Goal: Information Seeking & Learning: Compare options

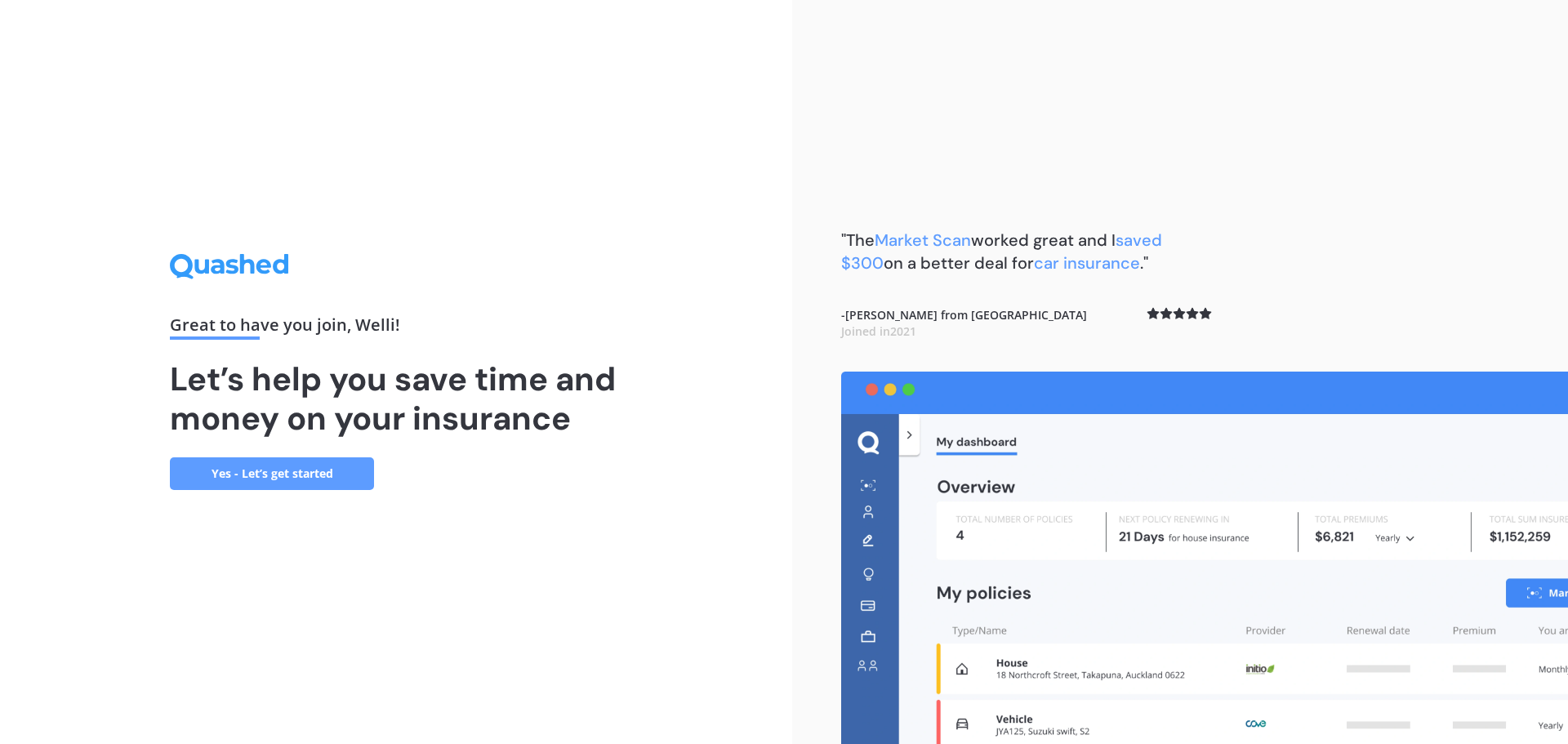
click at [280, 462] on link "Yes - Let’s get started" at bounding box center [272, 473] width 205 height 33
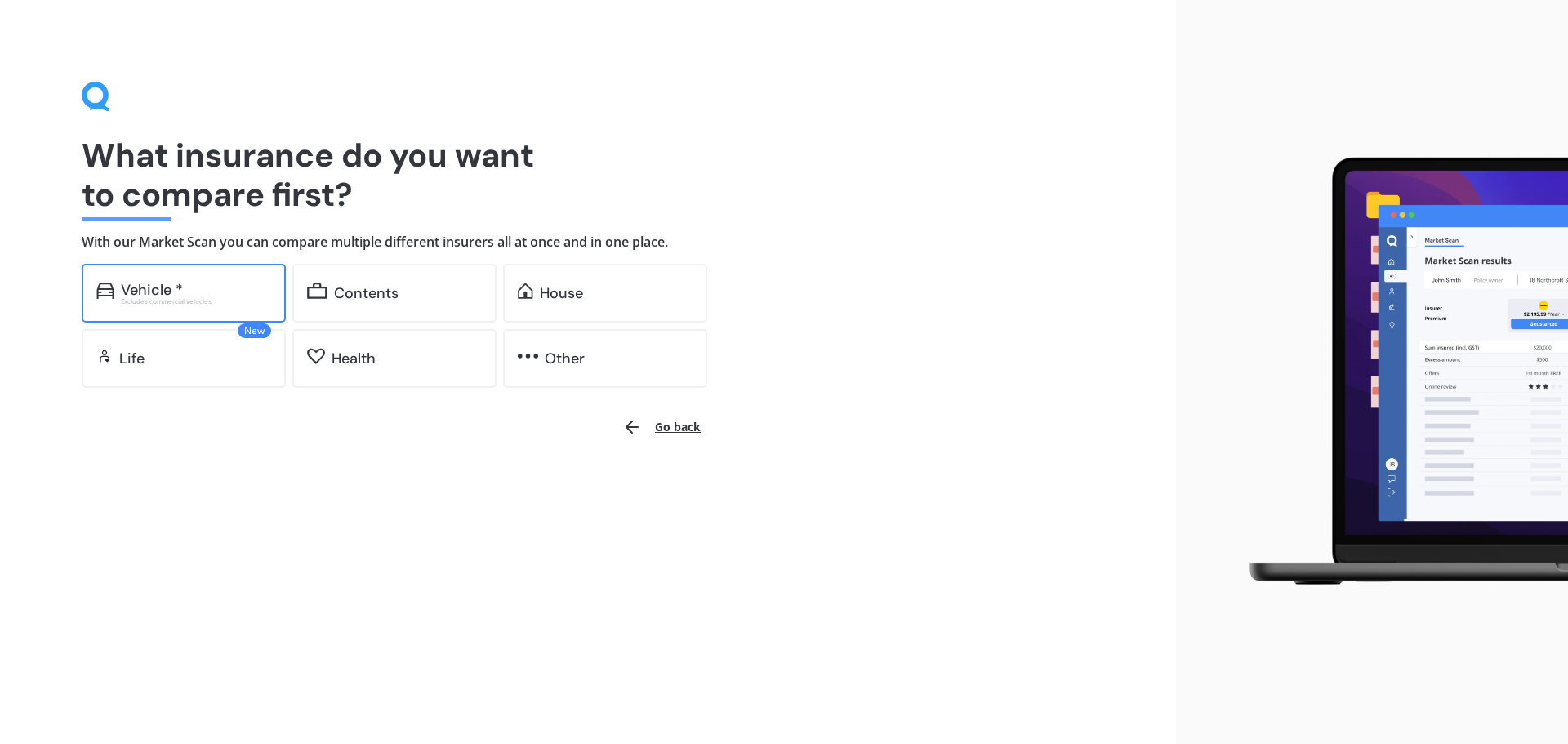
click at [180, 286] on div "Vehicle *" at bounding box center [152, 289] width 62 height 16
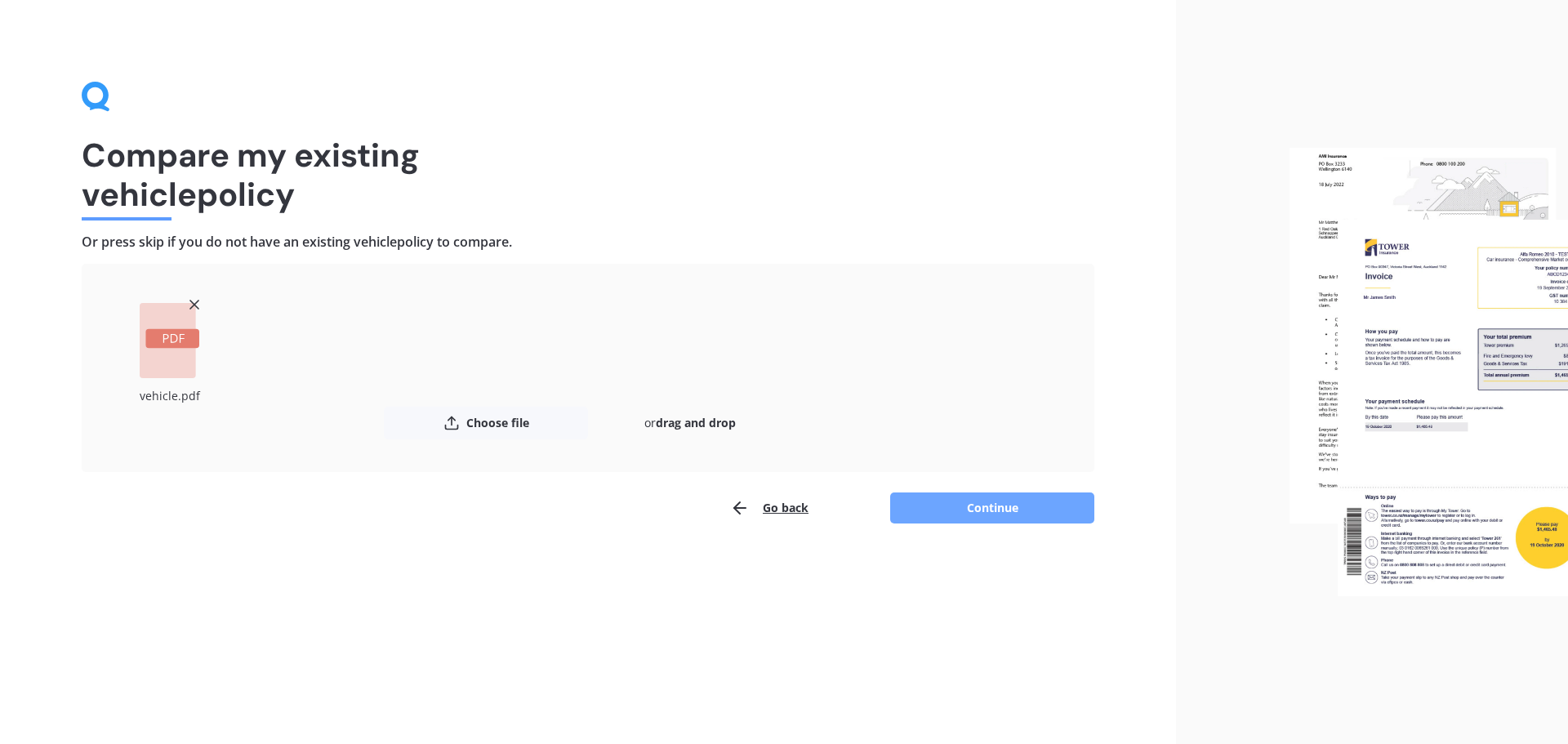
click at [1007, 515] on button "Continue" at bounding box center [992, 507] width 205 height 31
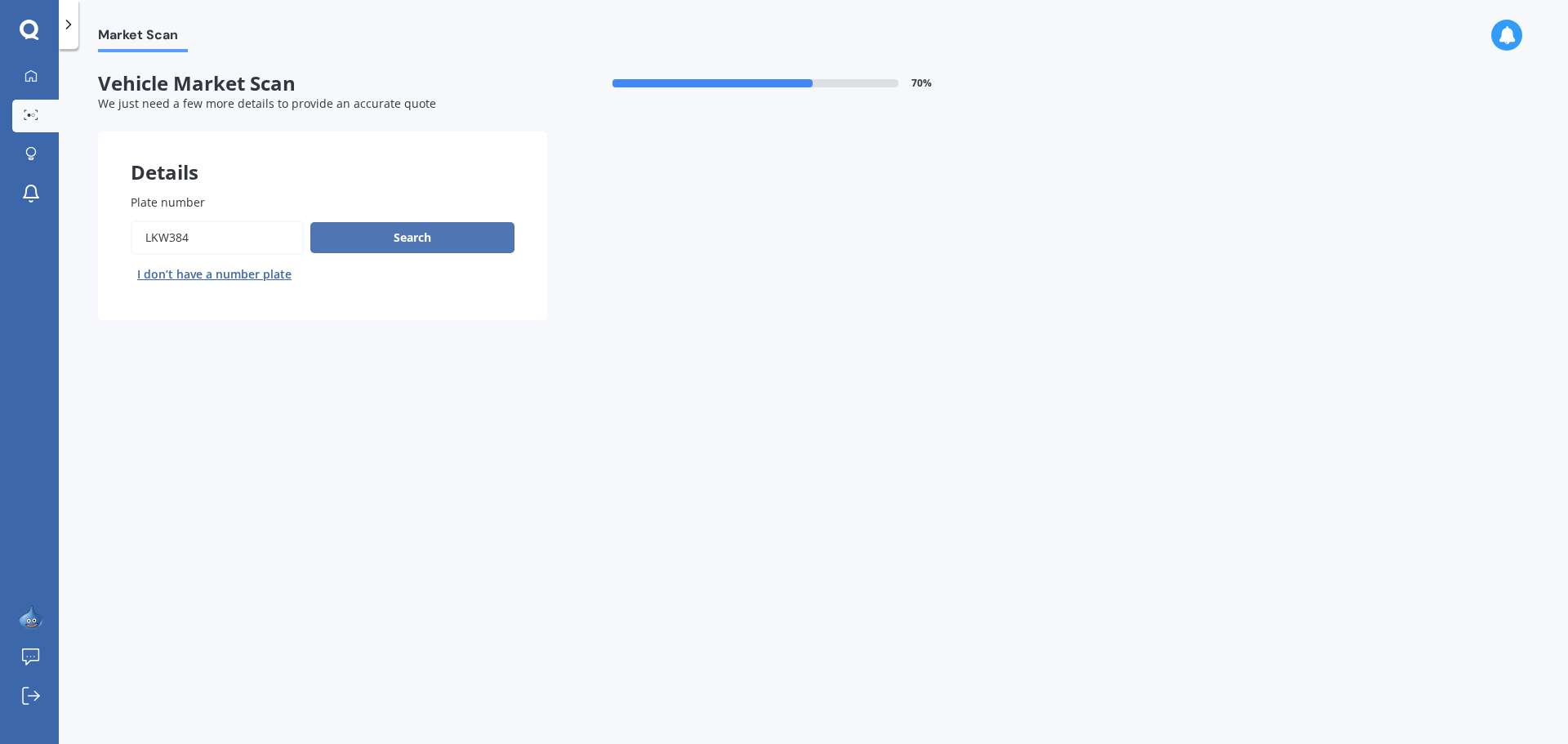
click at [415, 245] on button "Search" at bounding box center [412, 238] width 205 height 31
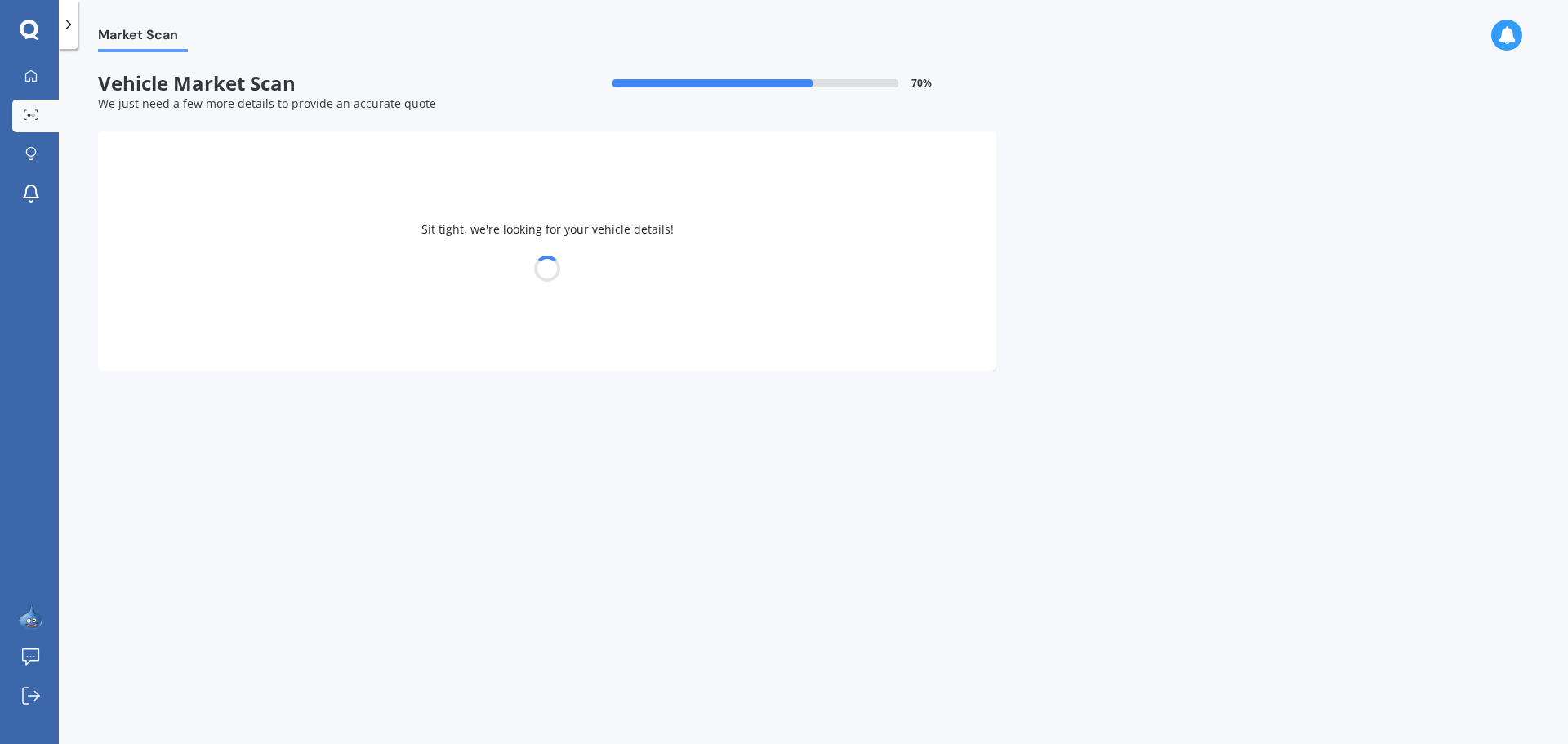
select select "HONDA"
select select "CIVIC"
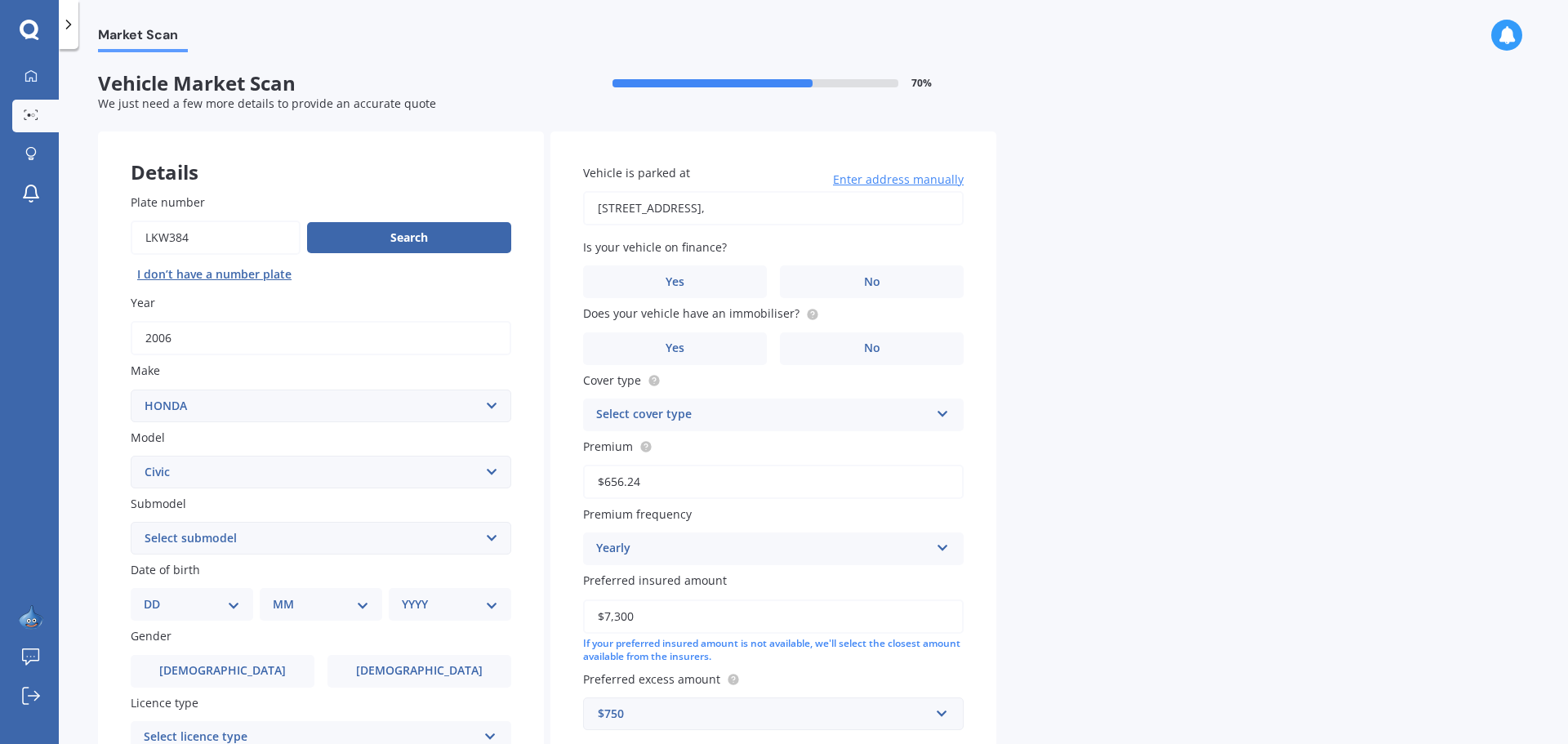
click at [490, 535] on select "Select submodel (all other) 1.8S 2.0S 4WD Wagon Breeze DX Euro 1.8L Exi GL GLi …" at bounding box center [322, 538] width 381 height 33
select select "HYBRID"
click at [131, 522] on select "Select submodel (all other) 1.8S 2.0S 4WD Wagon Breeze DX Euro 1.8L Exi GL GLi …" at bounding box center [322, 538] width 381 height 33
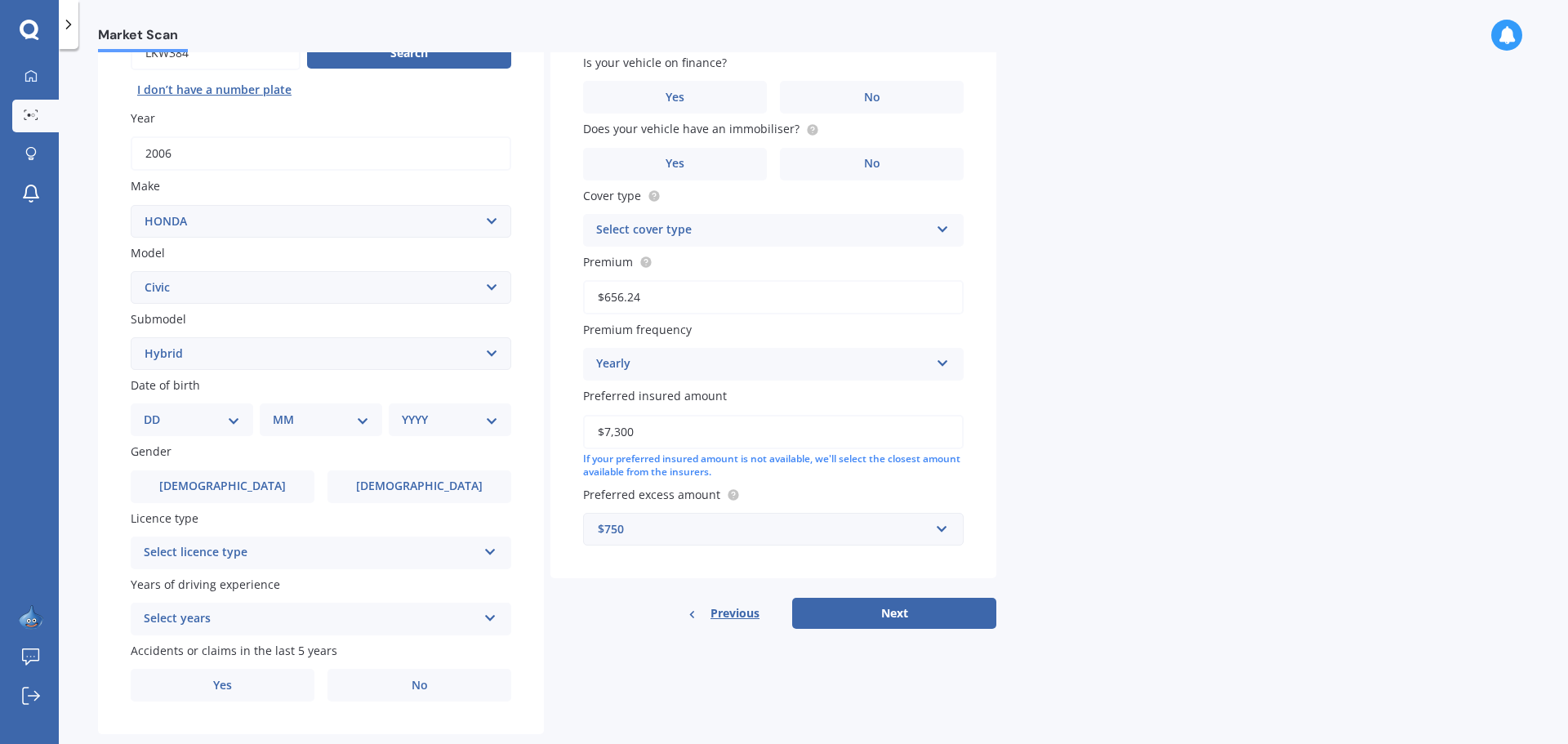
scroll to position [217, 0]
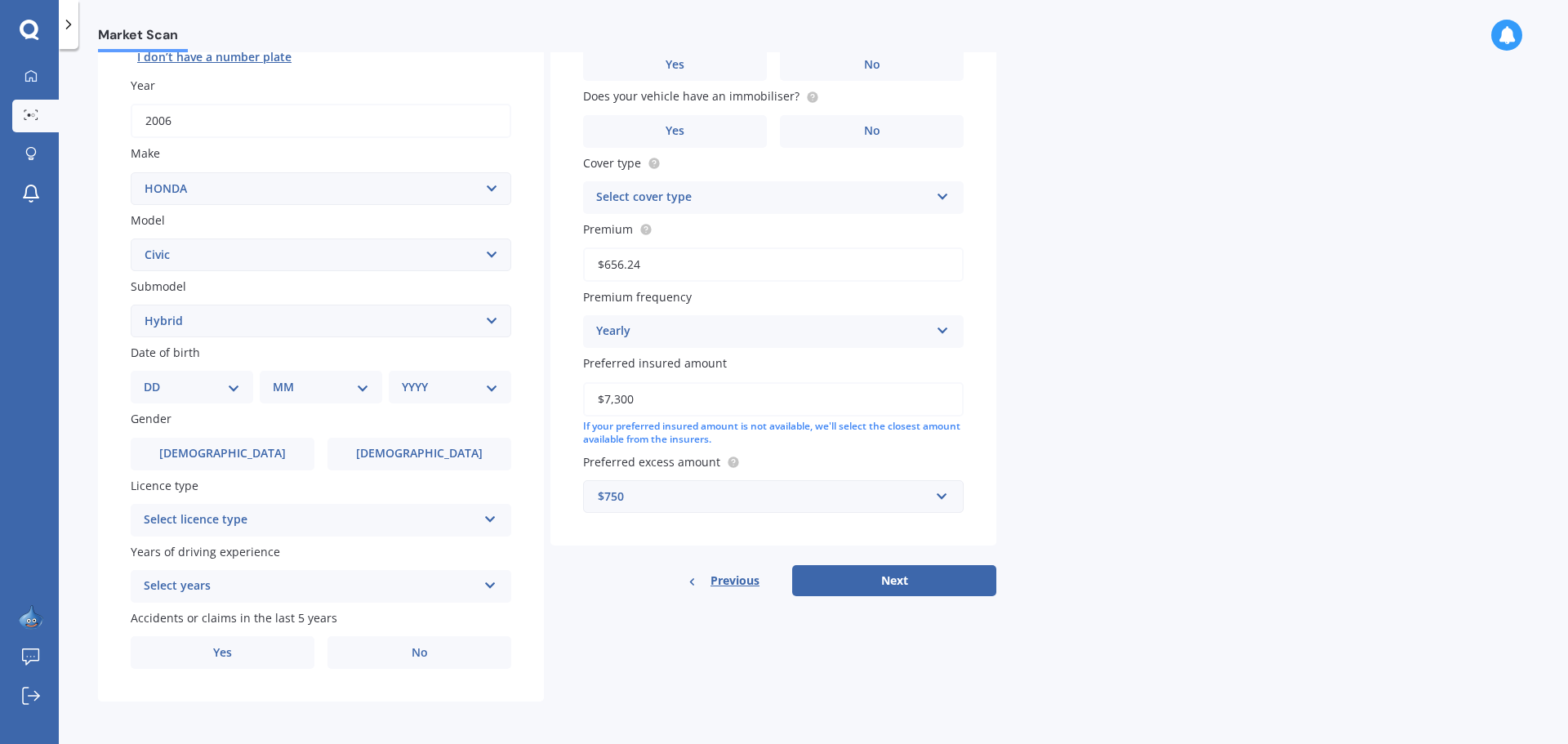
click at [239, 387] on select "DD 01 02 03 04 05 06 07 08 09 10 11 12 13 14 15 16 17 18 19 20 21 22 23 24 25 2…" at bounding box center [191, 387] width 96 height 18
select select "30"
click at [157, 378] on select "DD 01 02 03 04 05 06 07 08 09 10 11 12 13 14 15 16 17 18 19 20 21 22 23 24 25 2…" at bounding box center [191, 387] width 96 height 18
click at [364, 389] on select "MM 01 02 03 04 05 06 07 08 09 10 11 12" at bounding box center [323, 387] width 90 height 18
select select "10"
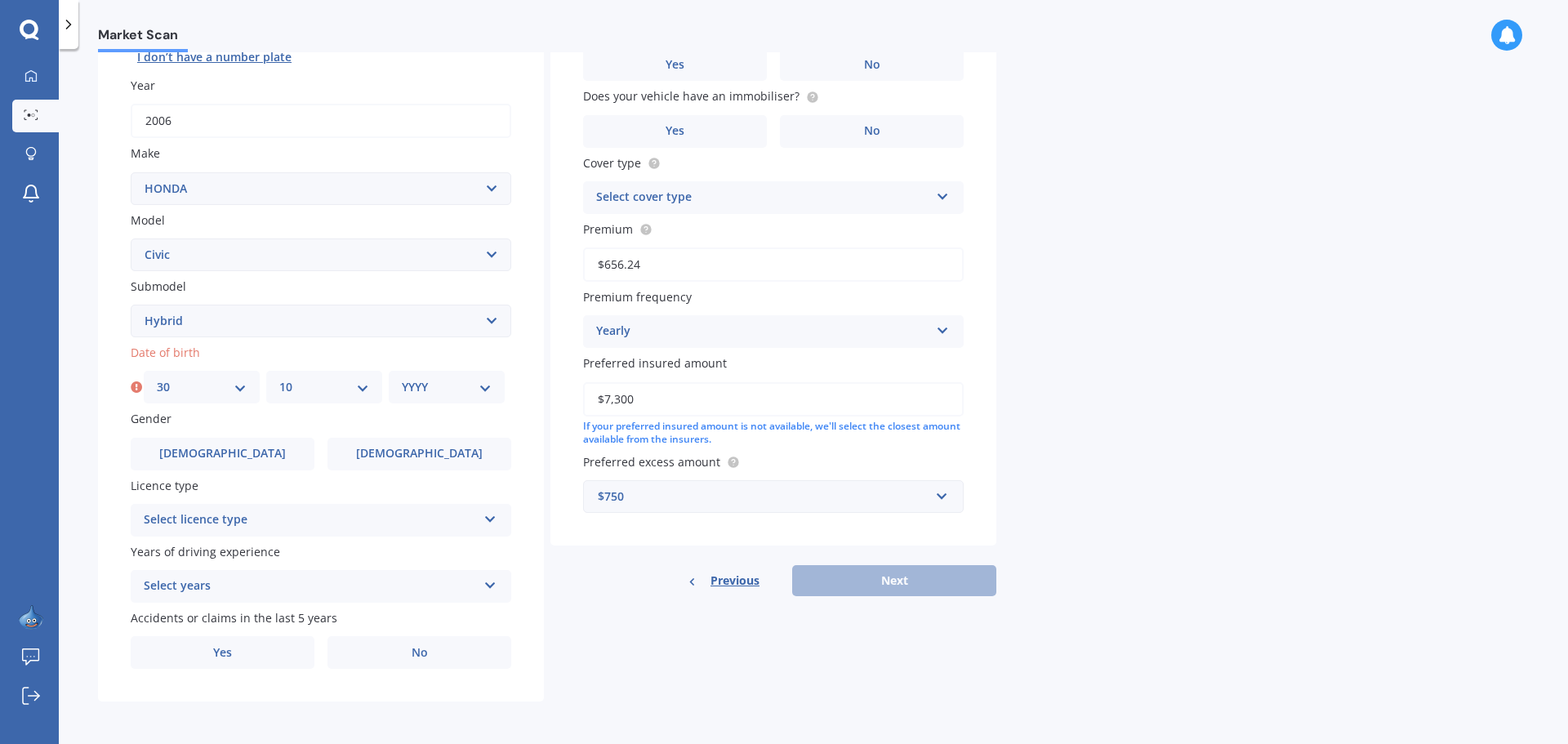
click at [279, 378] on select "MM 01 02 03 04 05 06 07 08 09 10 11 12" at bounding box center [323, 387] width 90 height 18
click at [489, 389] on select "YYYY 2025 2024 2023 2022 2021 2020 2019 2018 2017 2016 2015 2014 2013 2012 2011…" at bounding box center [446, 387] width 90 height 18
select select "1972"
click at [402, 378] on select "YYYY 2025 2024 2023 2022 2021 2020 2019 2018 2017 2016 2015 2014 2013 2012 2011…" at bounding box center [446, 387] width 90 height 18
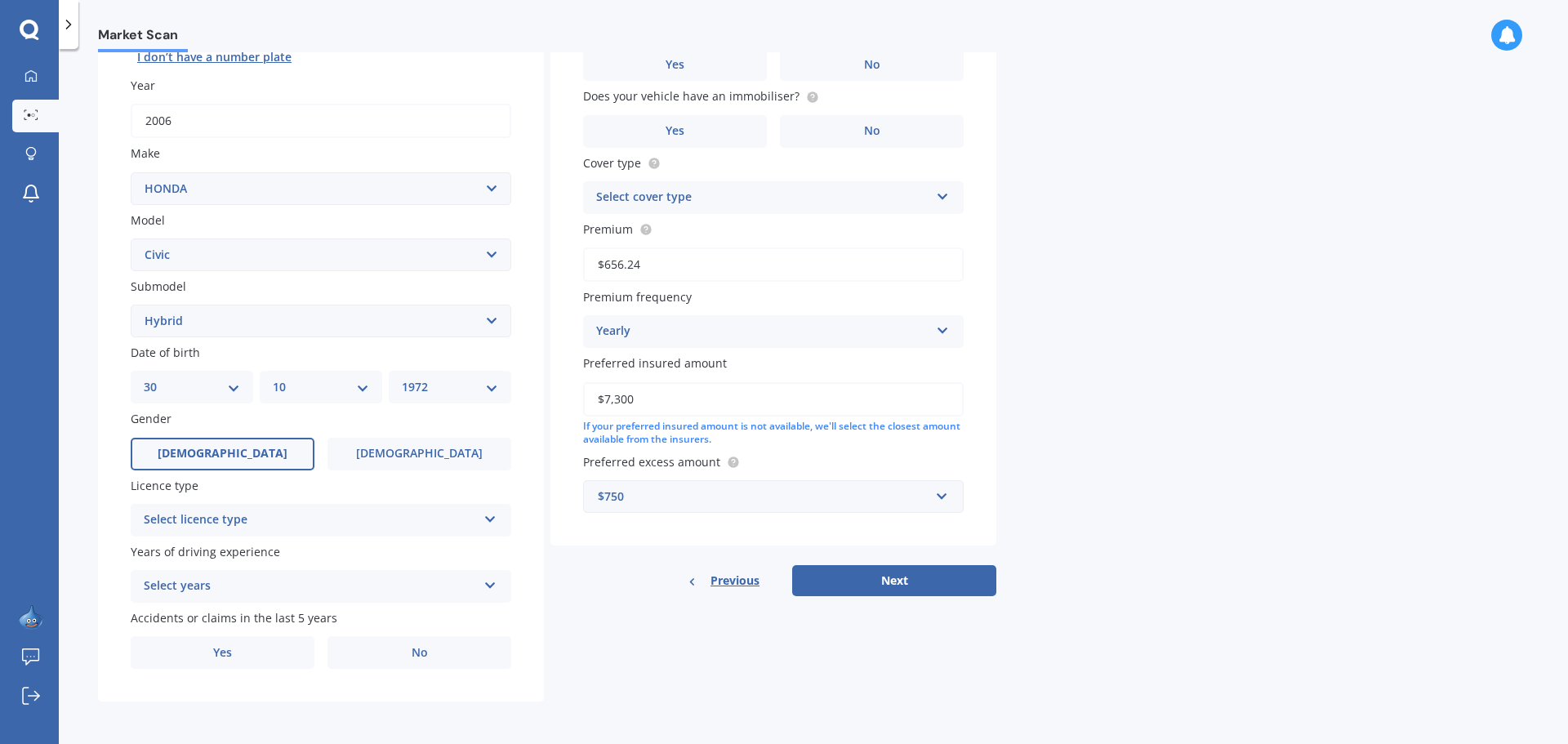
click at [206, 455] on label "[DEMOGRAPHIC_DATA]" at bounding box center [223, 454] width 184 height 33
click at [0, 0] on input "[DEMOGRAPHIC_DATA]" at bounding box center [0, 0] width 0 height 0
click at [495, 521] on icon at bounding box center [490, 516] width 14 height 11
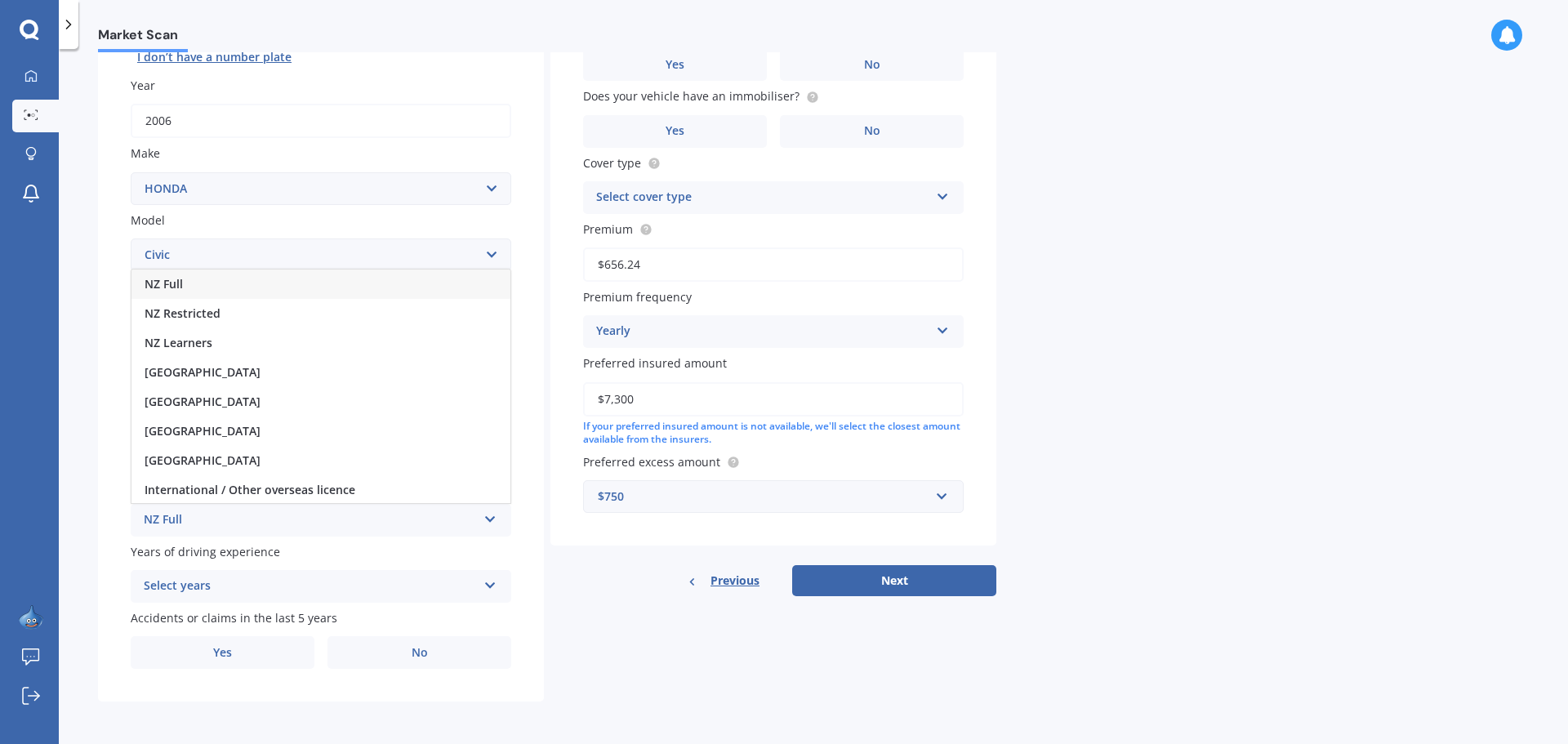
click at [247, 286] on div "NZ Full" at bounding box center [321, 284] width 379 height 29
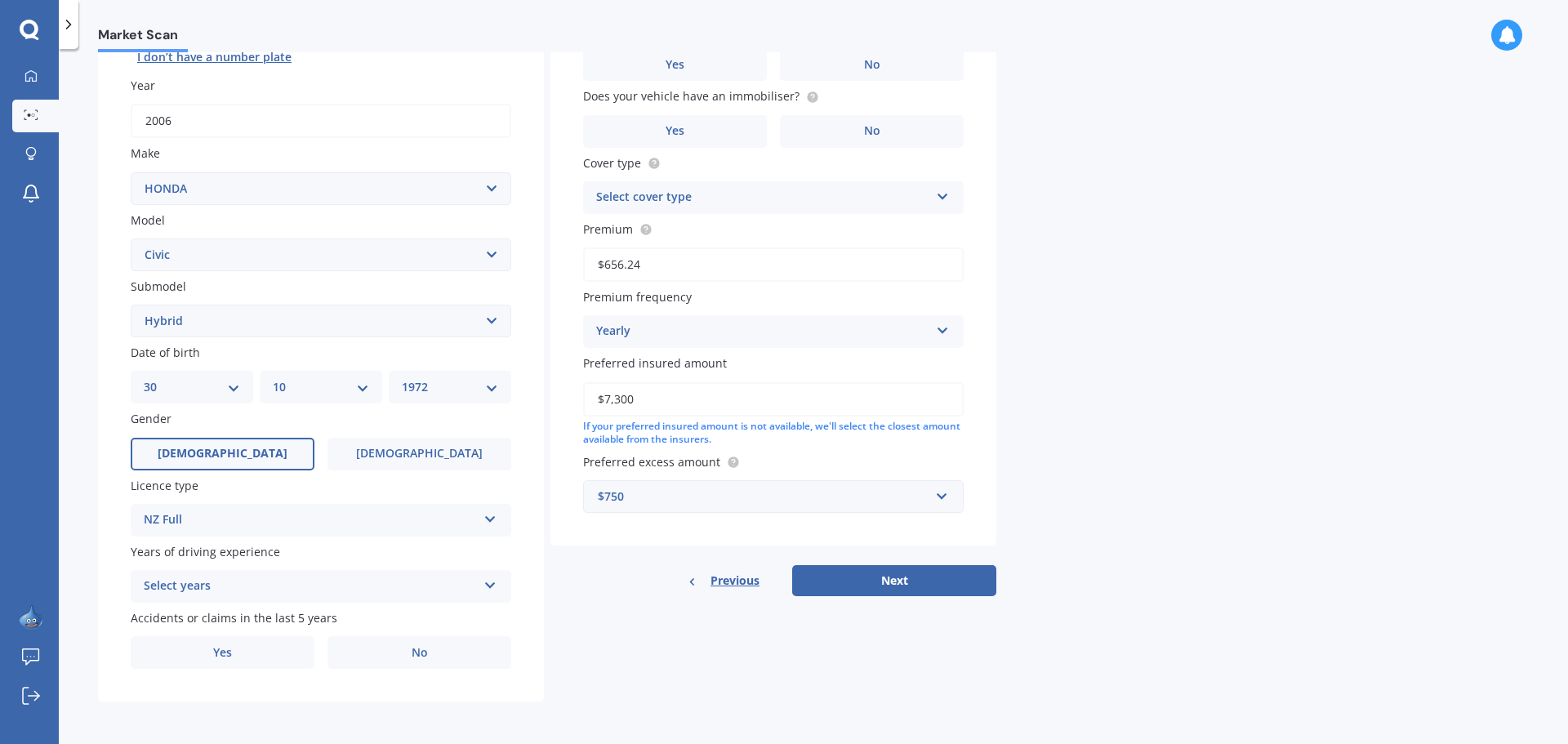
click at [491, 587] on icon at bounding box center [490, 583] width 14 height 11
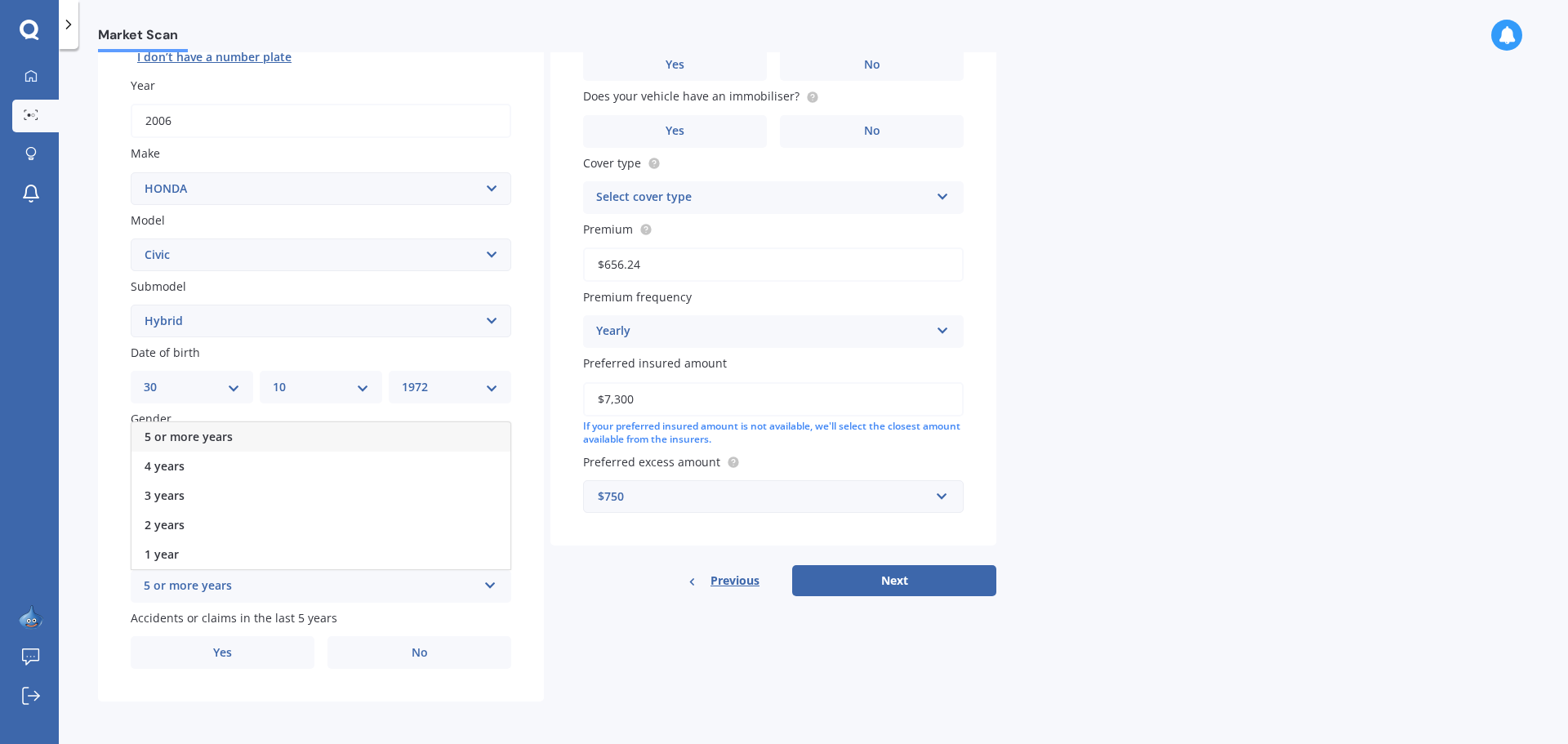
click at [237, 438] on div "5 or more years" at bounding box center [321, 437] width 379 height 29
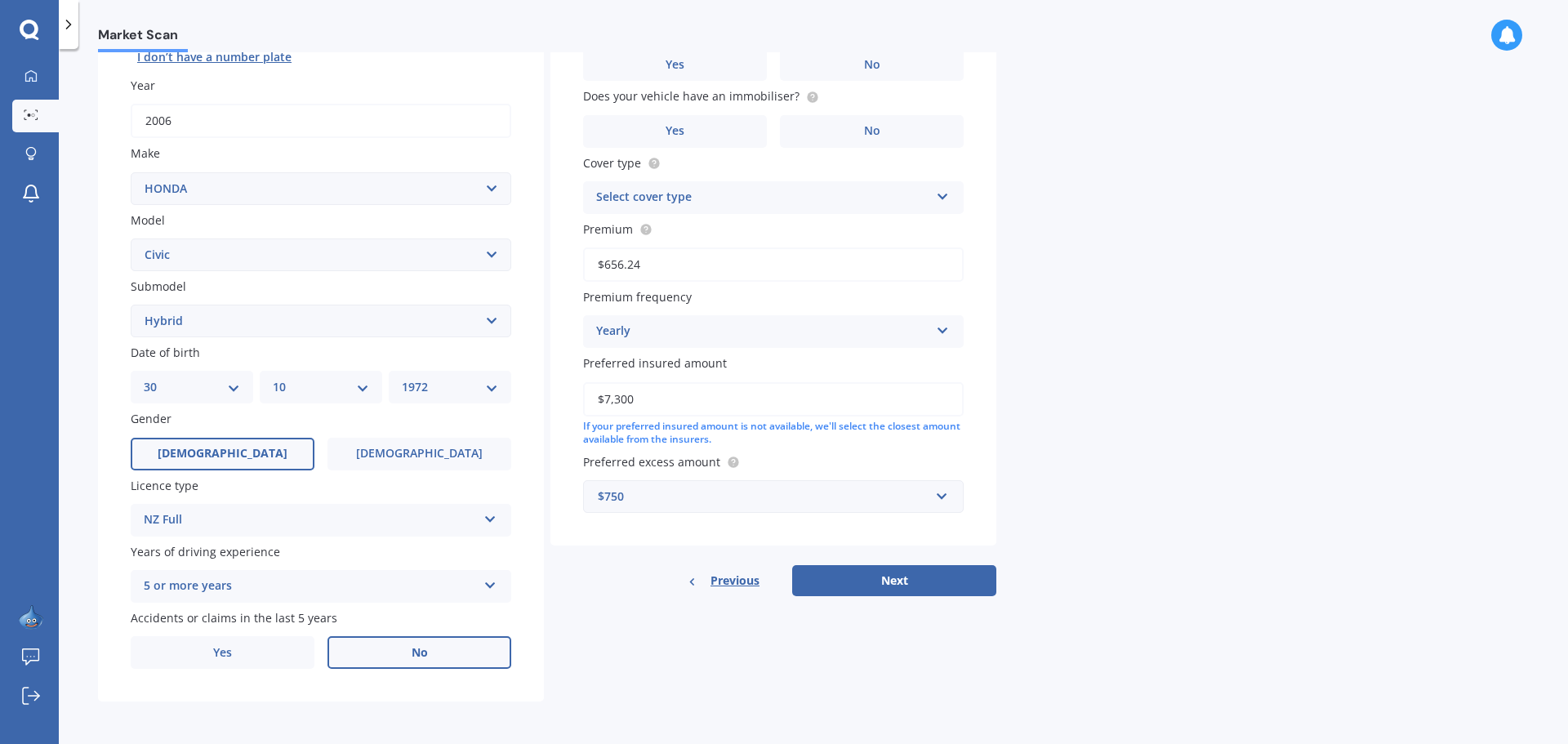
click at [422, 646] on span "No" at bounding box center [420, 653] width 16 height 14
click at [0, 0] on input "No" at bounding box center [0, 0] width 0 height 0
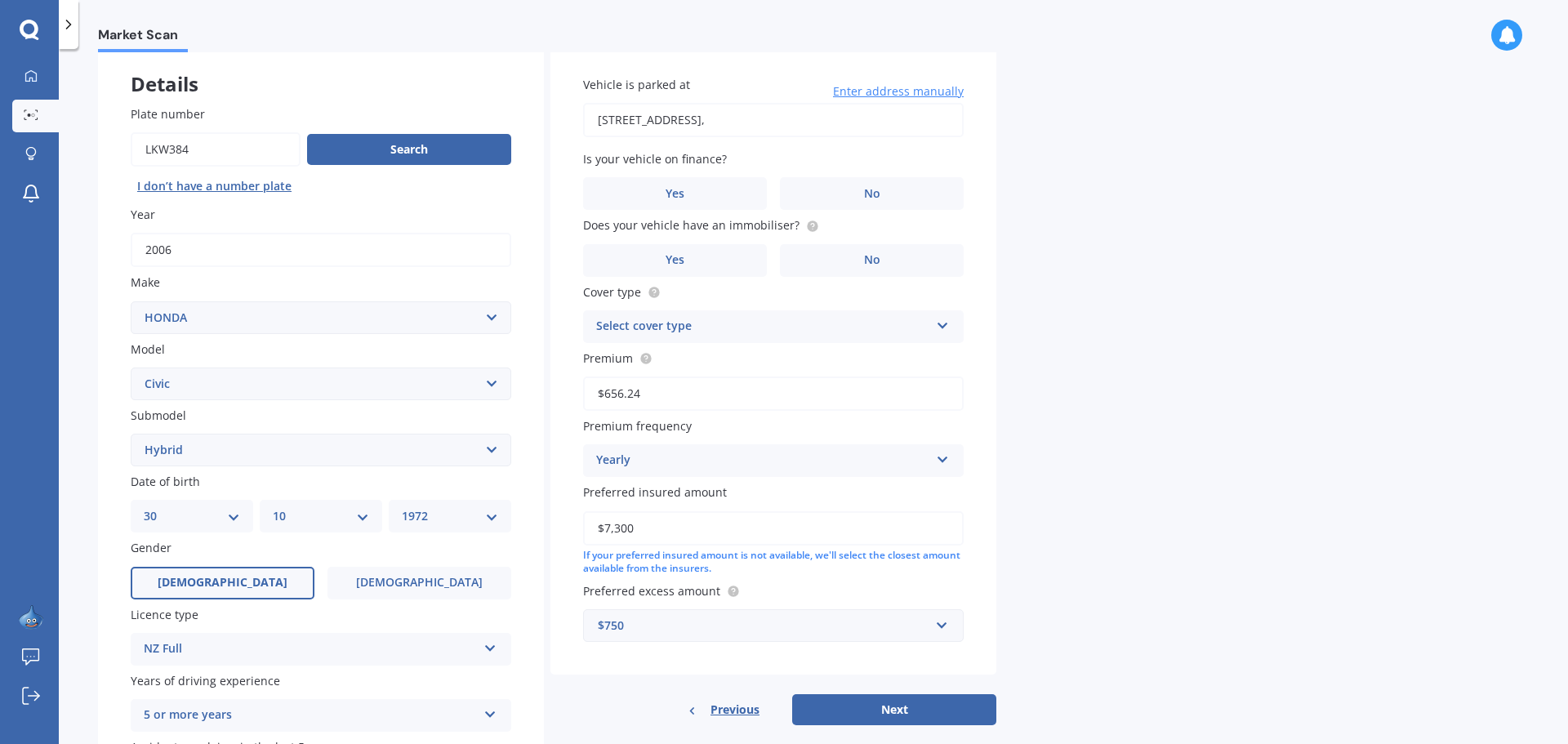
scroll to position [0, 0]
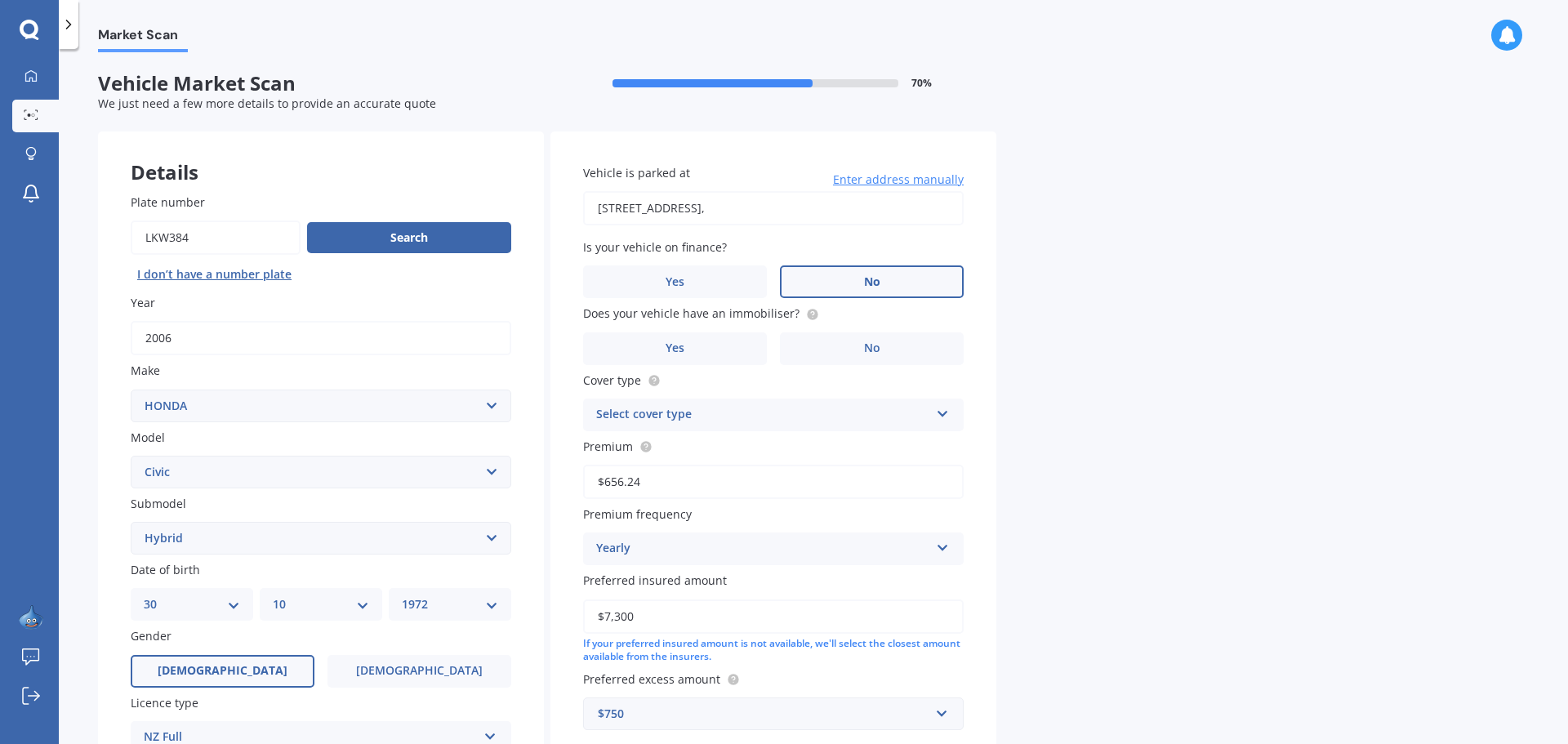
click at [861, 278] on label "No" at bounding box center [871, 282] width 184 height 33
click at [0, 0] on input "No" at bounding box center [0, 0] width 0 height 0
click at [865, 347] on span "No" at bounding box center [872, 348] width 16 height 14
click at [0, 0] on input "No" at bounding box center [0, 0] width 0 height 0
click at [944, 407] on icon at bounding box center [943, 411] width 14 height 11
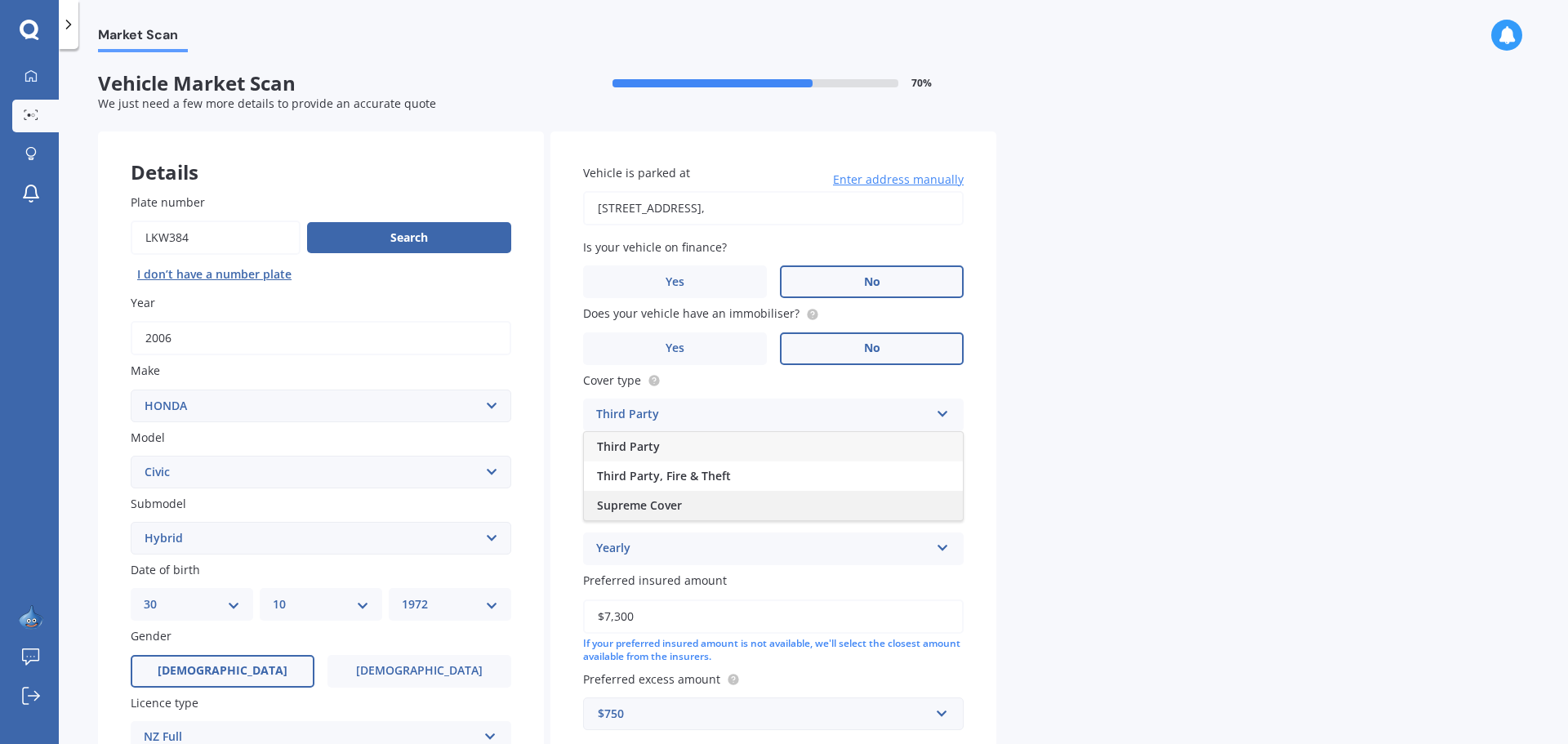
click at [871, 498] on div "Supreme Cover" at bounding box center [773, 505] width 379 height 29
click at [703, 614] on input "$7,300" at bounding box center [774, 617] width 381 height 34
type input "$7,000"
click at [1142, 574] on div "Market Scan Vehicle Market Scan 70 % We just need a few more details to provide…" at bounding box center [813, 399] width 1510 height 695
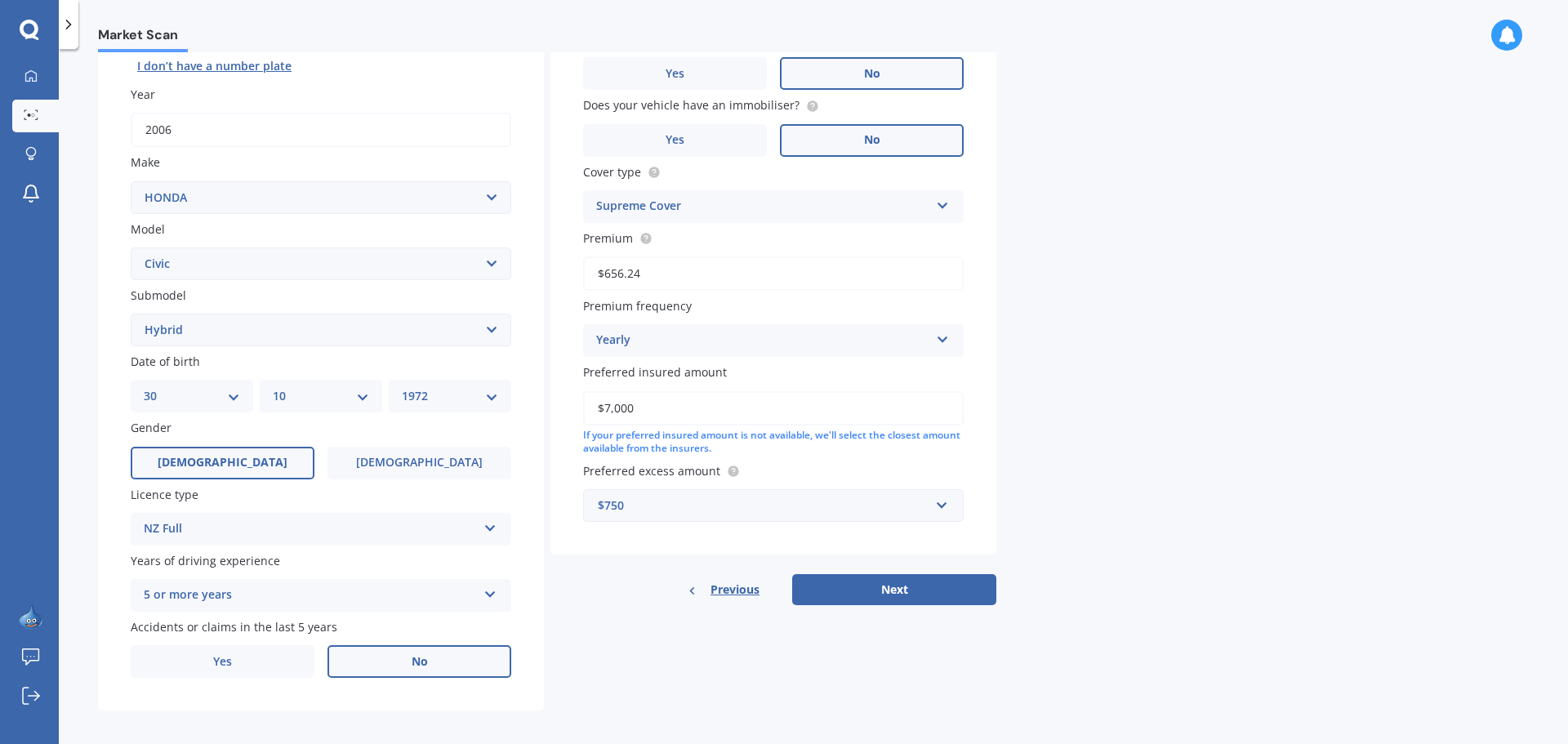
scroll to position [217, 0]
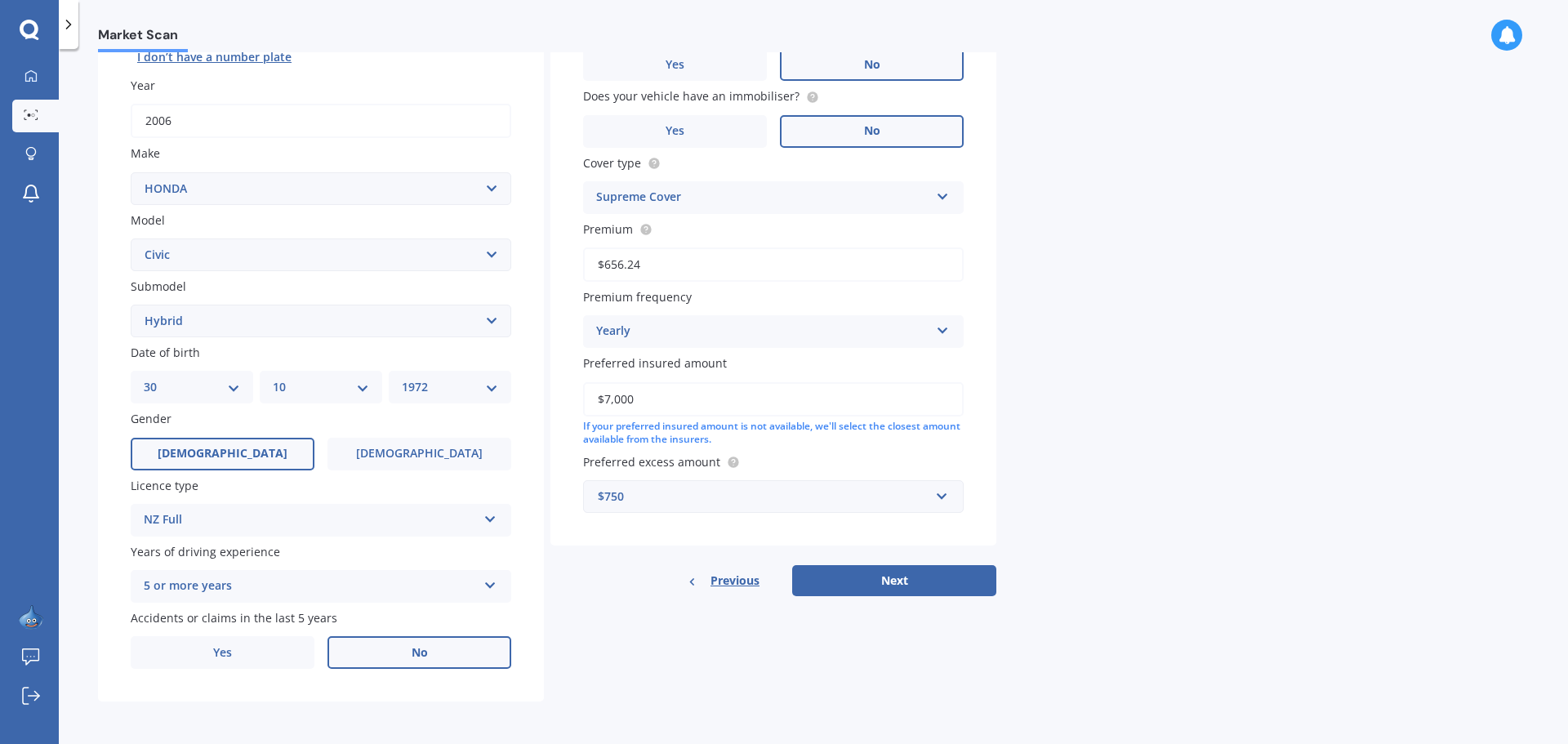
click at [734, 498] on div "$750" at bounding box center [764, 496] width 332 height 18
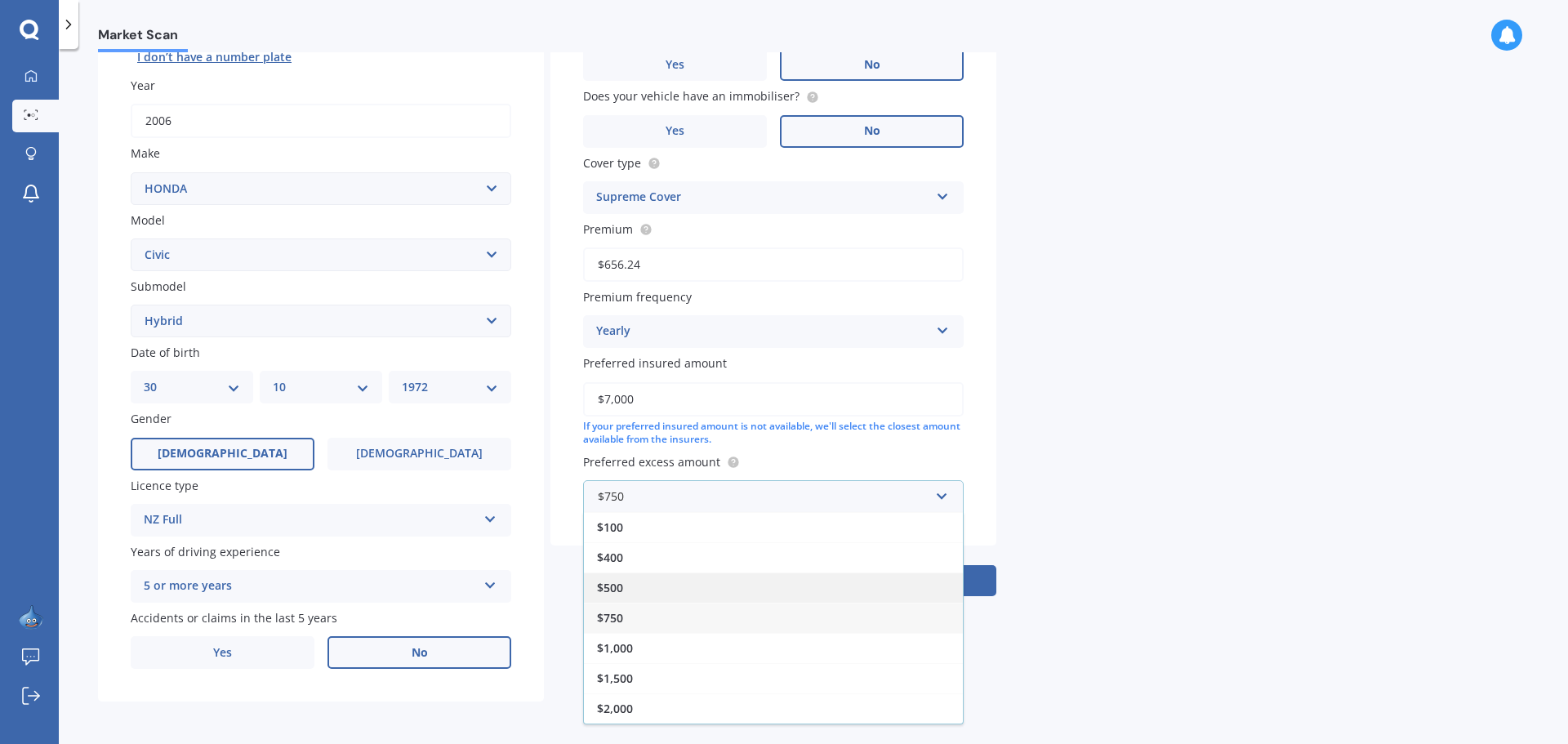
click at [701, 584] on div "$500" at bounding box center [773, 587] width 379 height 30
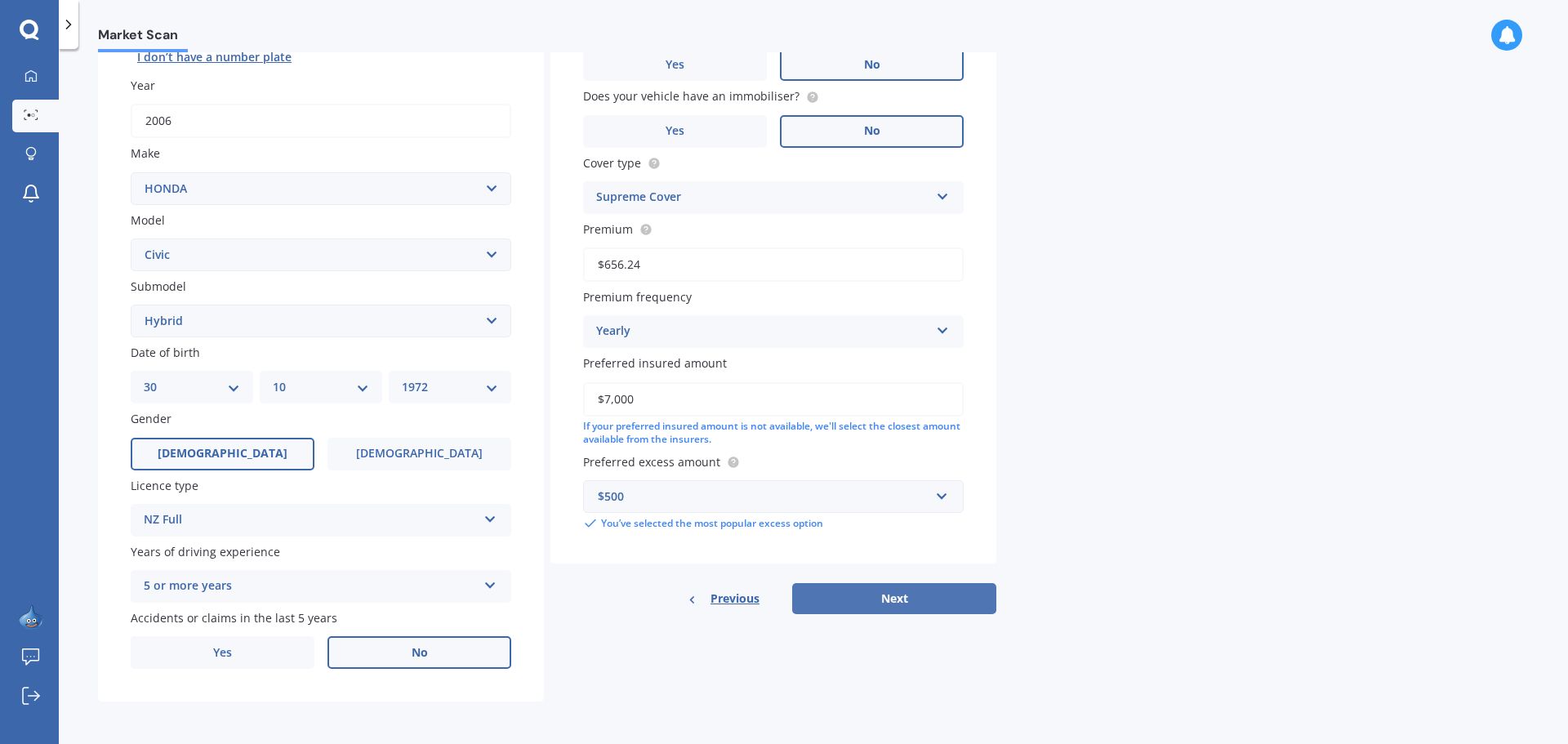
click at [895, 600] on button "Next" at bounding box center [894, 599] width 205 height 31
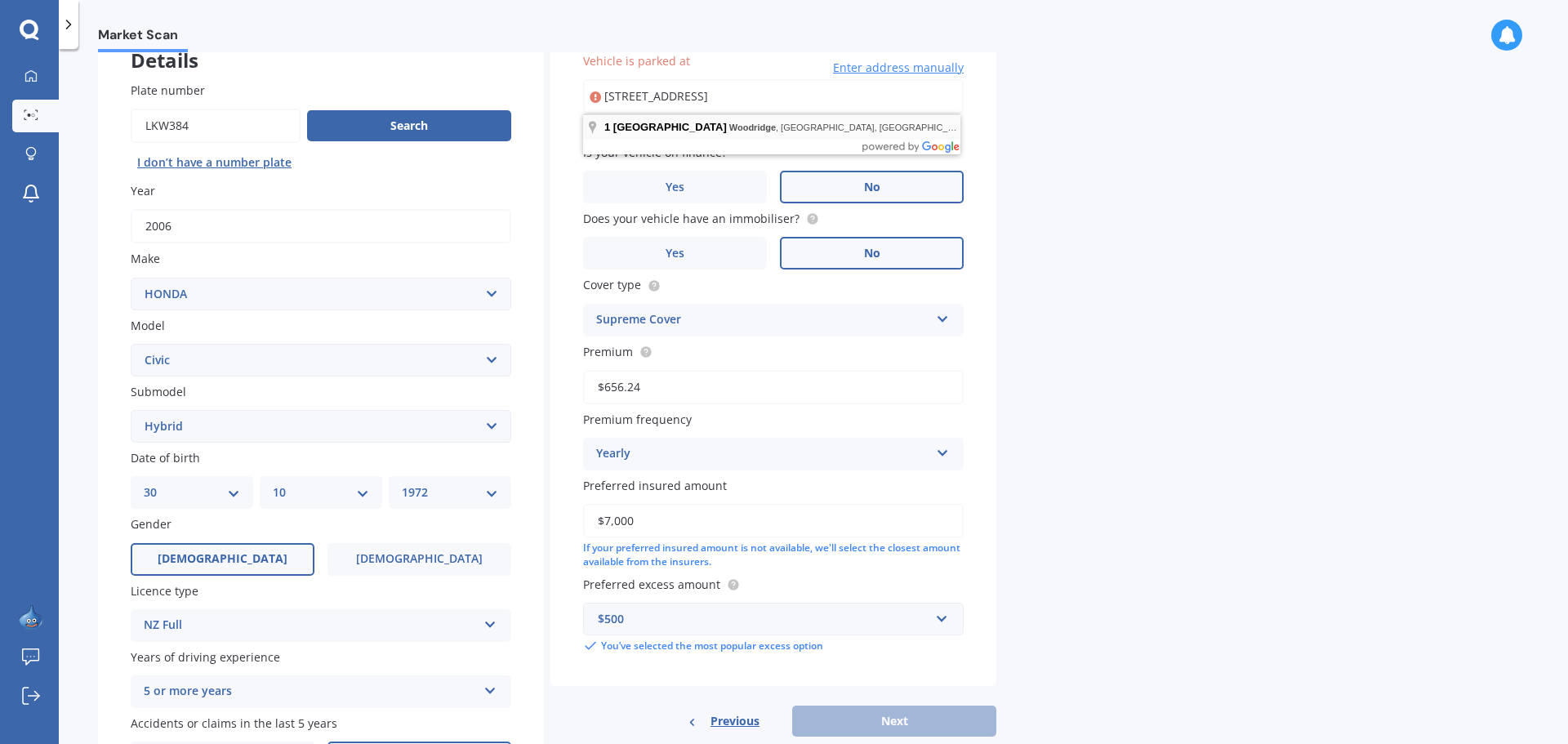
type input "[STREET_ADDRESS]"
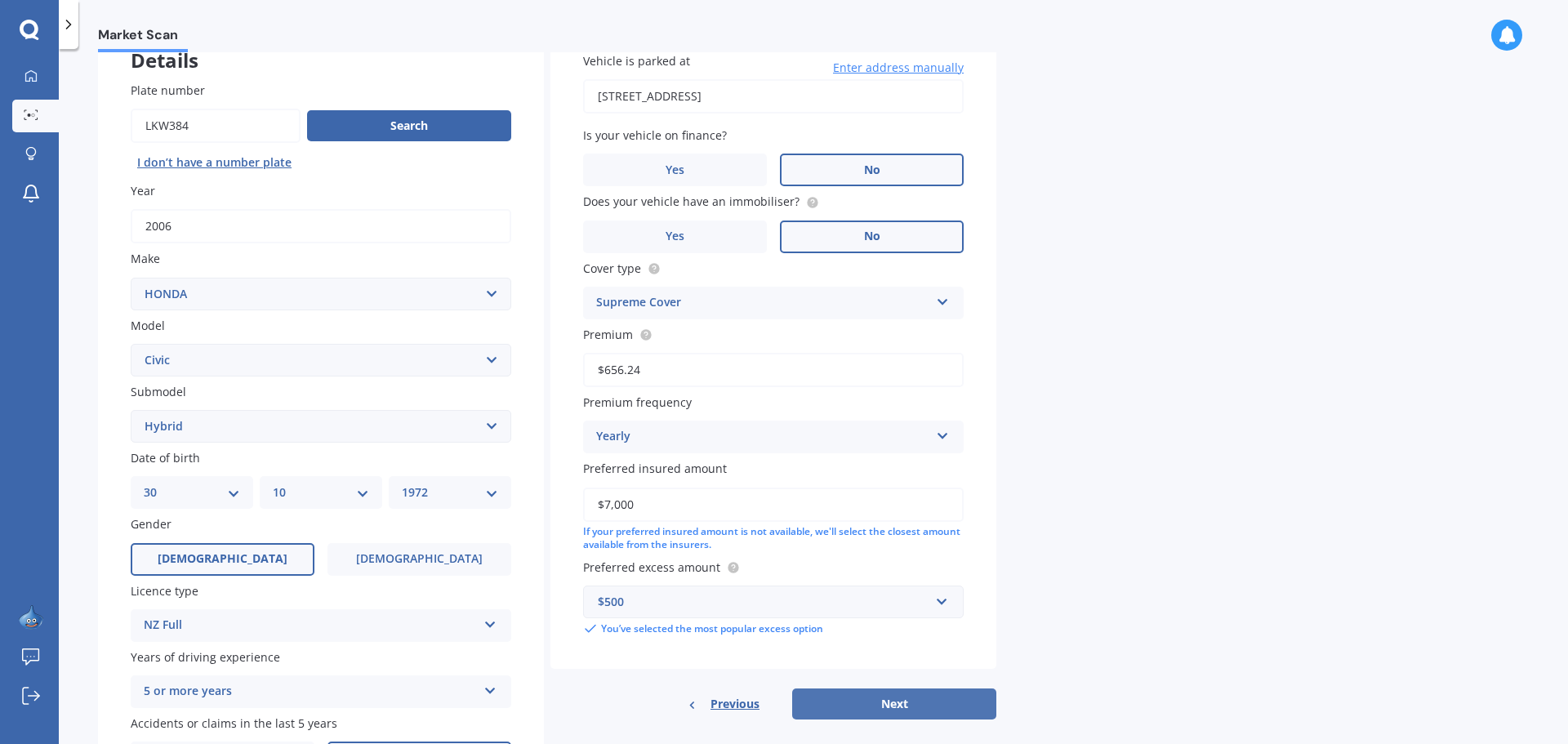
click at [885, 698] on button "Next" at bounding box center [894, 703] width 205 height 31
select select "30"
select select "10"
select select "1972"
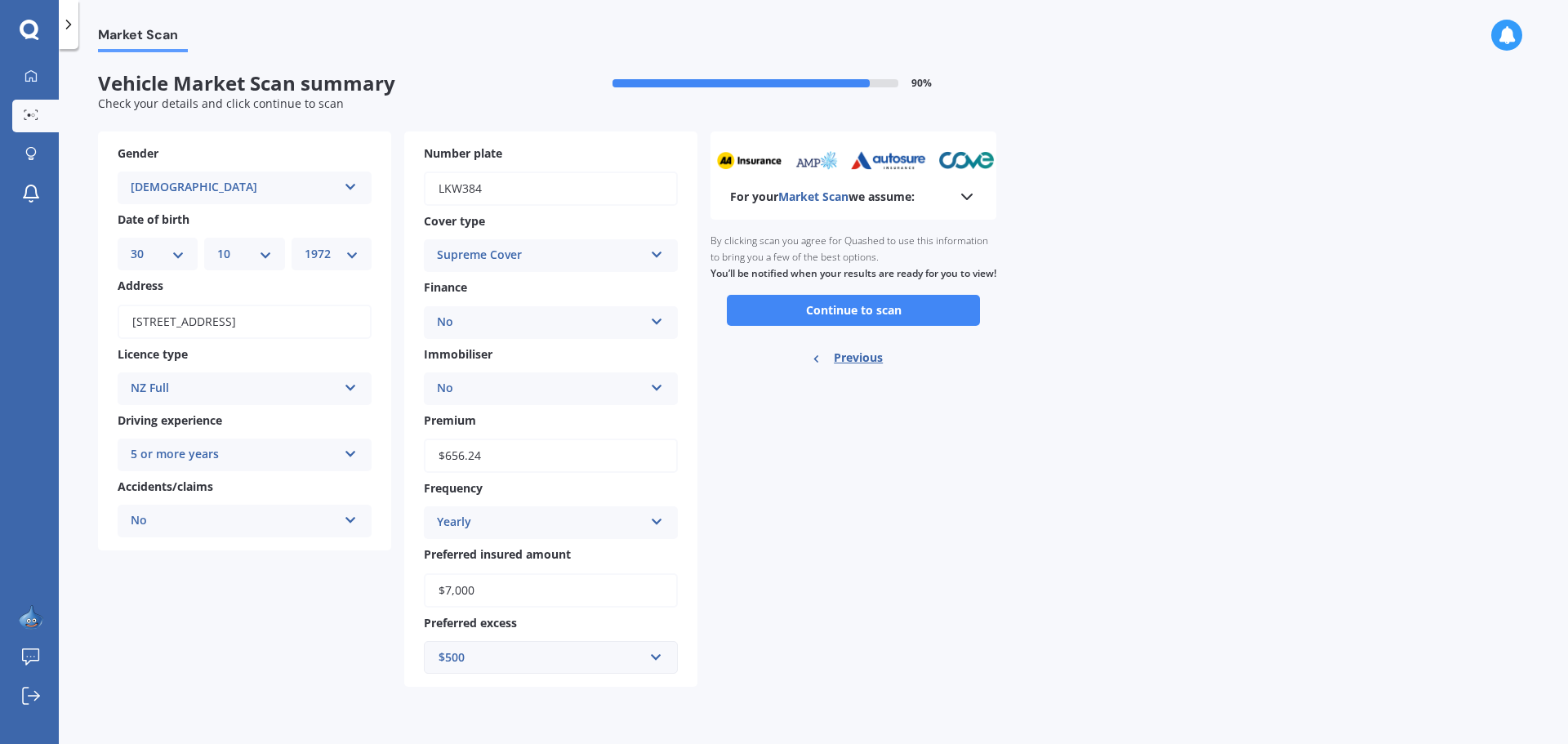
scroll to position [0, 0]
click at [883, 323] on button "Continue to scan" at bounding box center [853, 310] width 254 height 31
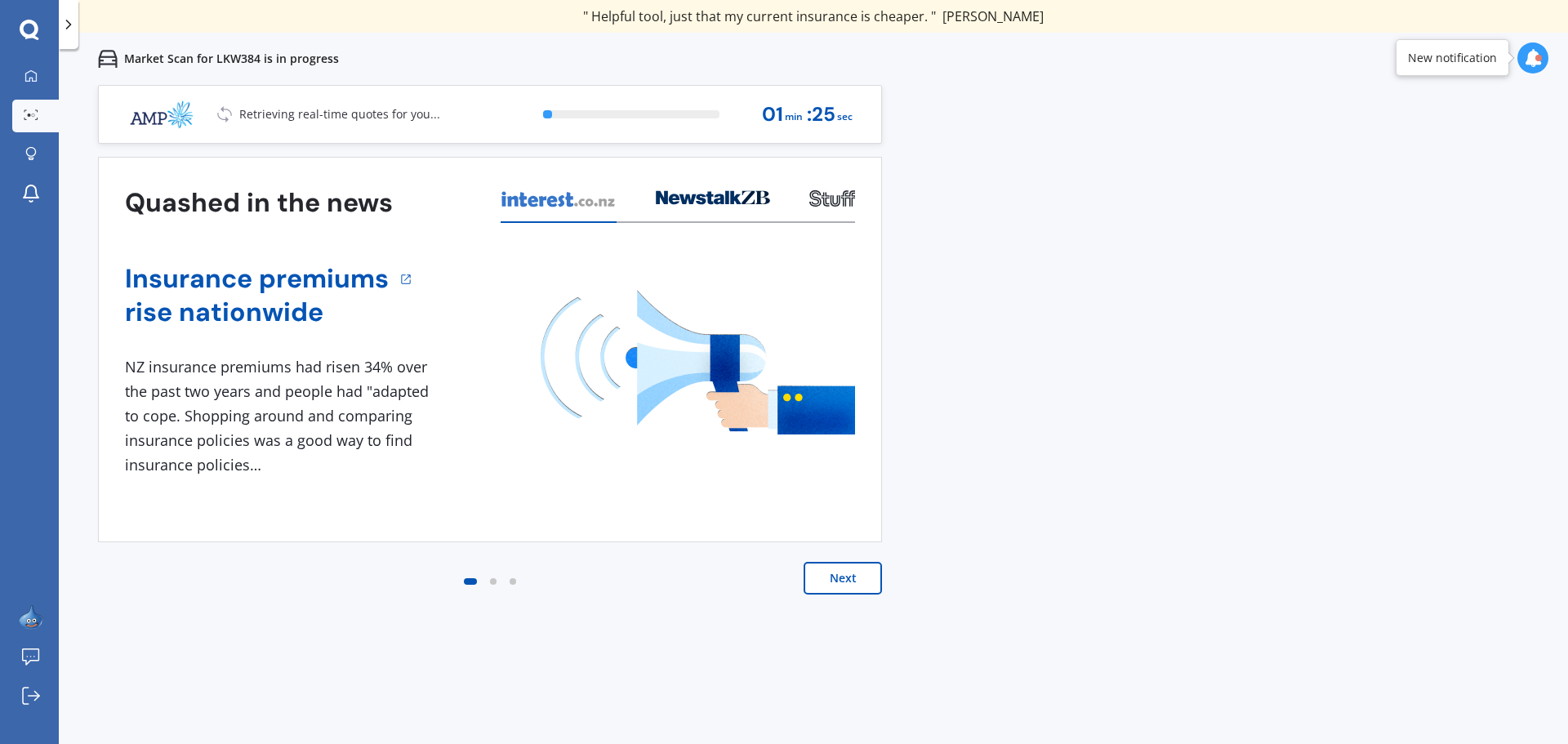
click at [847, 575] on button "Next" at bounding box center [842, 578] width 78 height 33
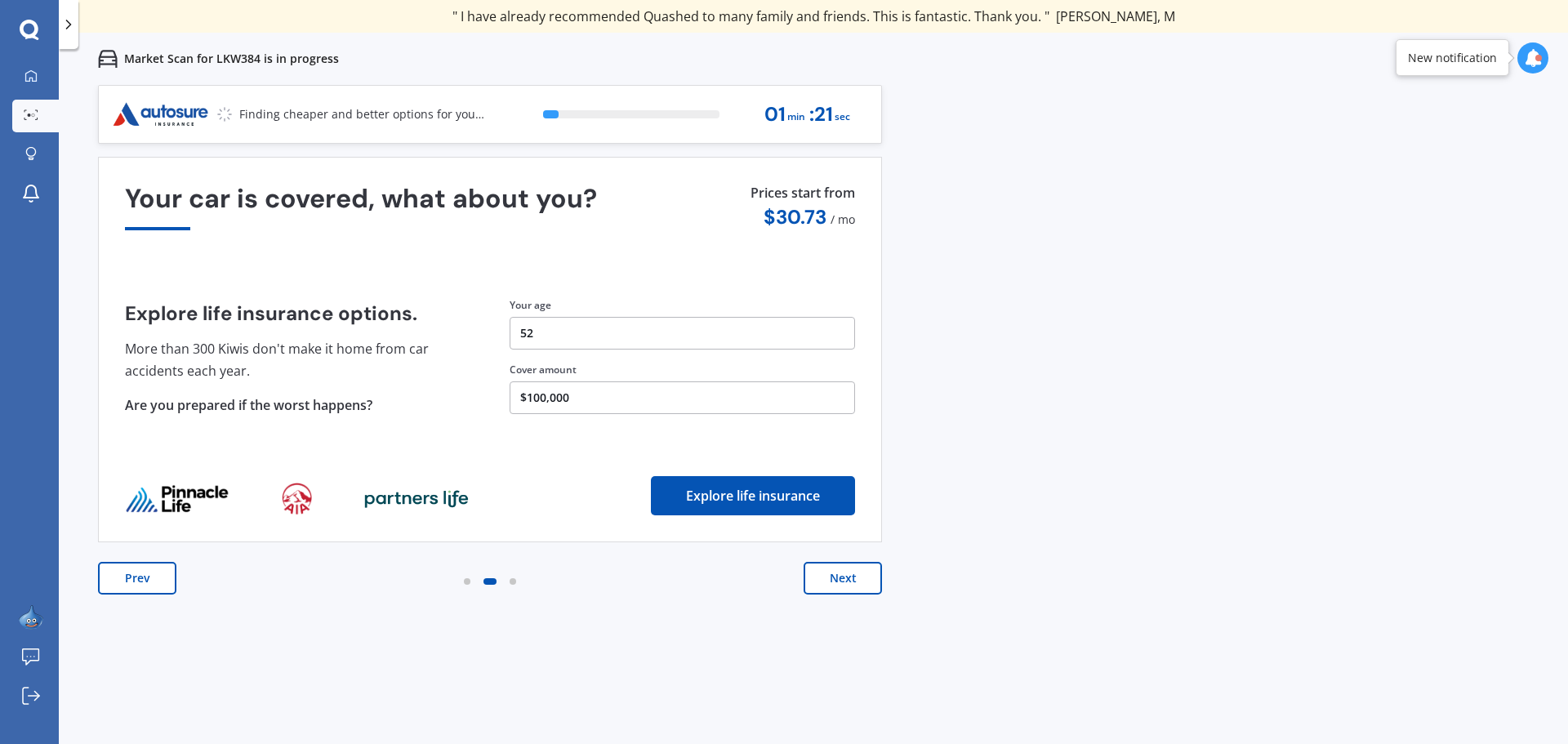
click at [847, 575] on button "Next" at bounding box center [842, 578] width 78 height 33
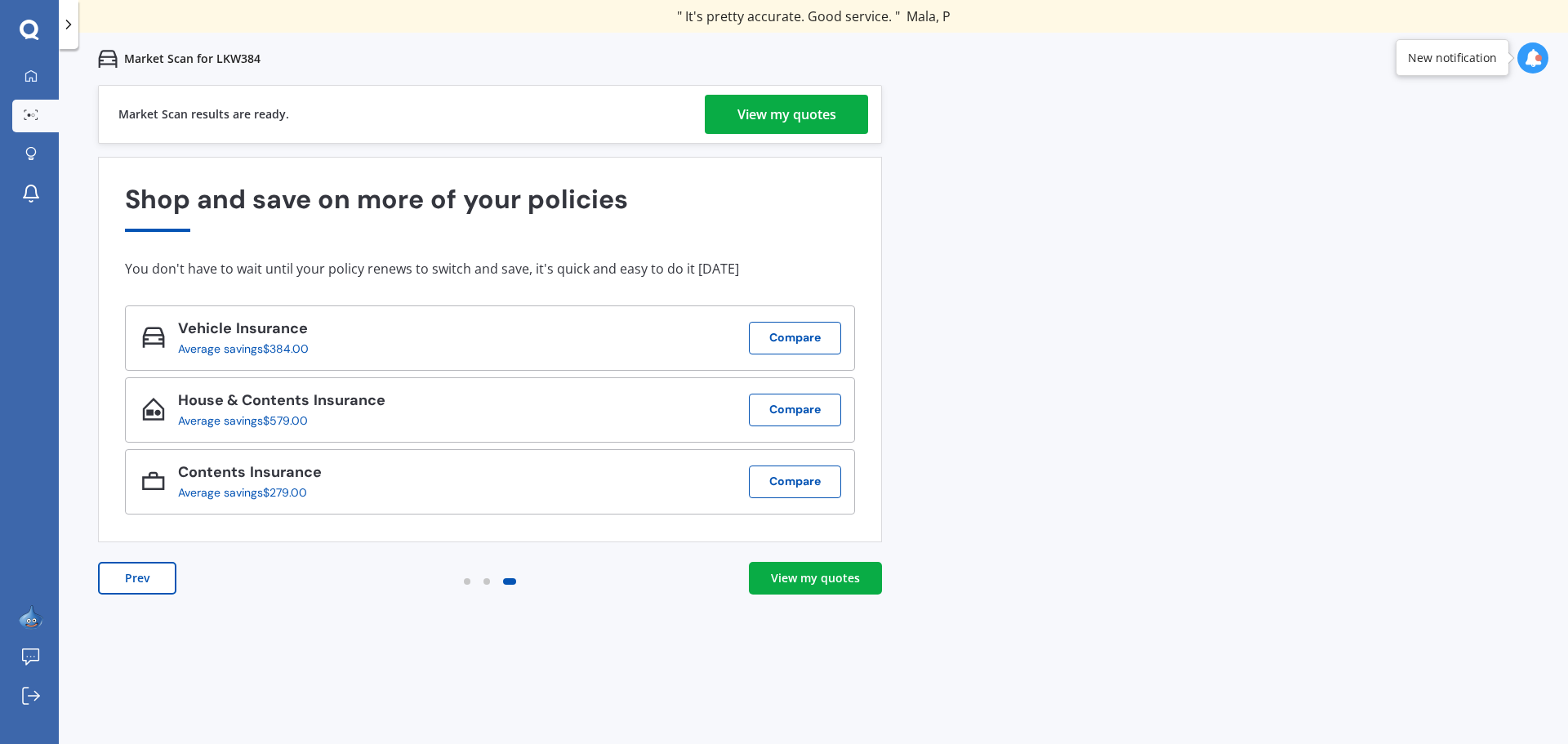
click at [773, 108] on div "View my quotes" at bounding box center [786, 114] width 99 height 40
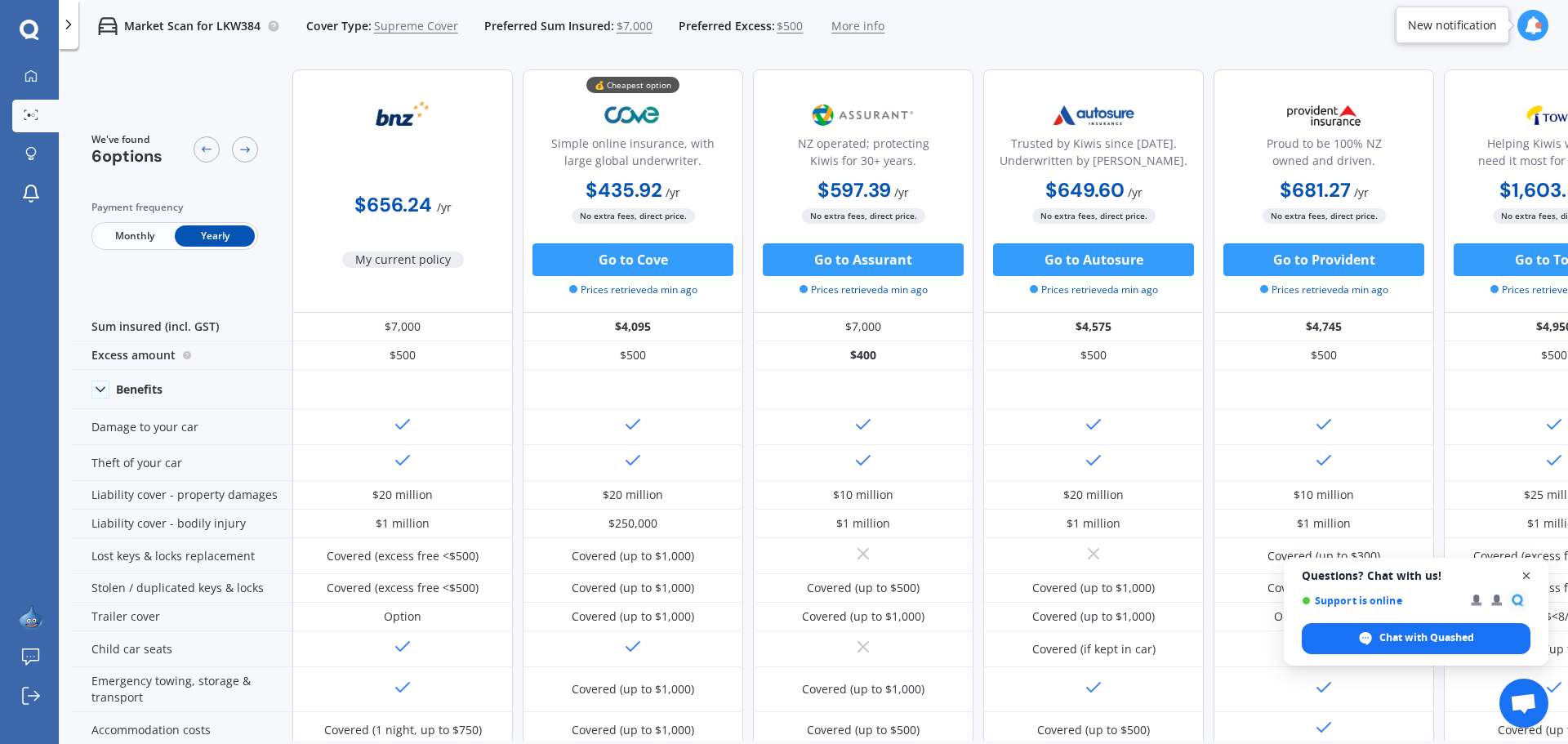
click at [1531, 572] on span "Close chat" at bounding box center [1527, 576] width 21 height 21
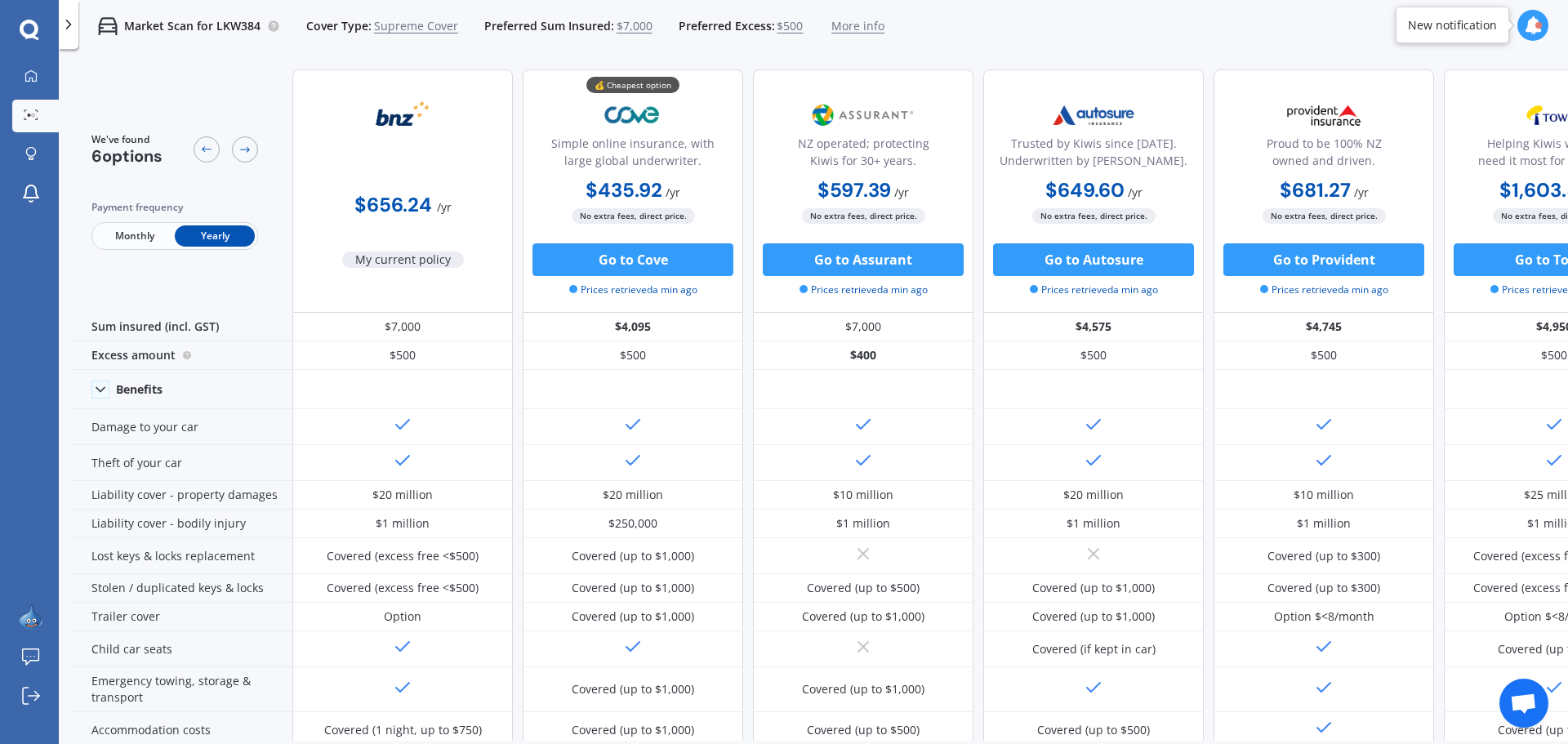
click at [1077, 46] on div "Market Scan for LKW384 Cover Type: Supreme Cover Preferred Sum Insured: $7,000 …" at bounding box center [813, 25] width 1510 height 52
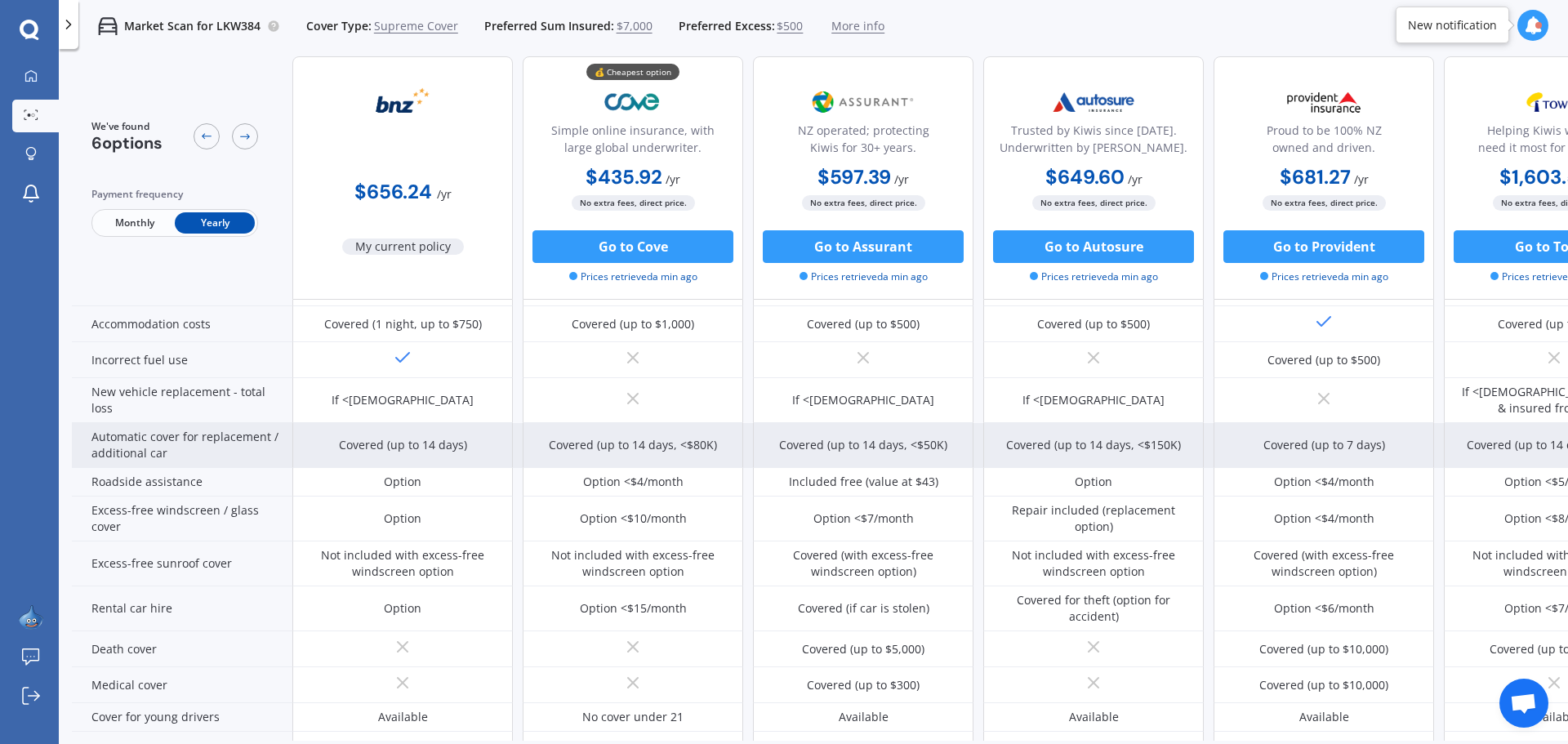
scroll to position [408, 0]
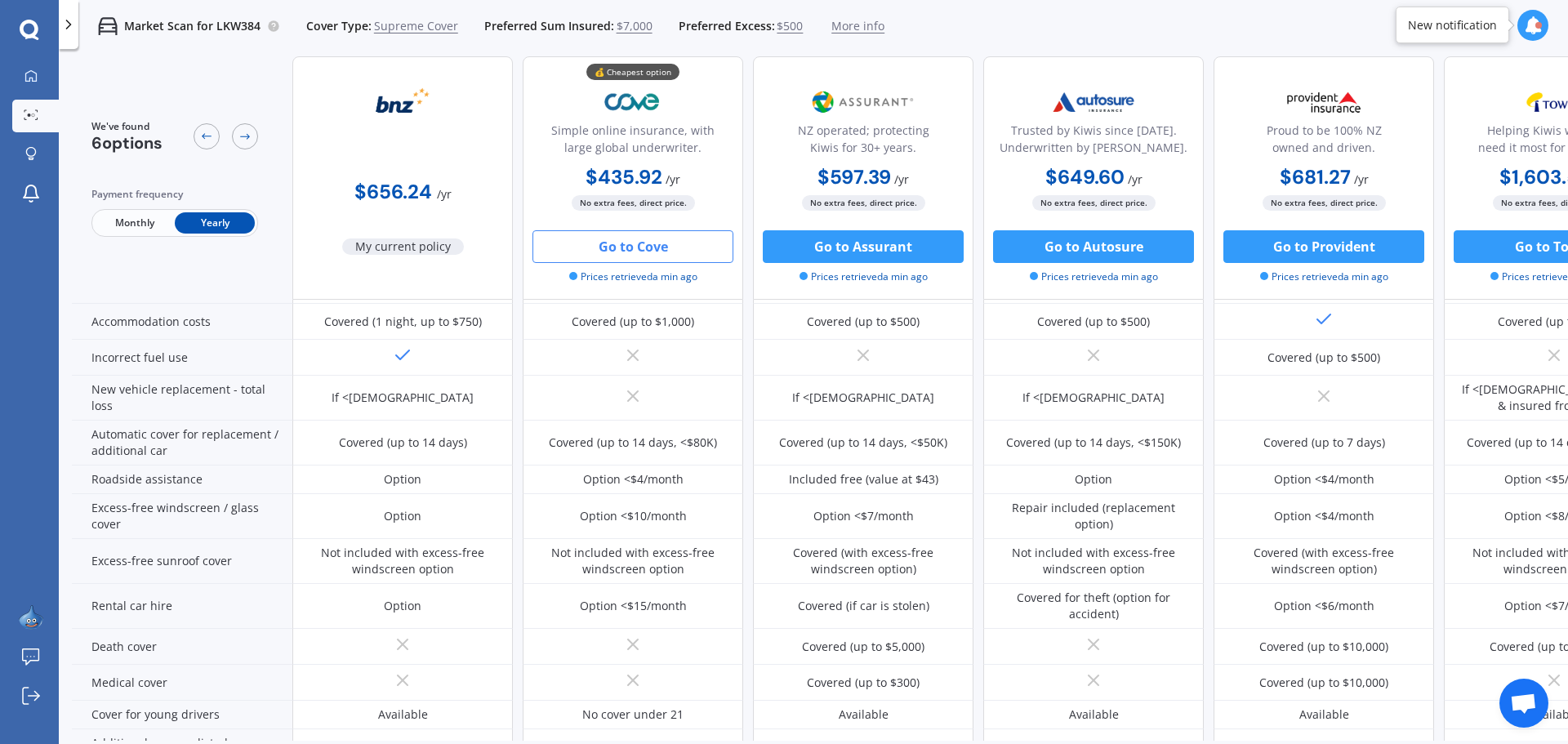
click at [626, 246] on button "Go to Cove" at bounding box center [633, 246] width 201 height 33
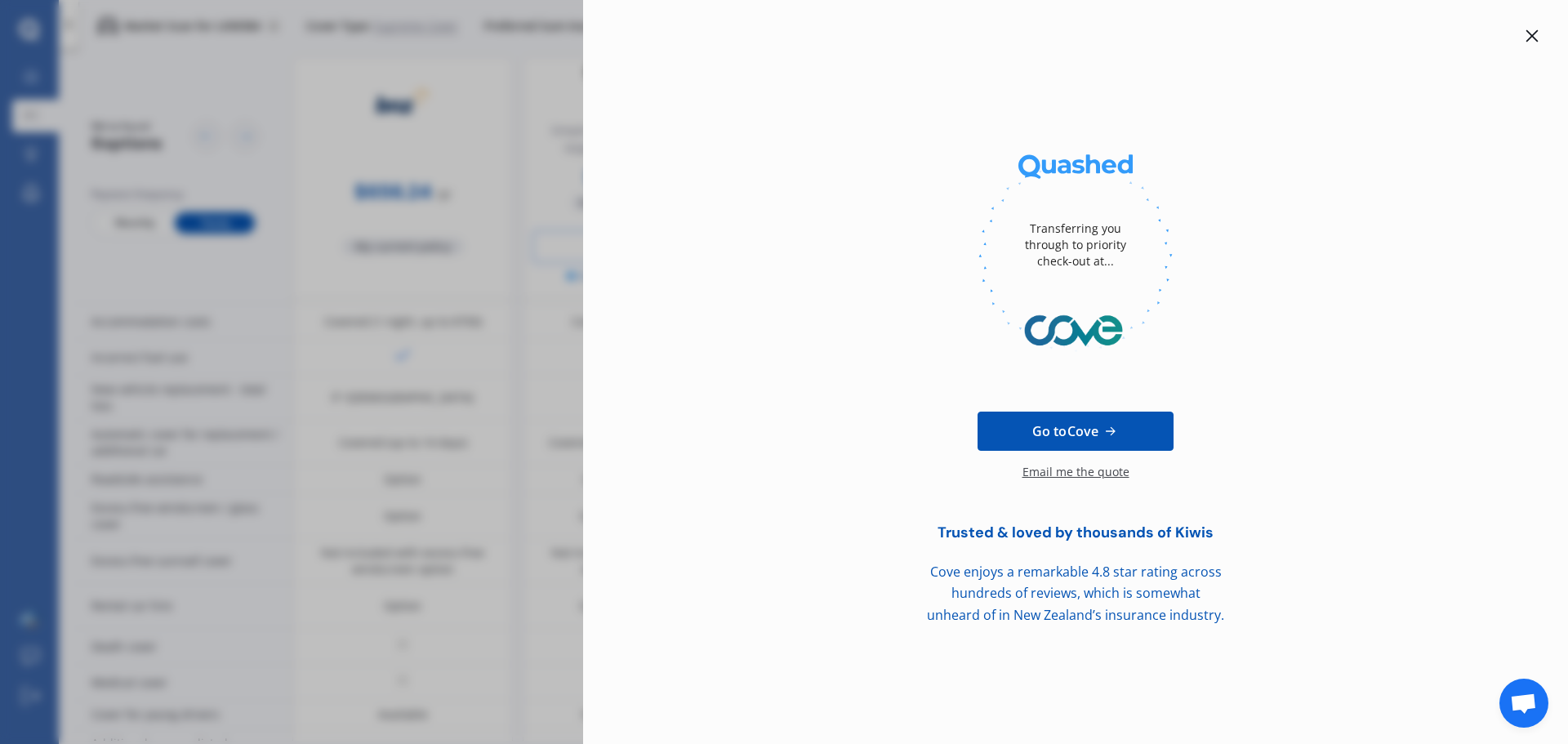
click at [1531, 27] on div at bounding box center [1532, 36] width 20 height 20
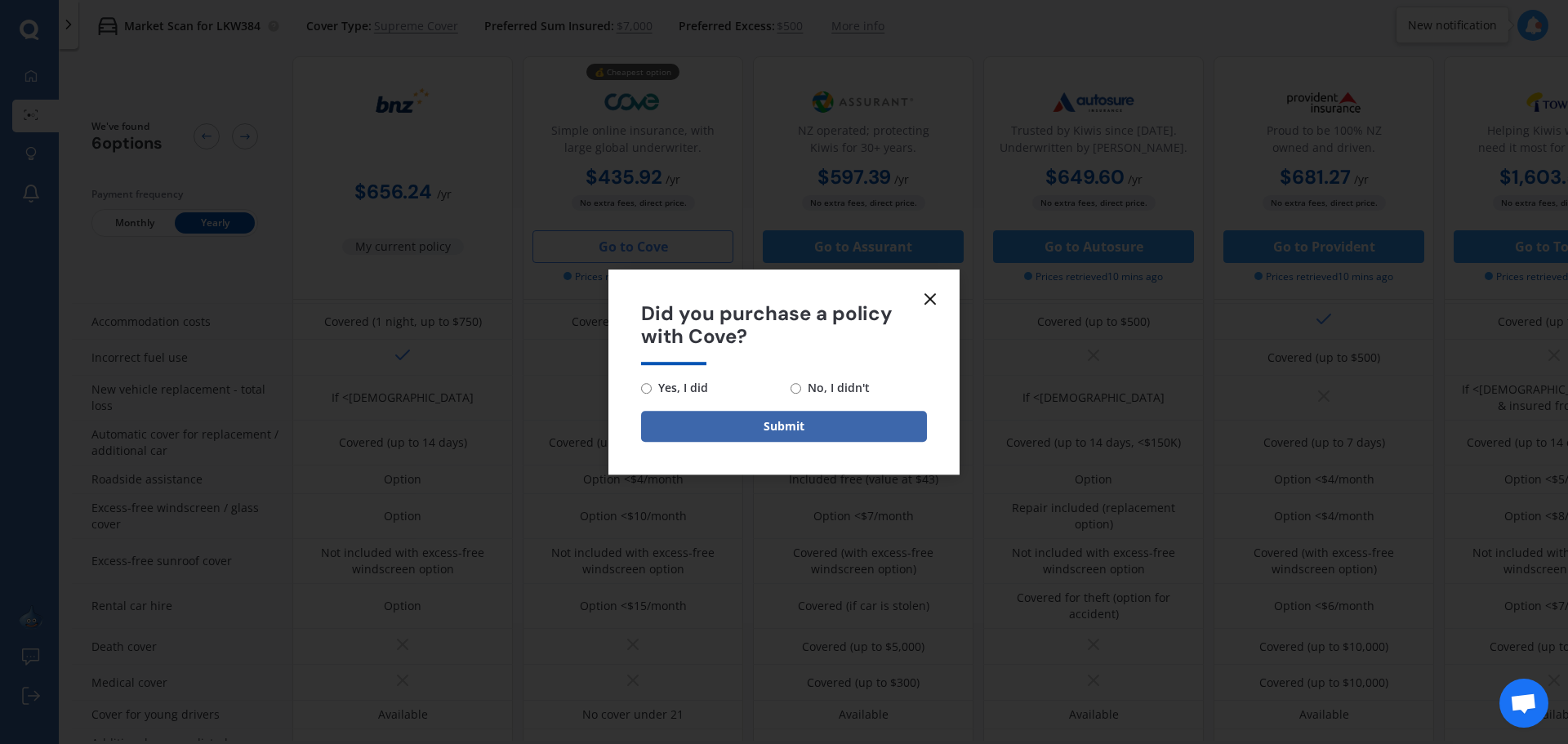
click at [816, 384] on span "No, I didn't" at bounding box center [835, 388] width 69 height 20
click at [801, 384] on input "No, I didn't" at bounding box center [796, 388] width 10 height 10
radio input "true"
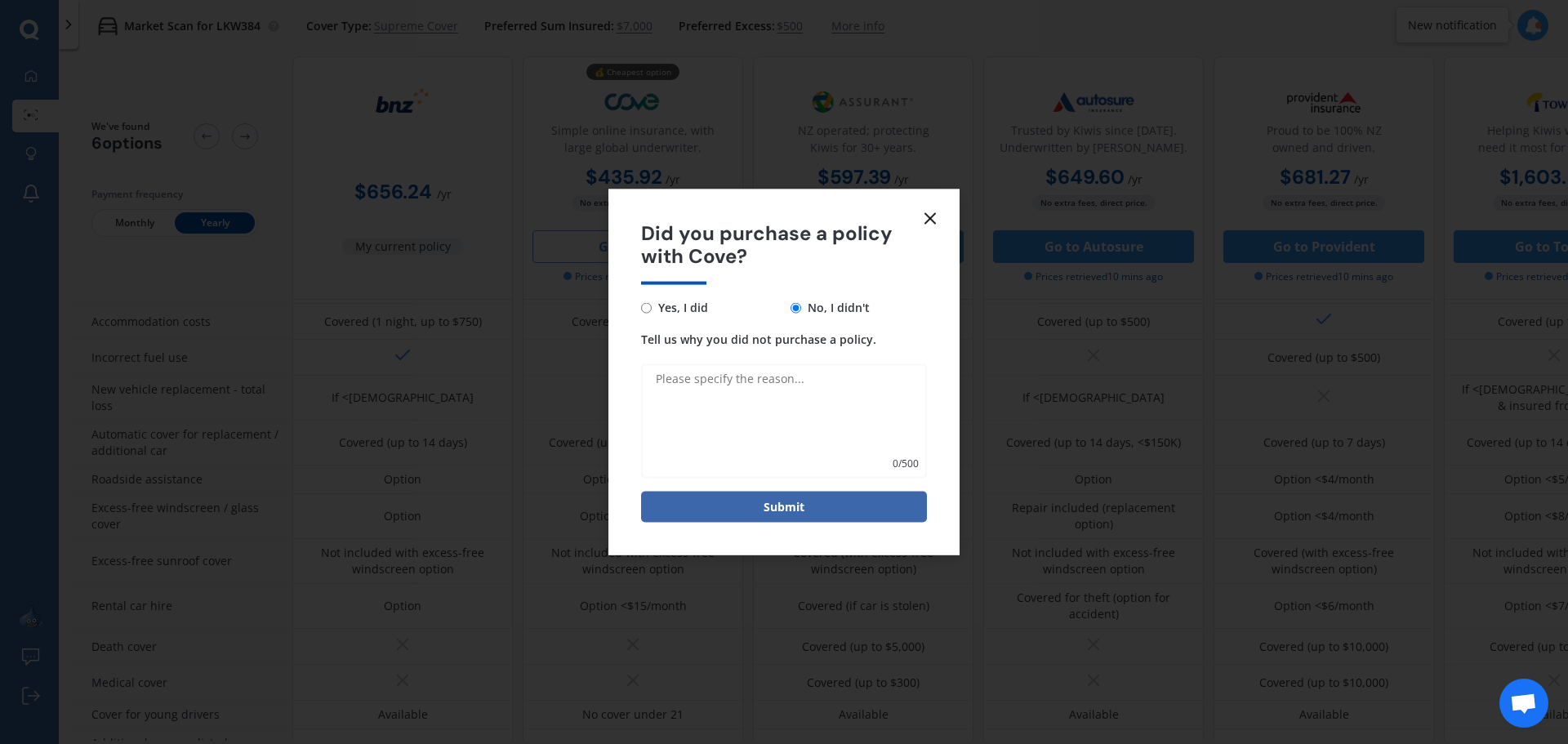
click at [742, 383] on textarea "Tell us why you did not purchase a policy." at bounding box center [784, 421] width 286 height 114
click at [750, 379] on textarea "need to double c hecking stuff" at bounding box center [784, 421] width 286 height 114
type textarea "need to double checking stuff"
click at [794, 510] on button "Submit" at bounding box center [784, 507] width 286 height 31
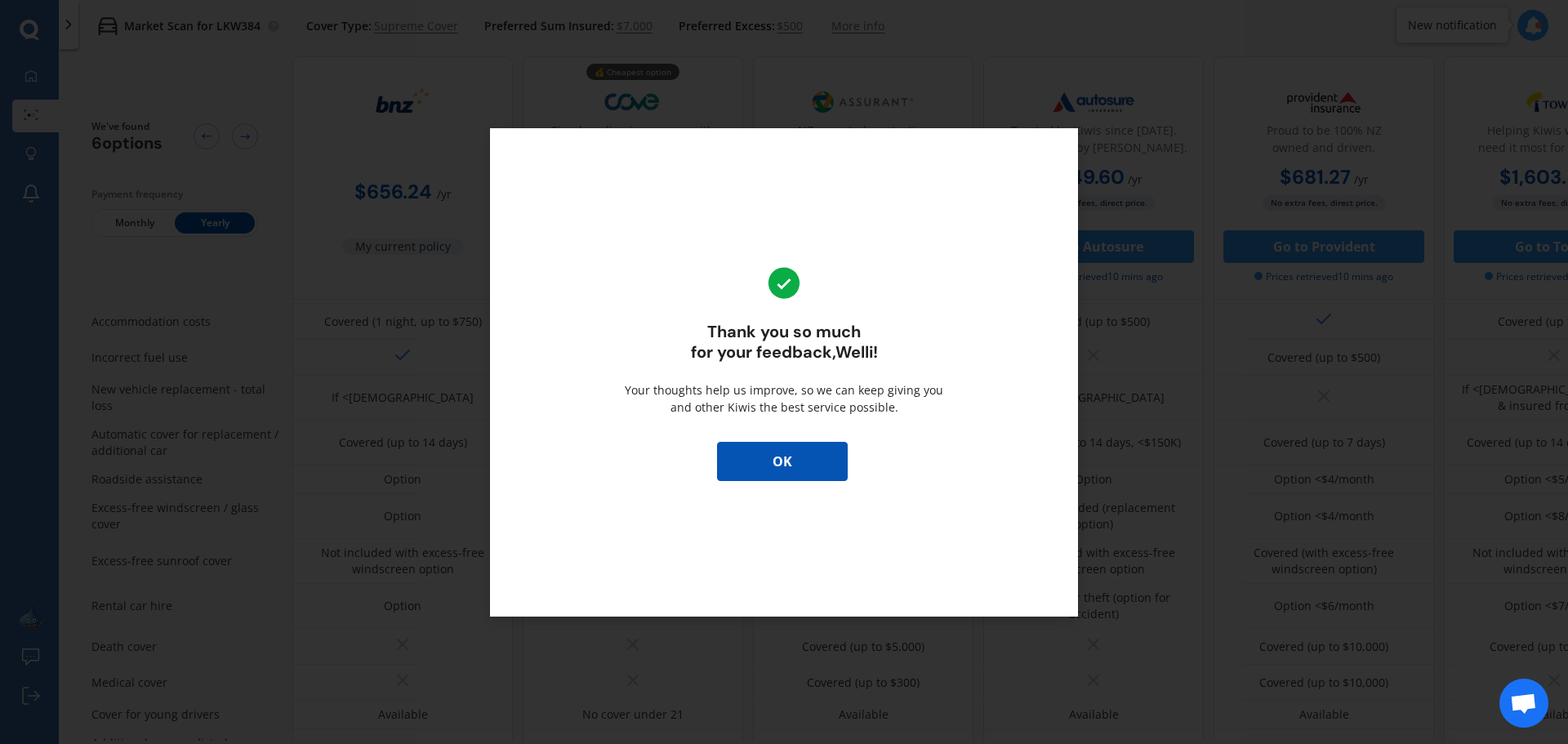
click at [782, 451] on button "OK" at bounding box center [783, 462] width 131 height 40
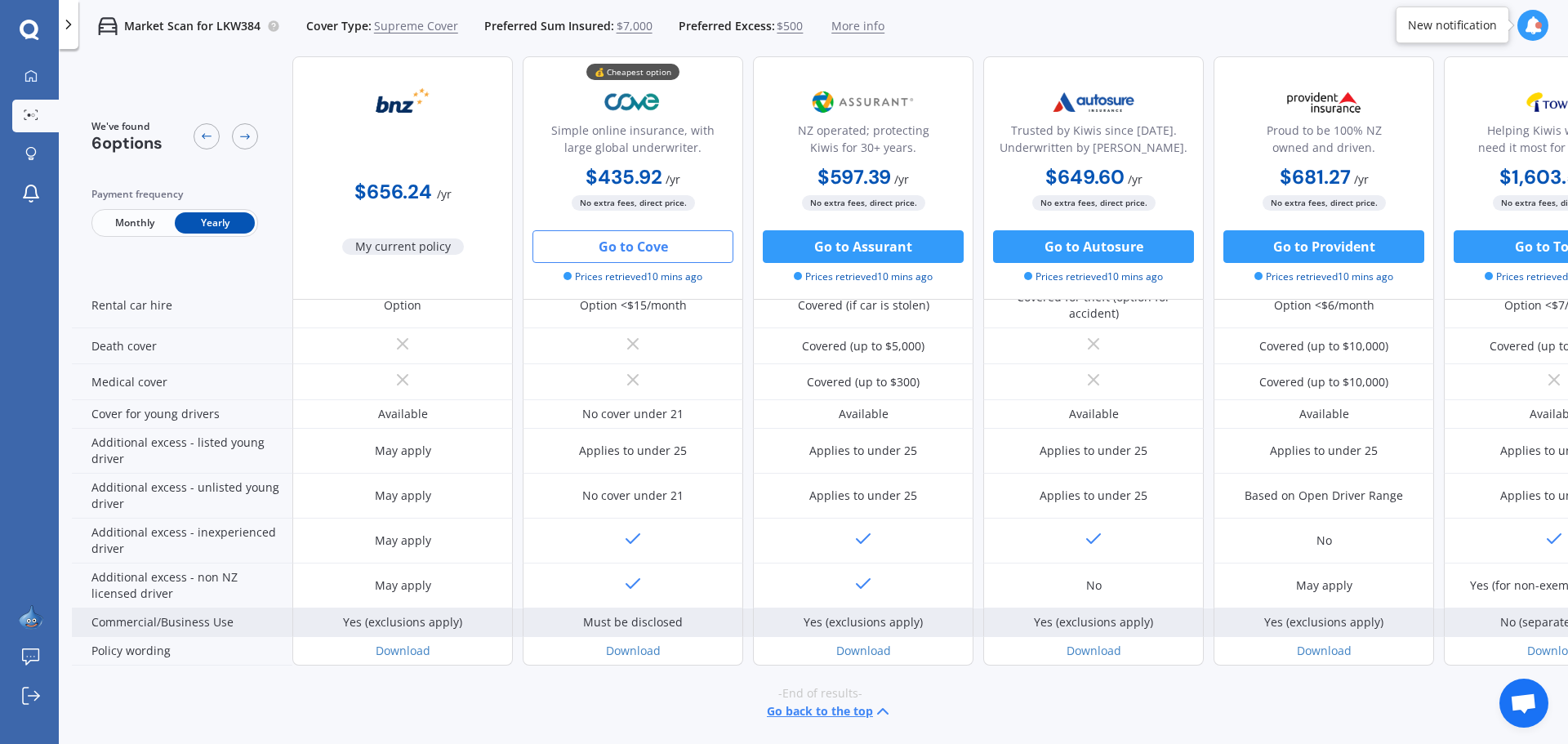
scroll to position [719, 0]
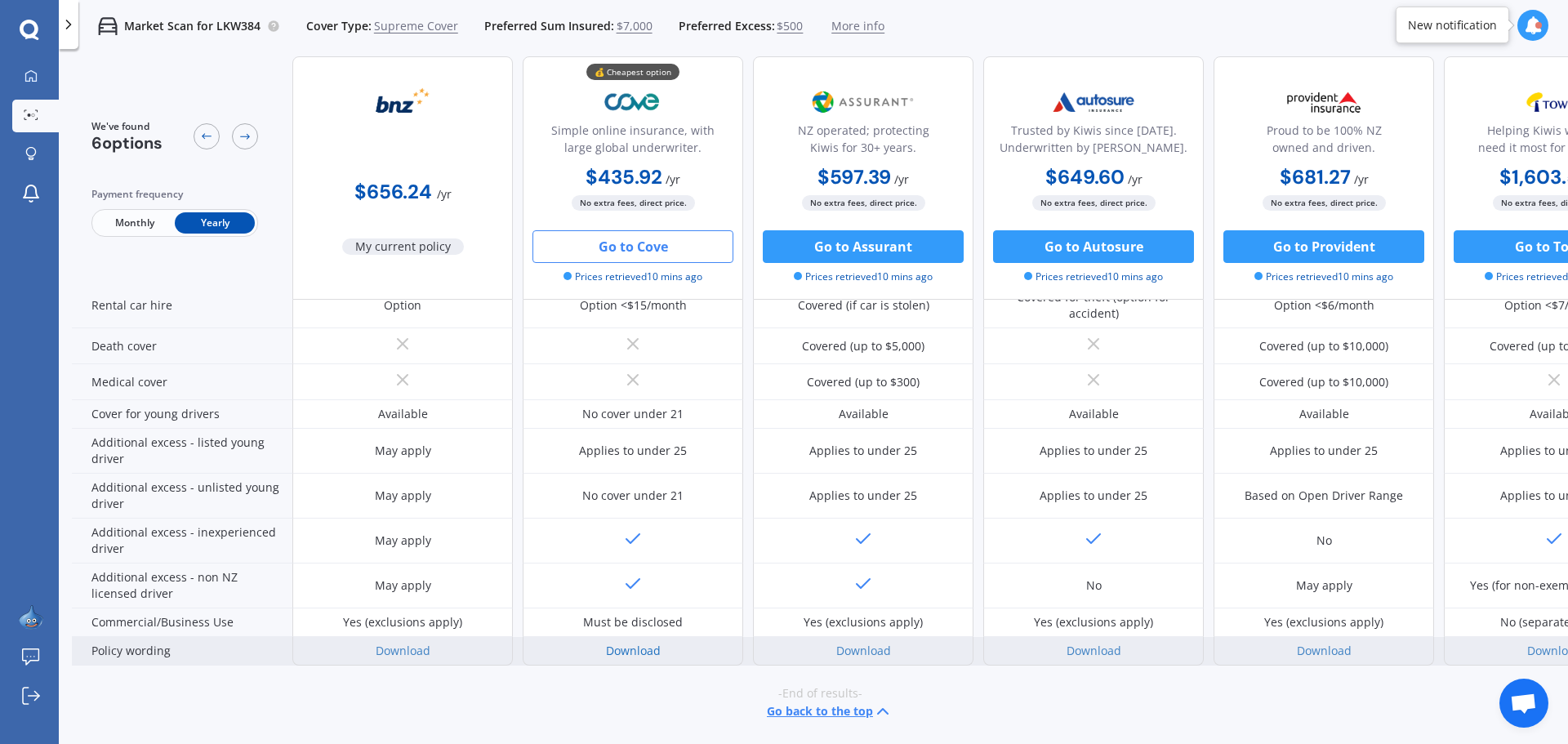
click at [651, 643] on link "Download" at bounding box center [634, 651] width 55 height 15
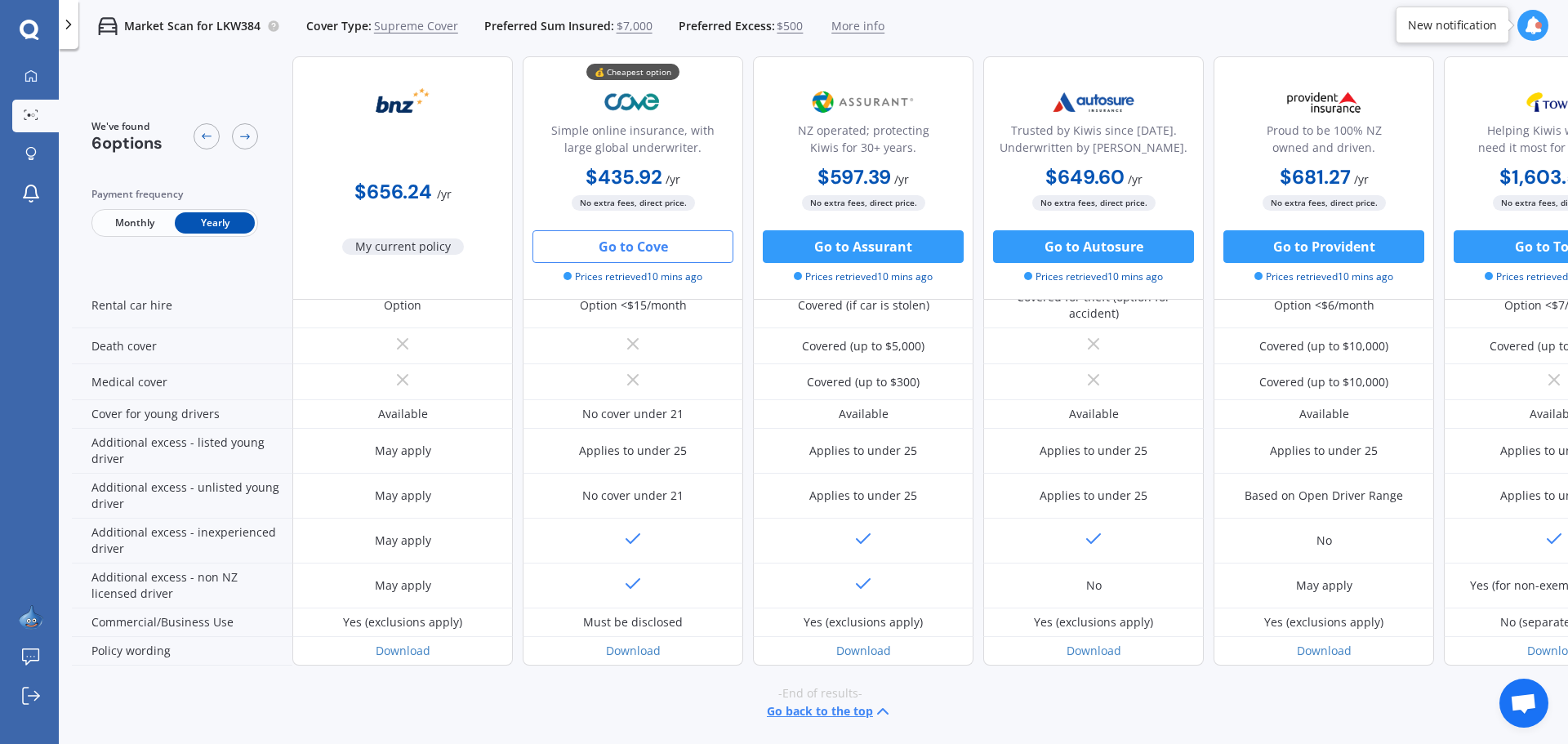
click at [1530, 17] on icon at bounding box center [1533, 25] width 18 height 18
click at [1396, 15] on div "Market Scan for LKW384 Cover Type: Supreme Cover Preferred Sum Insured: $7,000 …" at bounding box center [813, 25] width 1510 height 52
click at [28, 150] on icon at bounding box center [31, 154] width 11 height 14
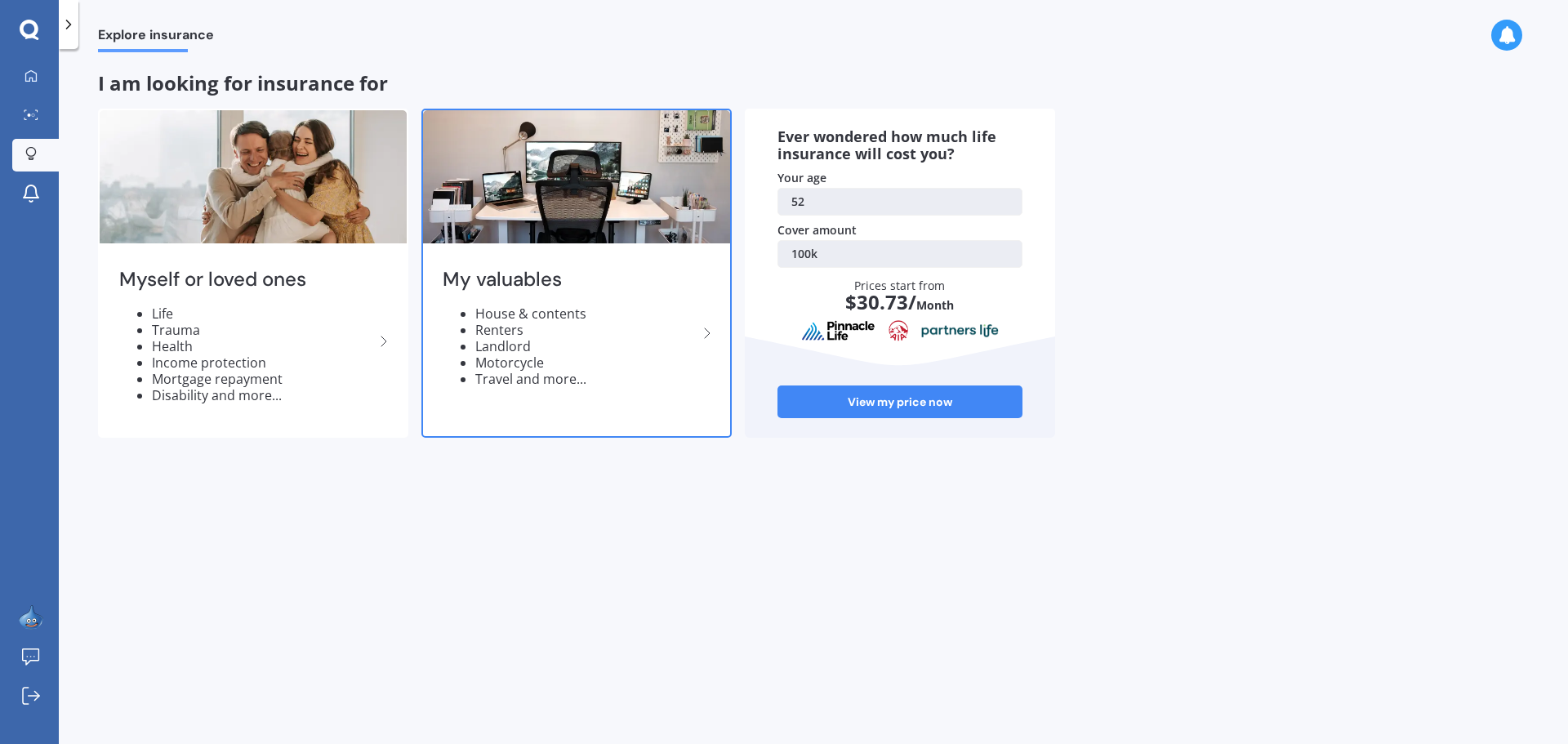
click at [709, 327] on icon at bounding box center [707, 333] width 20 height 20
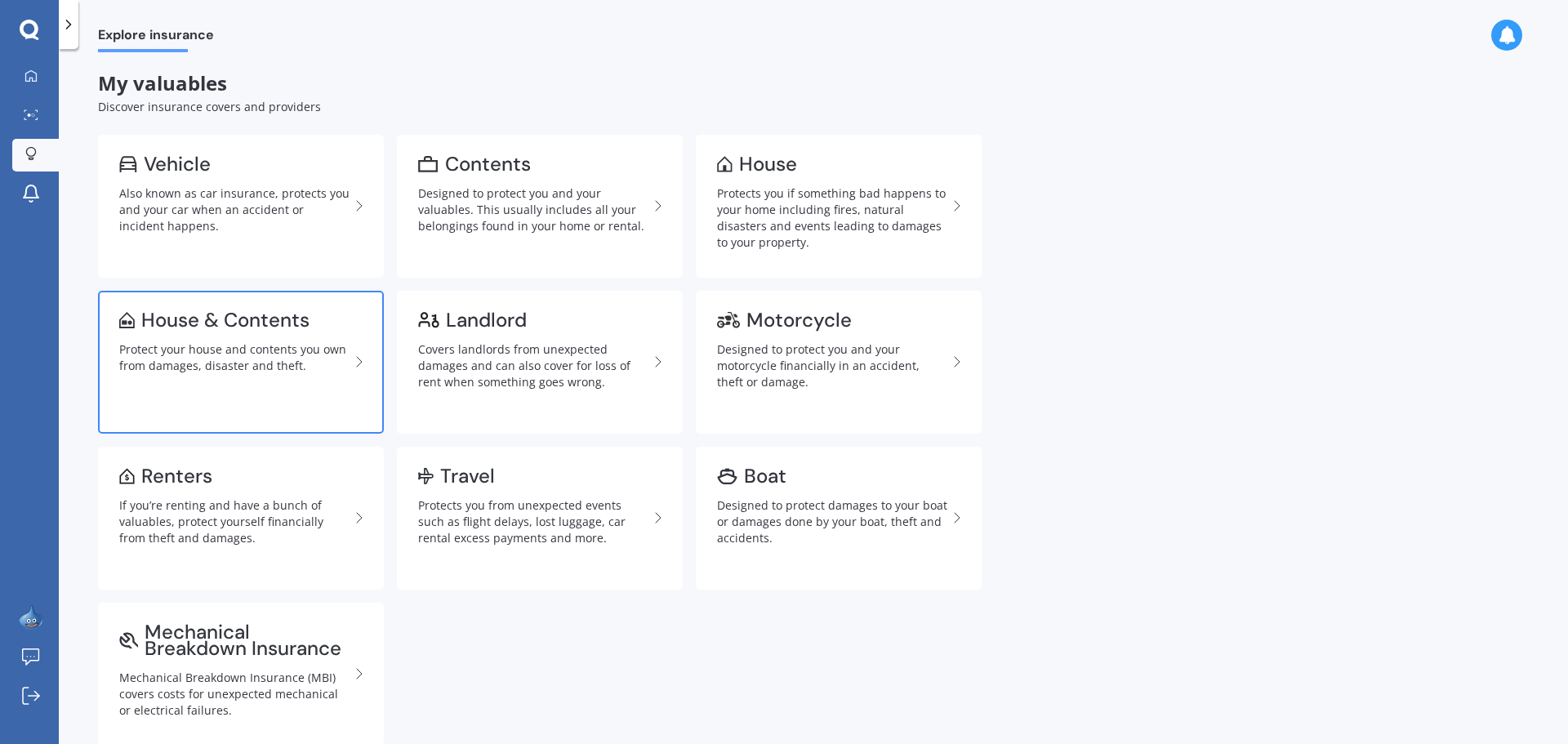
click at [266, 344] on div "Protect your house and contents you own from damages, disaster and theft." at bounding box center [234, 357] width 230 height 33
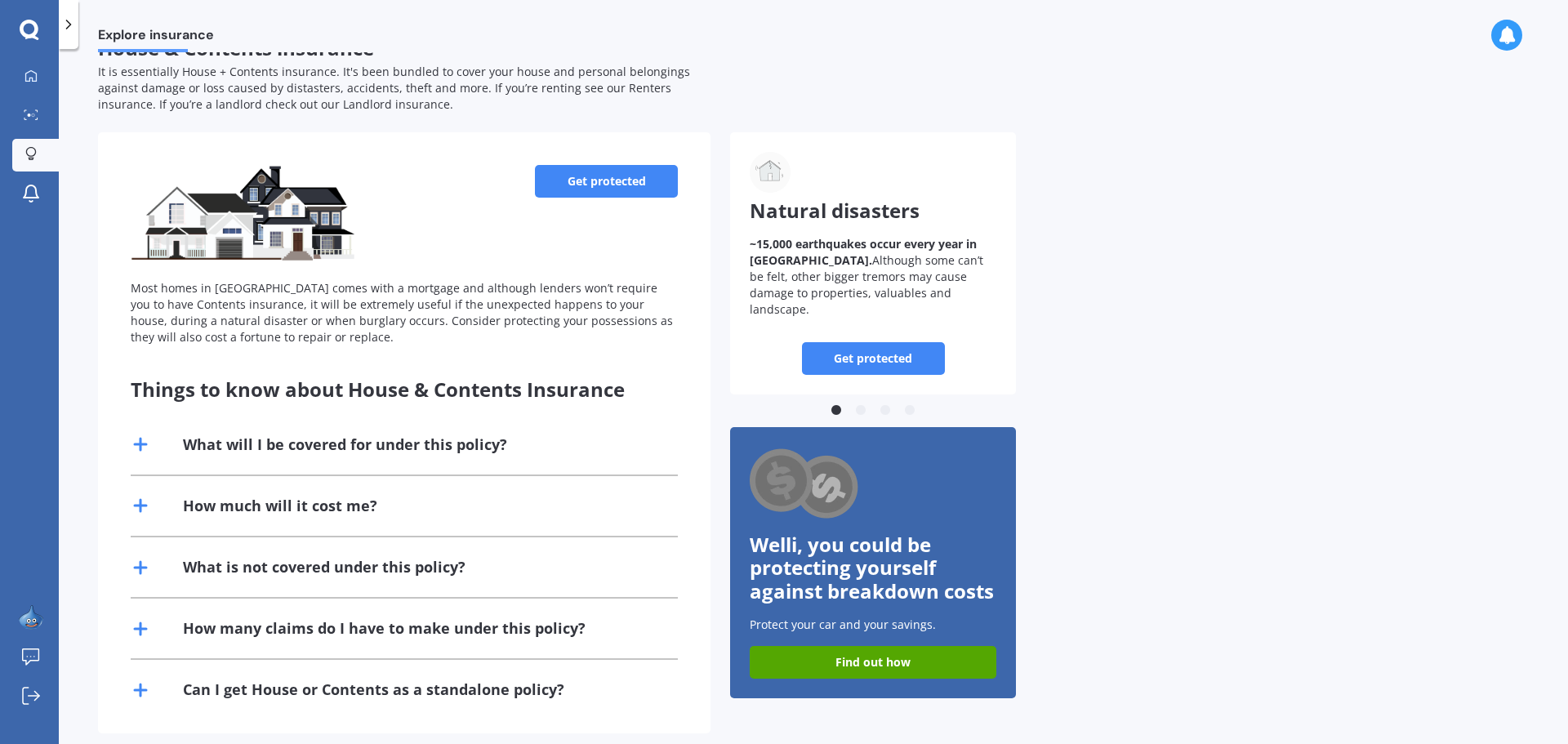
scroll to position [54, 0]
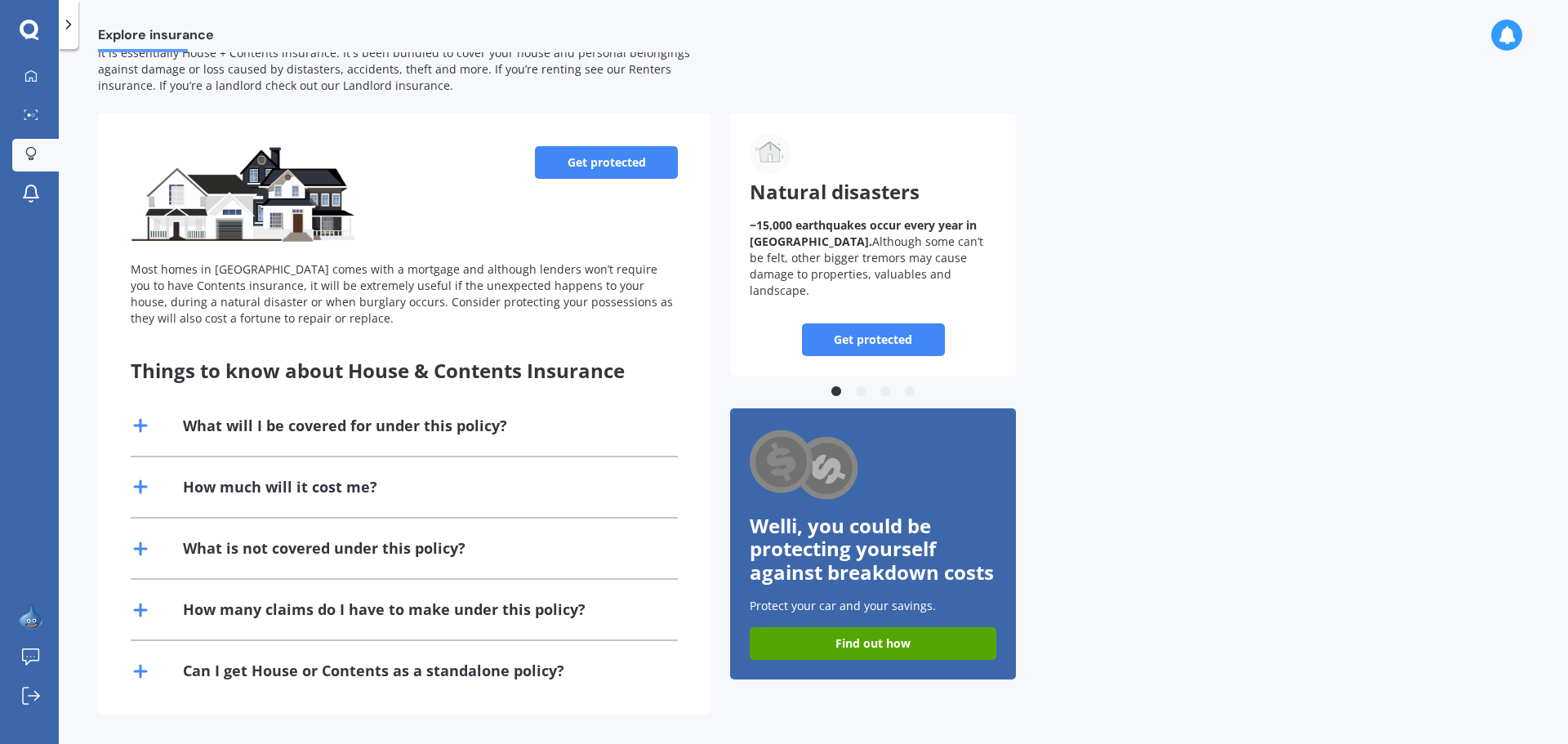
click at [597, 164] on link "Get protected" at bounding box center [606, 162] width 143 height 33
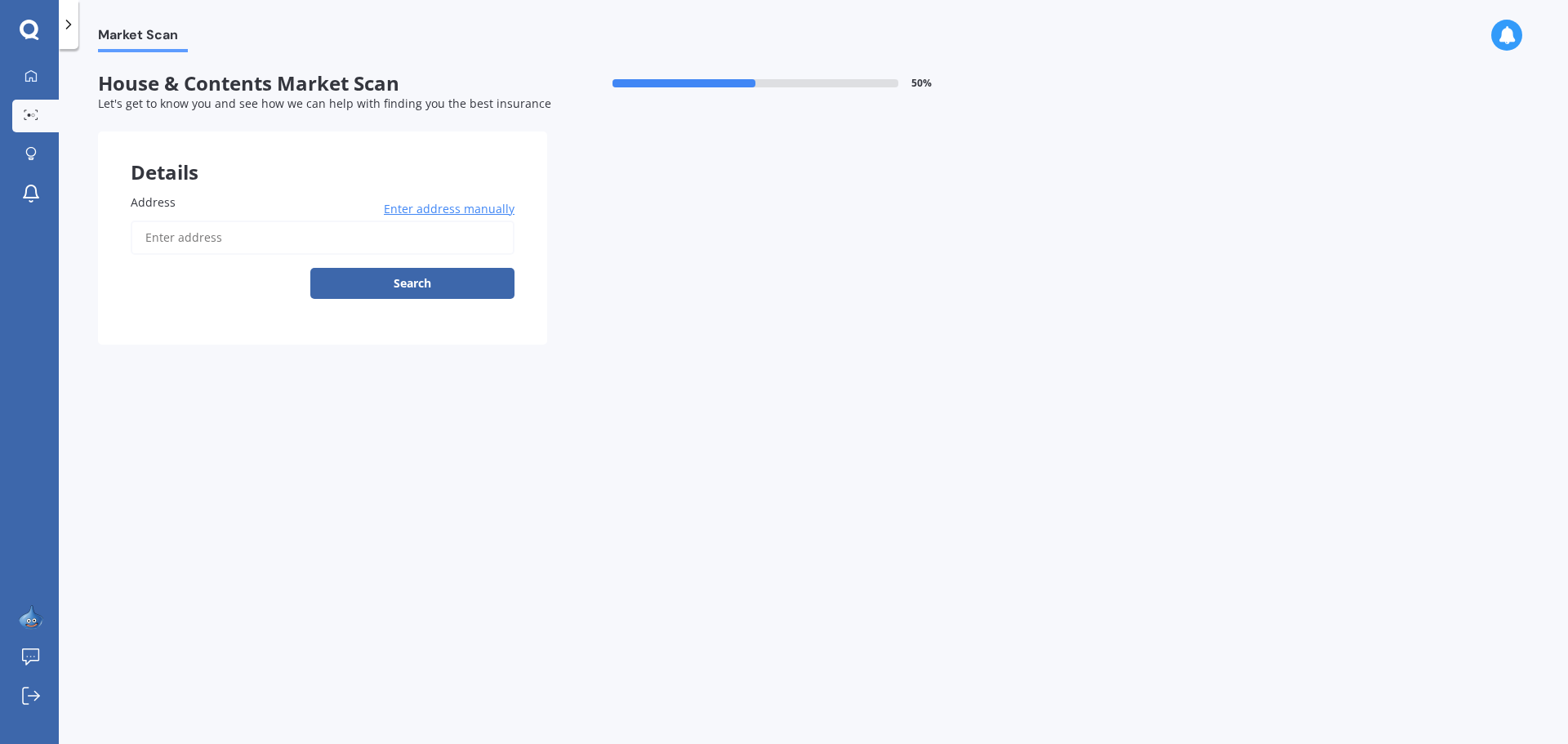
click at [187, 240] on input "Address" at bounding box center [322, 238] width 384 height 34
type input "[STREET_ADDRESS]"
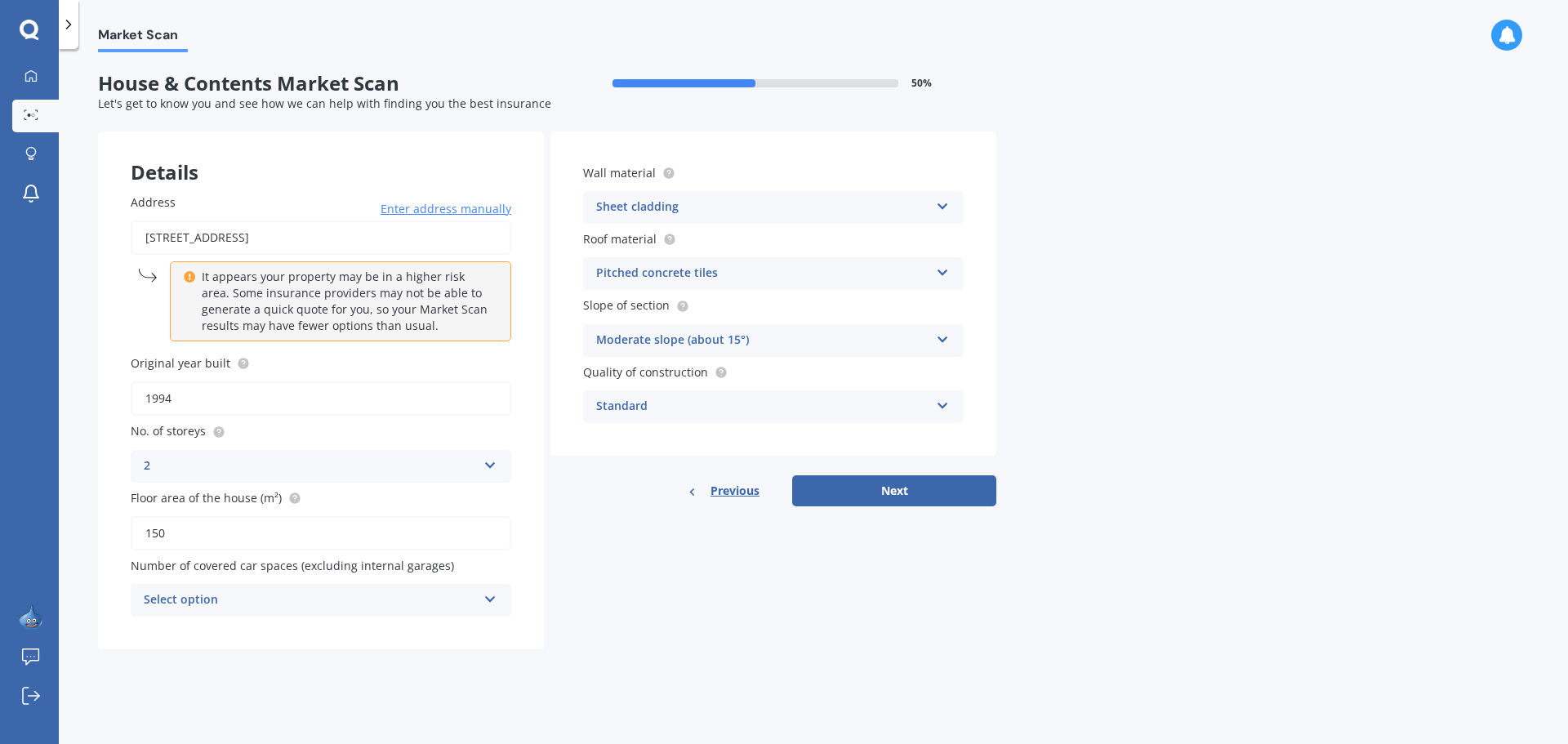
click at [493, 596] on icon at bounding box center [490, 596] width 14 height 11
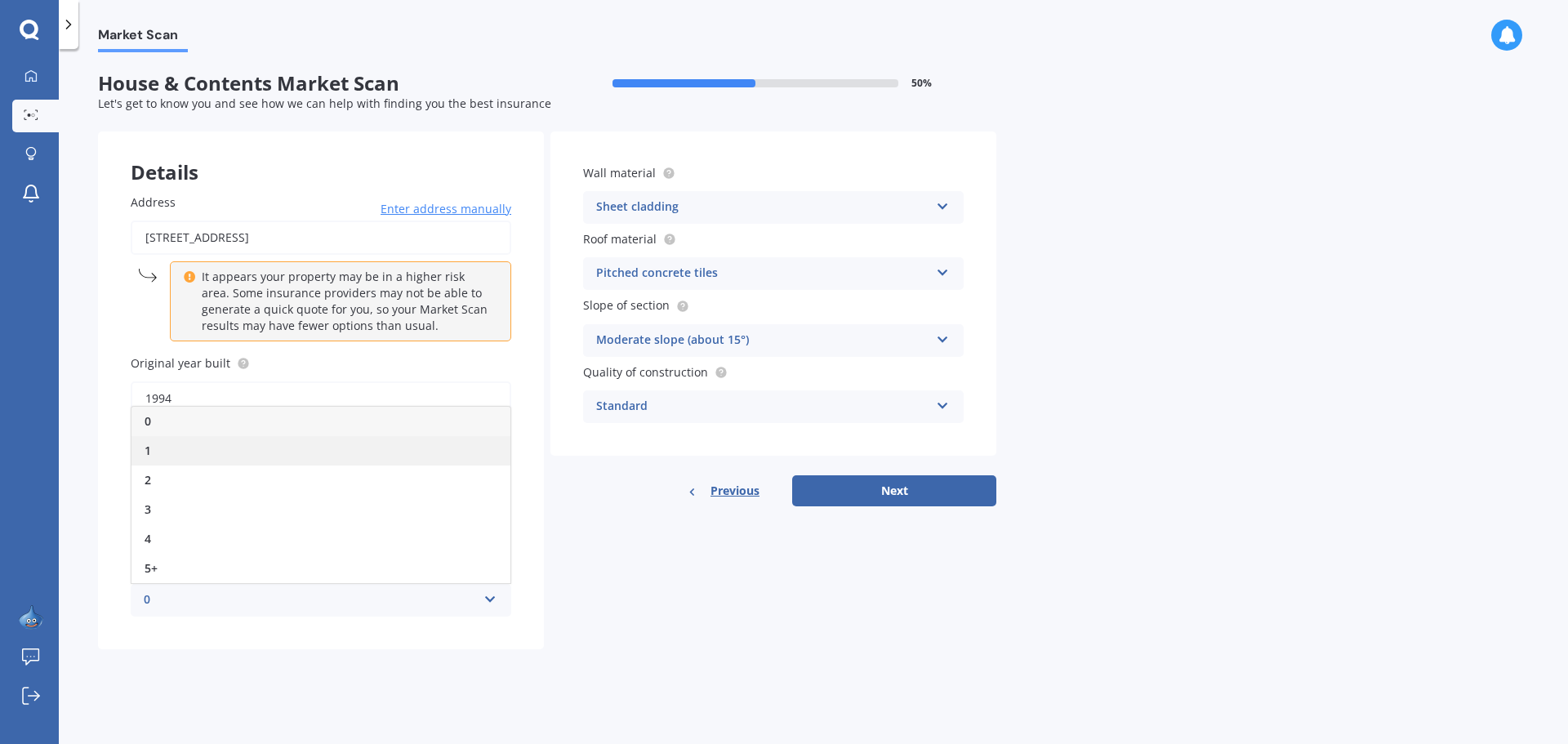
click at [184, 444] on div "1" at bounding box center [321, 451] width 379 height 29
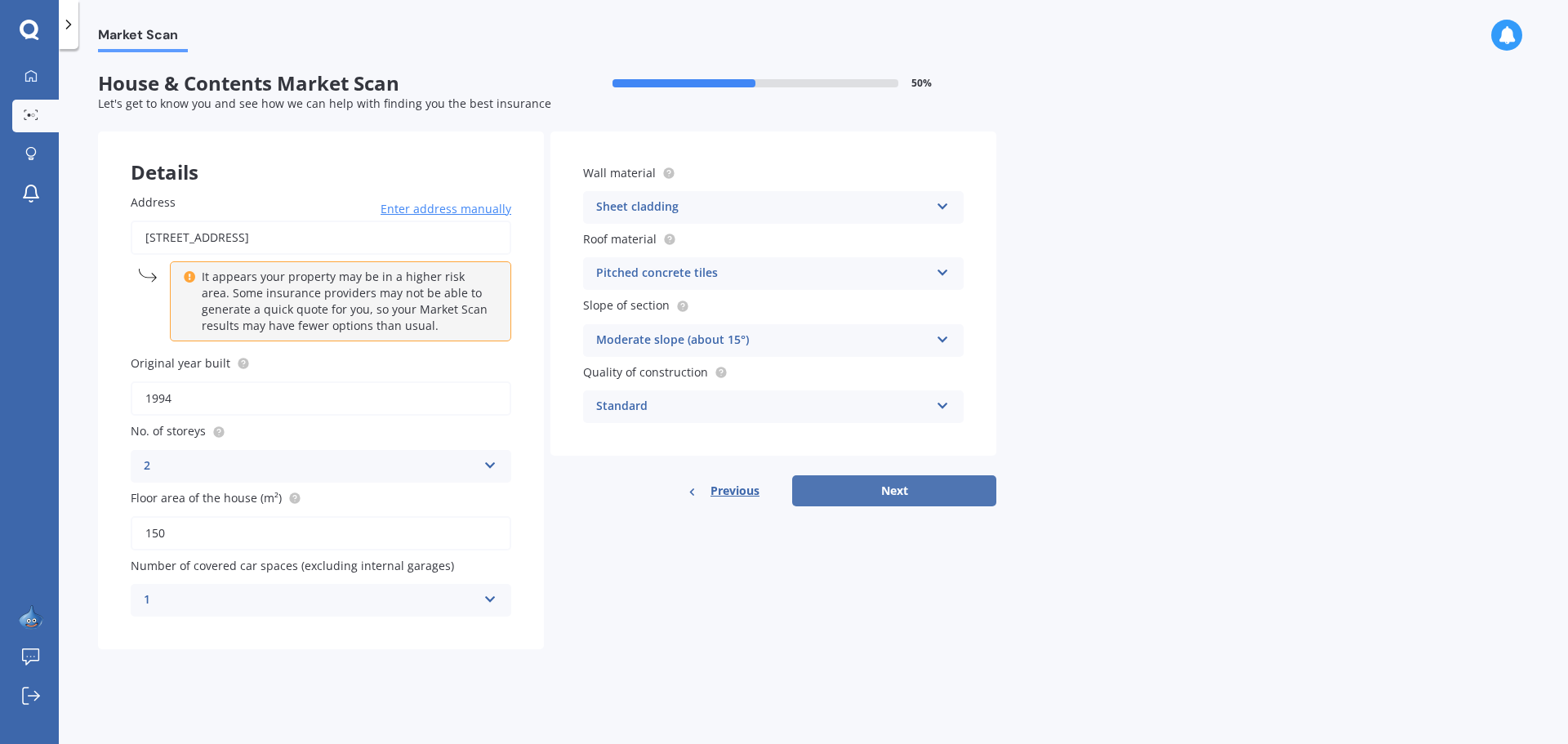
click at [905, 493] on button "Next" at bounding box center [894, 490] width 205 height 31
select select "30"
select select "10"
select select "1972"
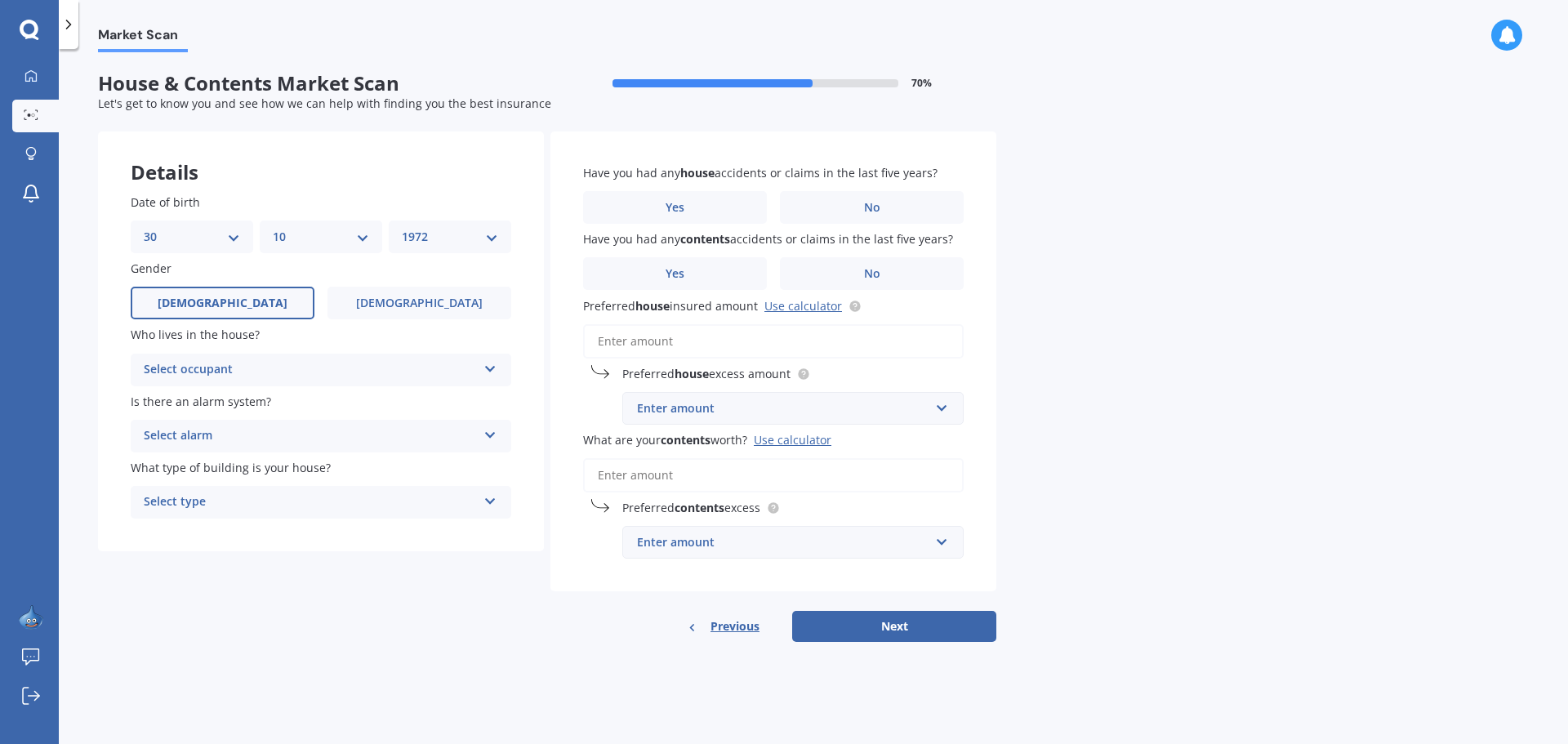
click at [481, 369] on div "Select occupant Owner Owner + Boarder" at bounding box center [322, 370] width 381 height 33
click at [387, 392] on div "Owner" at bounding box center [321, 402] width 379 height 29
click at [494, 429] on icon at bounding box center [490, 432] width 14 height 11
click at [228, 499] on span "Yes, not monitored" at bounding box center [198, 497] width 107 height 15
click at [491, 430] on icon at bounding box center [490, 432] width 14 height 11
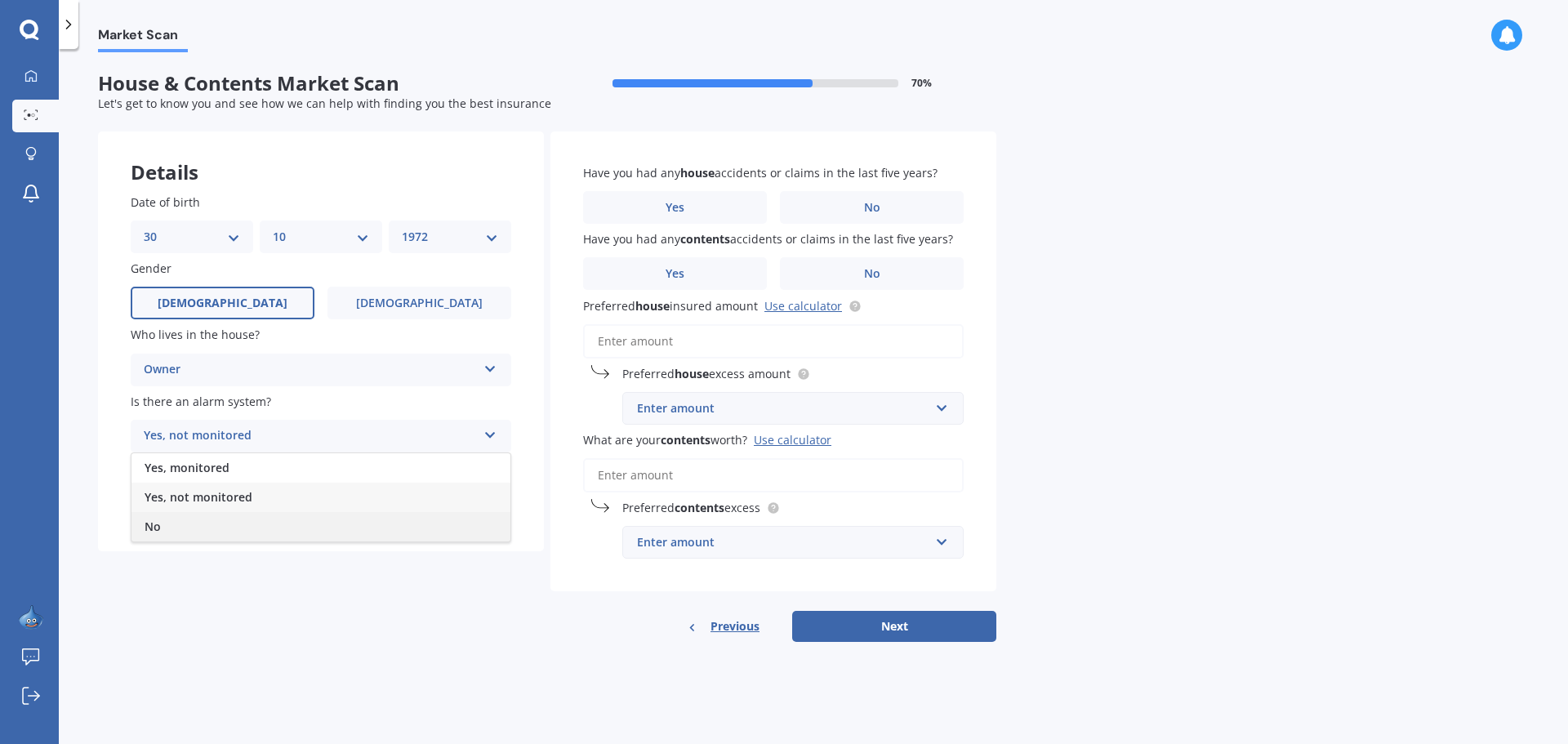
click at [226, 521] on div "No" at bounding box center [321, 526] width 379 height 29
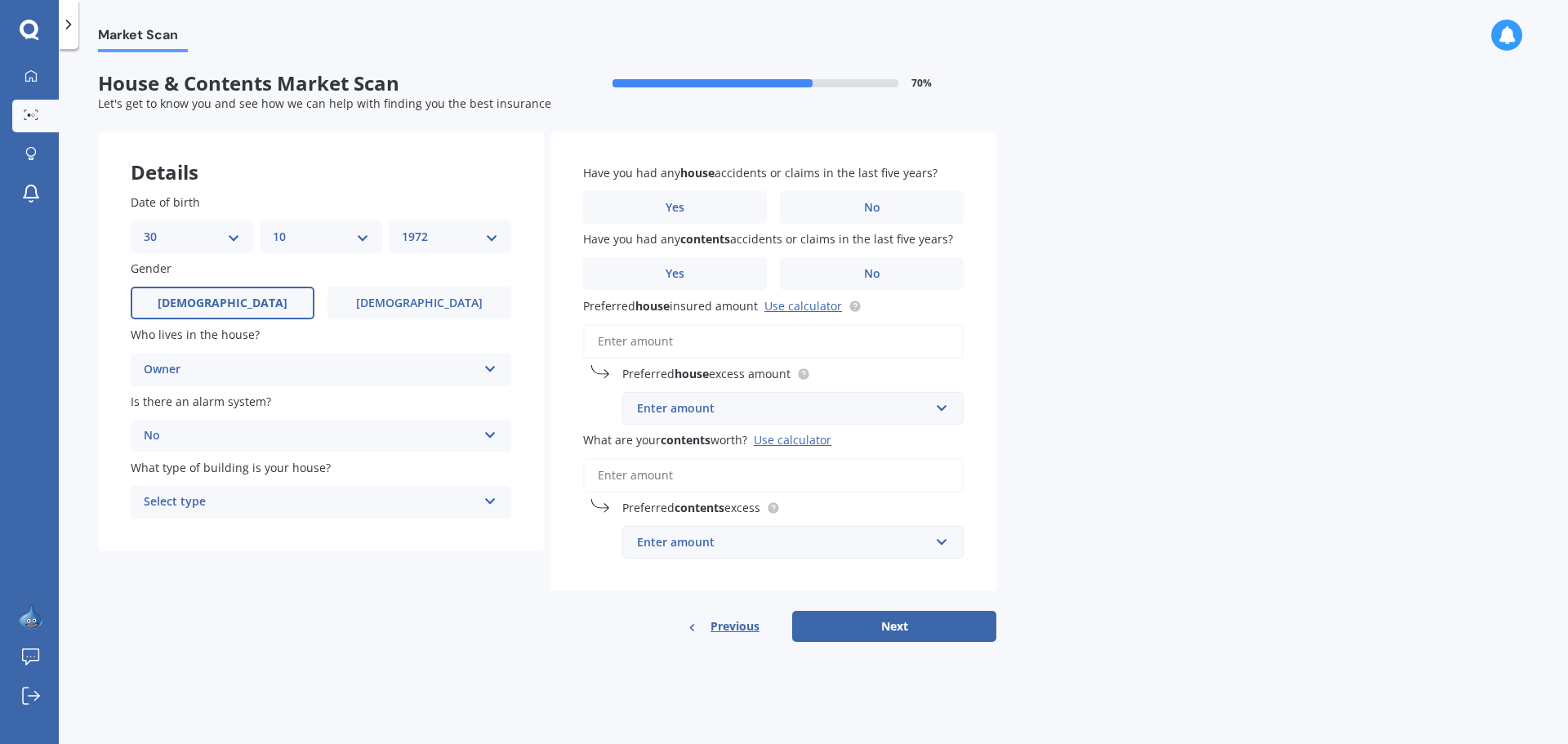
click at [492, 499] on icon at bounding box center [490, 498] width 14 height 11
click at [474, 522] on div "Freestanding" at bounding box center [321, 534] width 379 height 29
click at [503, 498] on div "Freestanding Freestanding Multi-unit (in a block of 6 or less) Multi-unit (in a…" at bounding box center [322, 502] width 381 height 33
click at [1189, 398] on div "Market Scan House & Contents Market Scan 70 % Let's get to know you and see how…" at bounding box center [813, 399] width 1510 height 695
click at [871, 207] on span "No" at bounding box center [872, 207] width 16 height 14
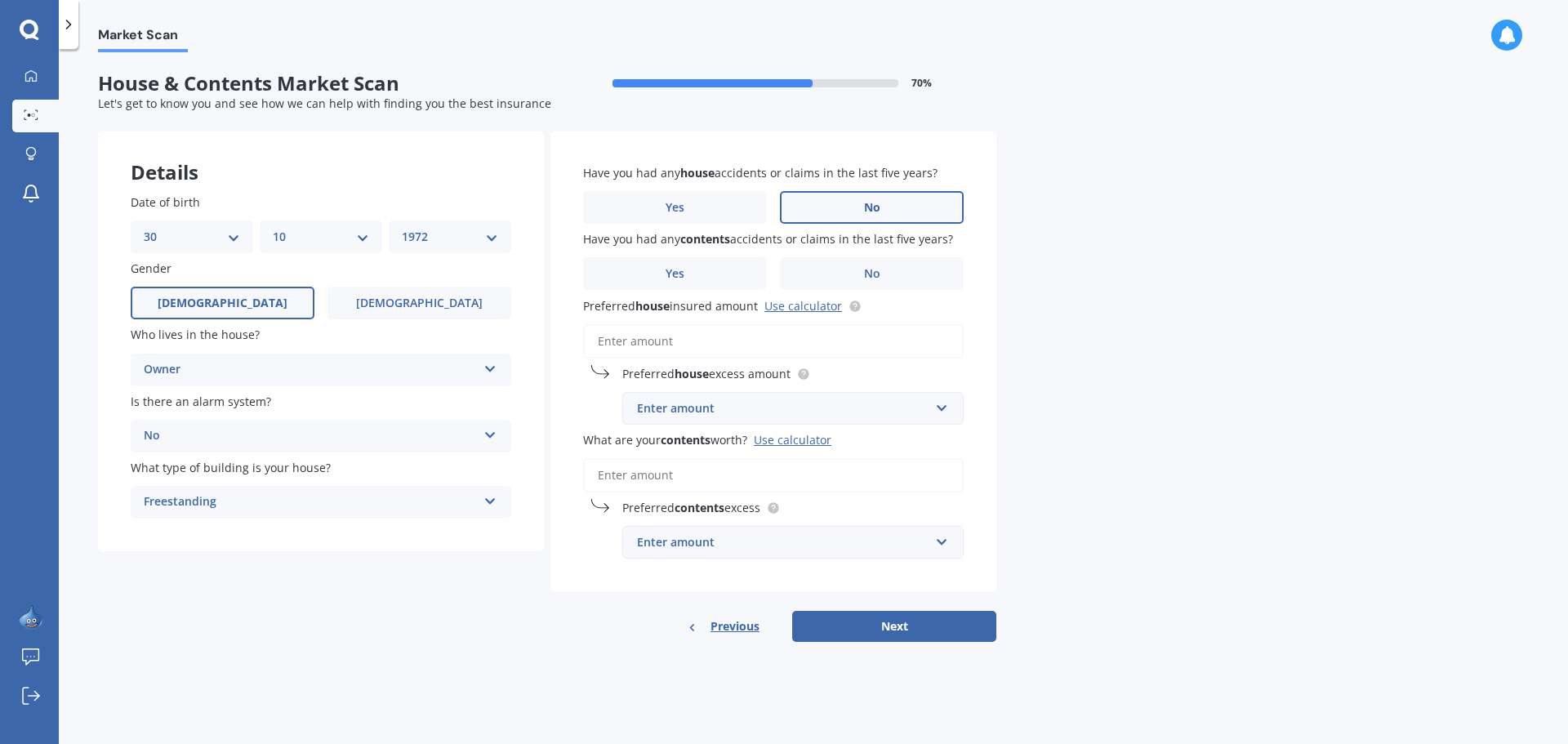
click at [0, 0] on input "No" at bounding box center [0, 0] width 0 height 0
click at [885, 280] on label "No" at bounding box center [871, 273] width 184 height 33
click at [0, 0] on input "No" at bounding box center [0, 0] width 0 height 0
click at [749, 409] on div "Enter amount" at bounding box center [784, 408] width 292 height 18
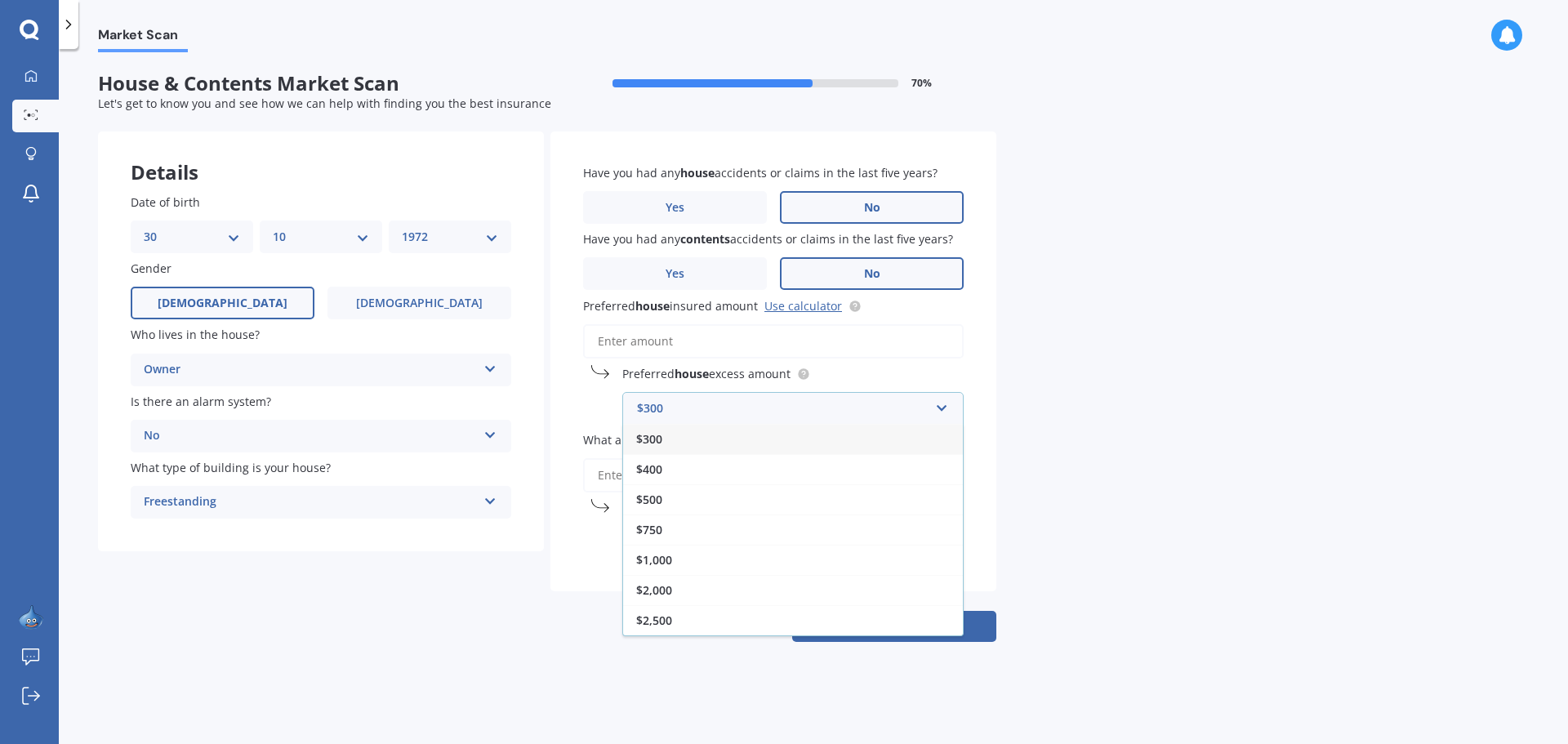
click at [687, 338] on input "Preferred house insured amount Use calculator" at bounding box center [774, 341] width 381 height 34
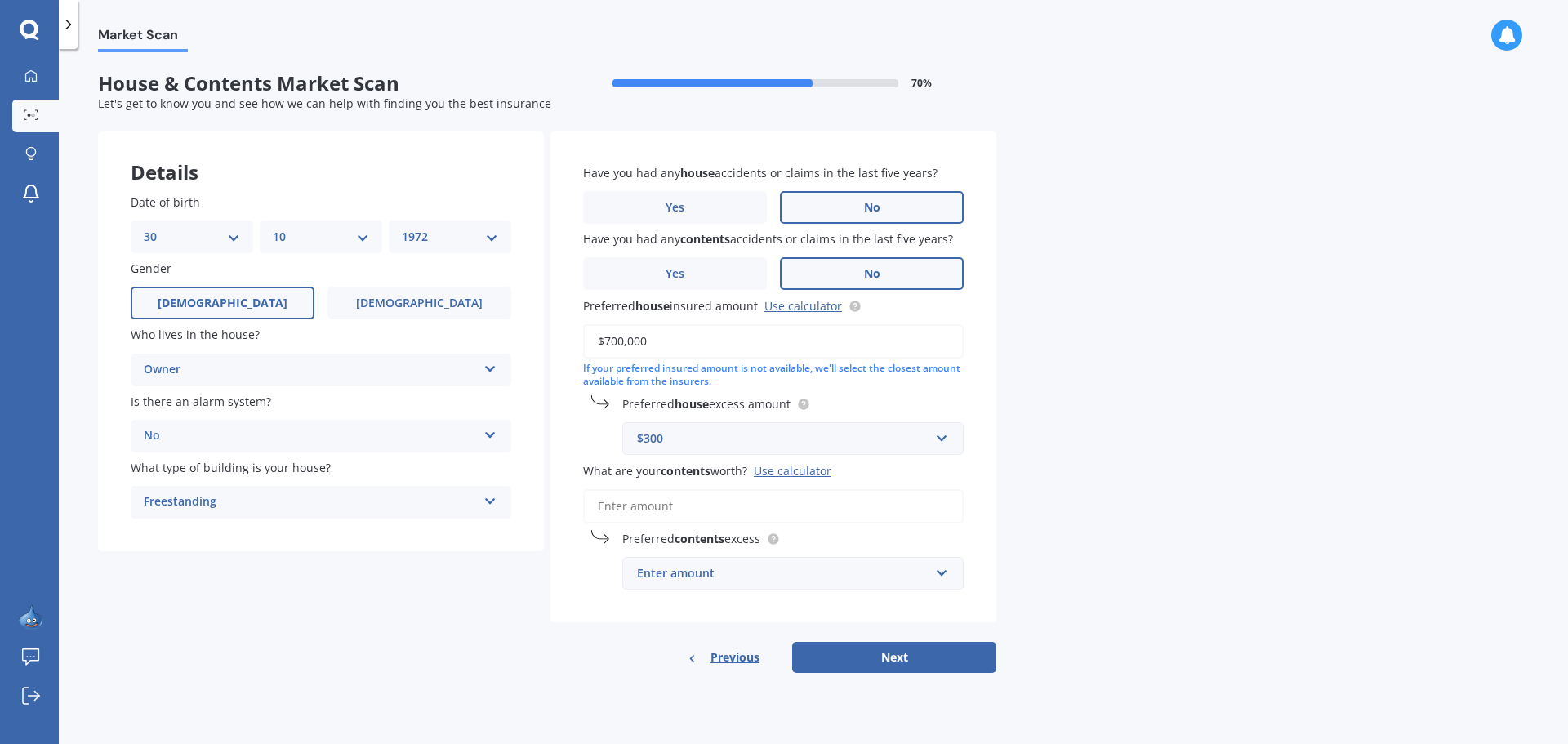
type input "$700,000"
click at [946, 438] on input "text" at bounding box center [787, 438] width 327 height 31
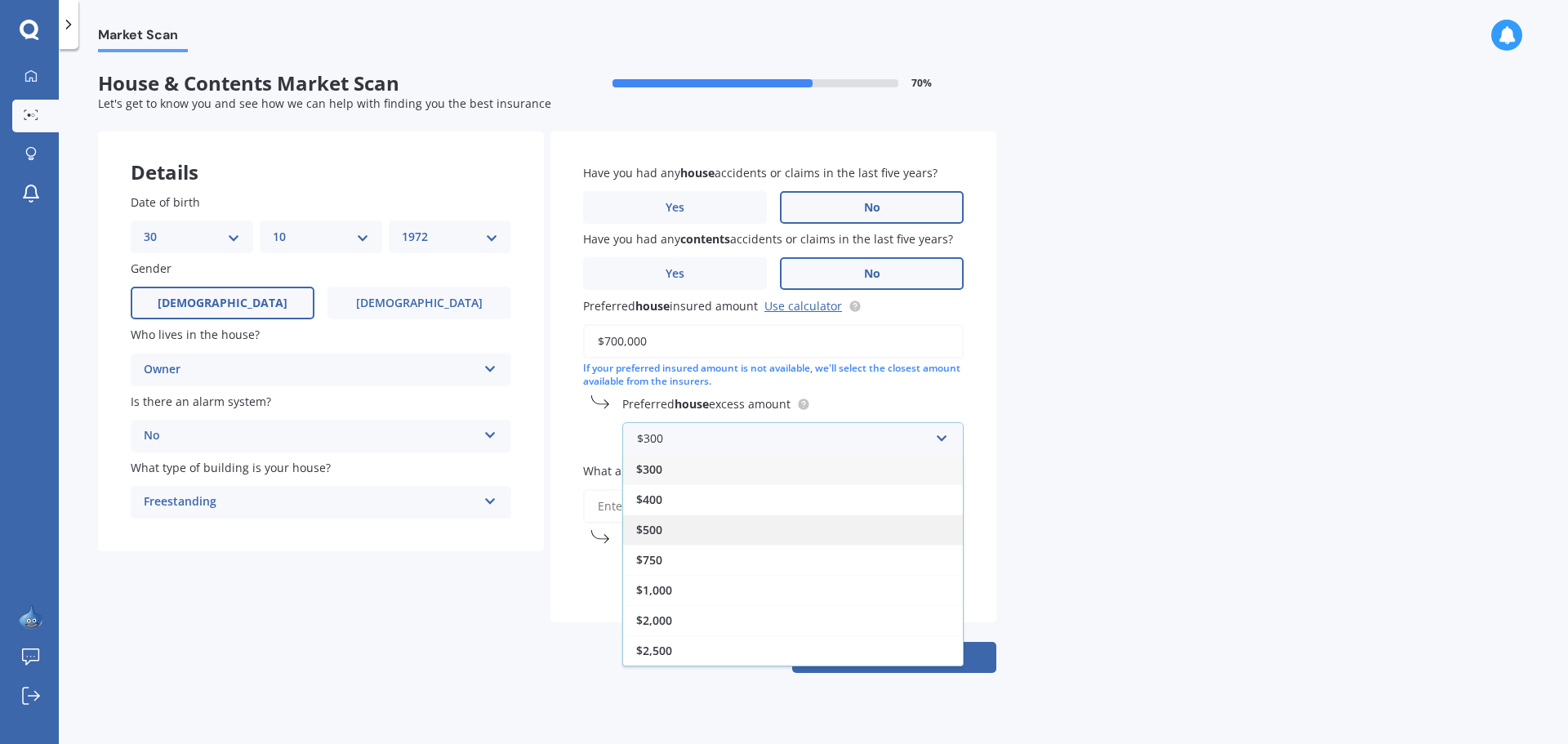
click at [767, 528] on div "$500" at bounding box center [793, 530] width 339 height 30
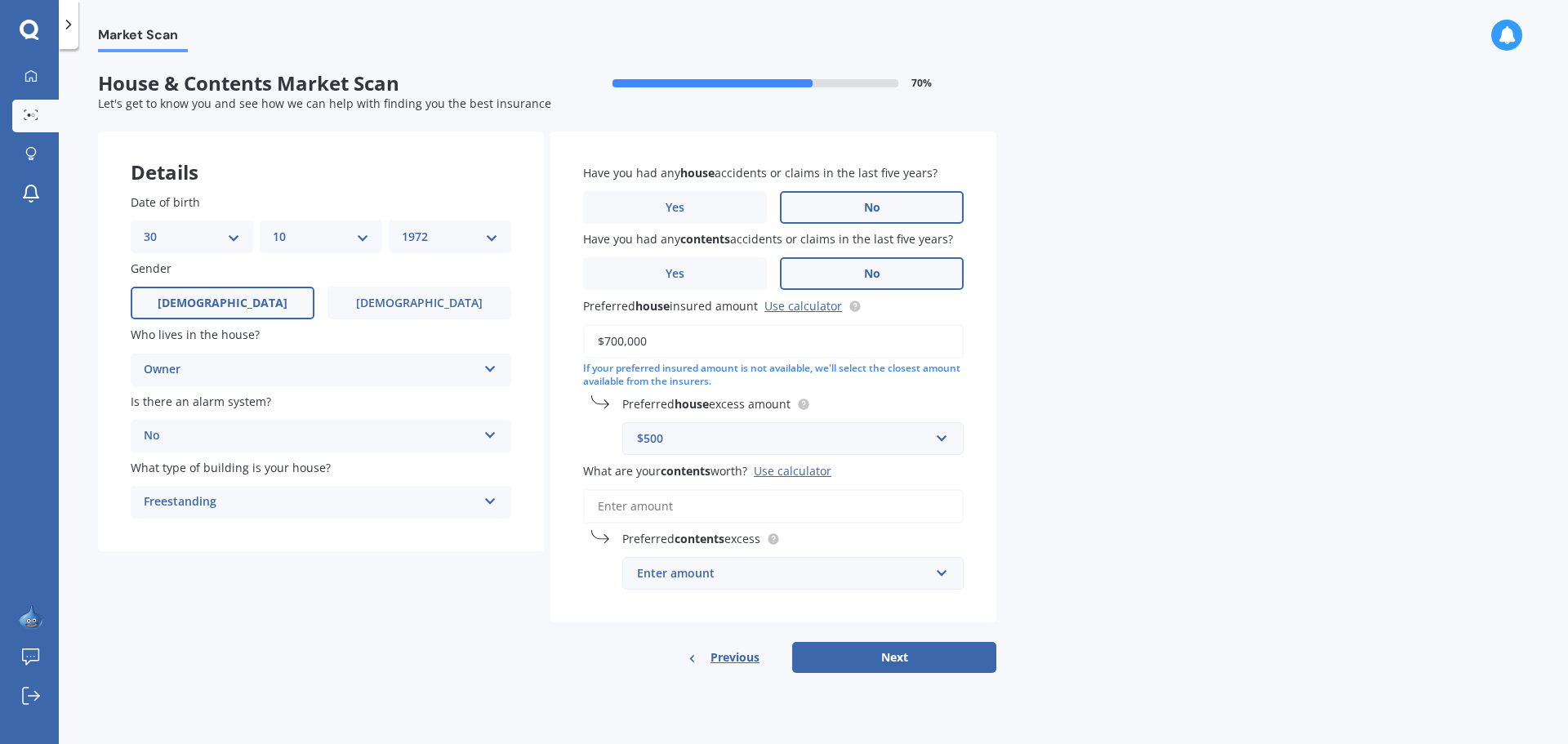
click at [803, 471] on div "Use calculator" at bounding box center [793, 471] width 77 height 15
click at [803, 489] on input "What are your contents worth? Use calculator" at bounding box center [774, 506] width 381 height 34
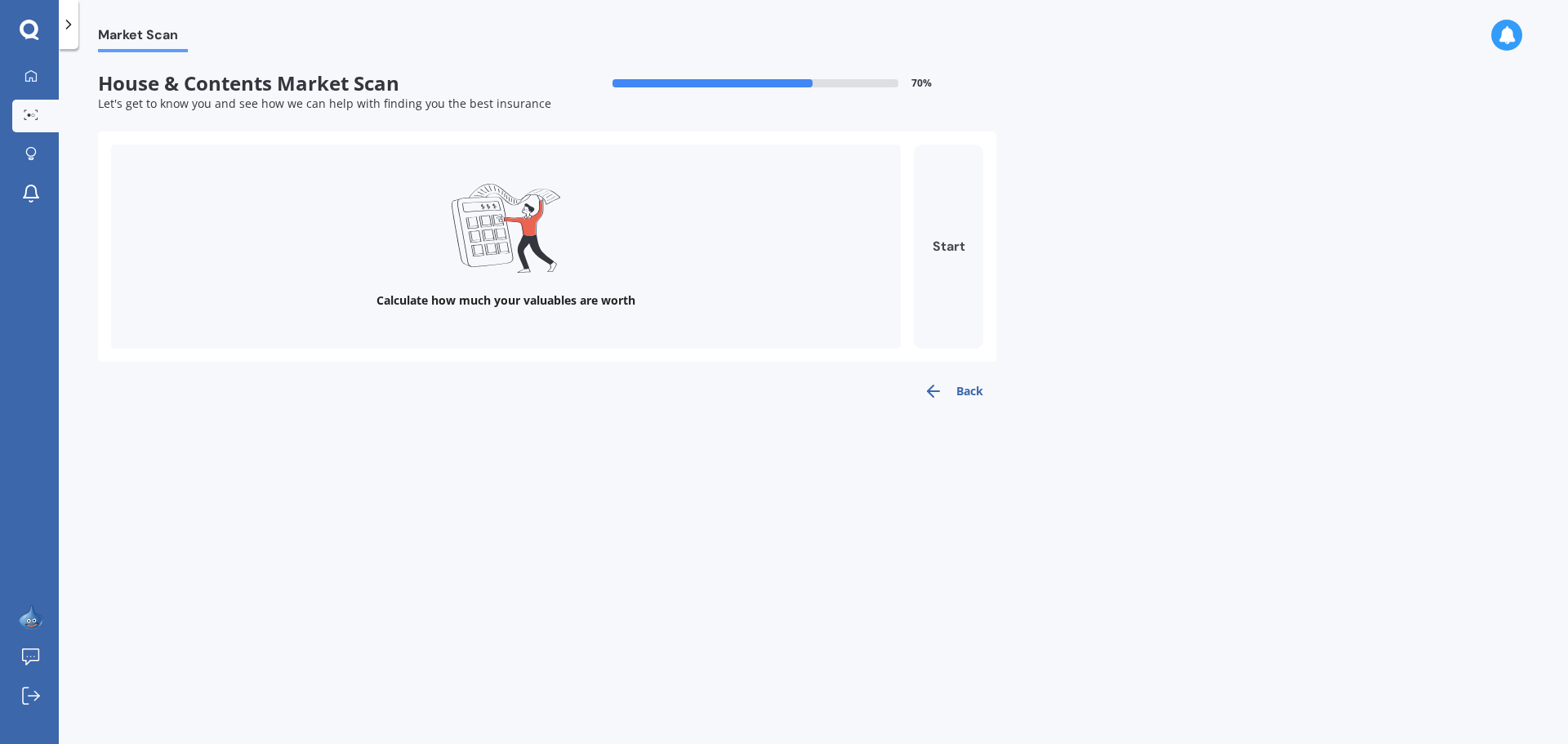
click at [956, 240] on button "Start" at bounding box center [949, 246] width 70 height 205
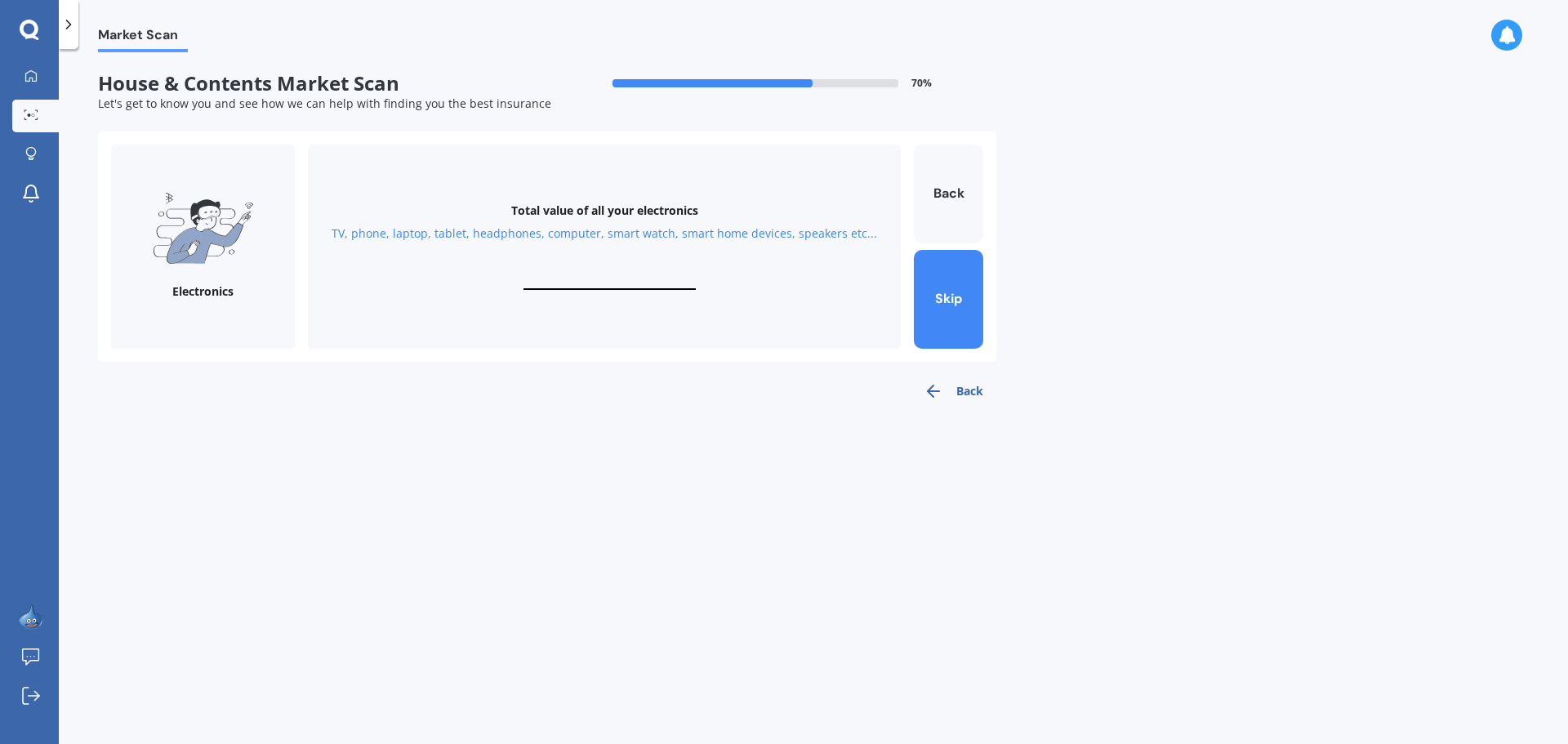
click at [786, 181] on div "Total value of all your electronics TV, phone, laptop, tablet, headphones, comp…" at bounding box center [604, 246] width 593 height 205
drag, startPoint x: 502, startPoint y: 226, endPoint x: 536, endPoint y: 236, distance: 35.4
click at [503, 226] on div "TV, phone, laptop, tablet, headphones, computer, smart watch, smart home device…" at bounding box center [604, 233] width 546 height 16
drag, startPoint x: 596, startPoint y: 232, endPoint x: 663, endPoint y: 245, distance: 68.2
click at [597, 232] on div "TV, phone, laptop, tablet, headphones, computer, smart watch, smart home device…" at bounding box center [604, 233] width 546 height 16
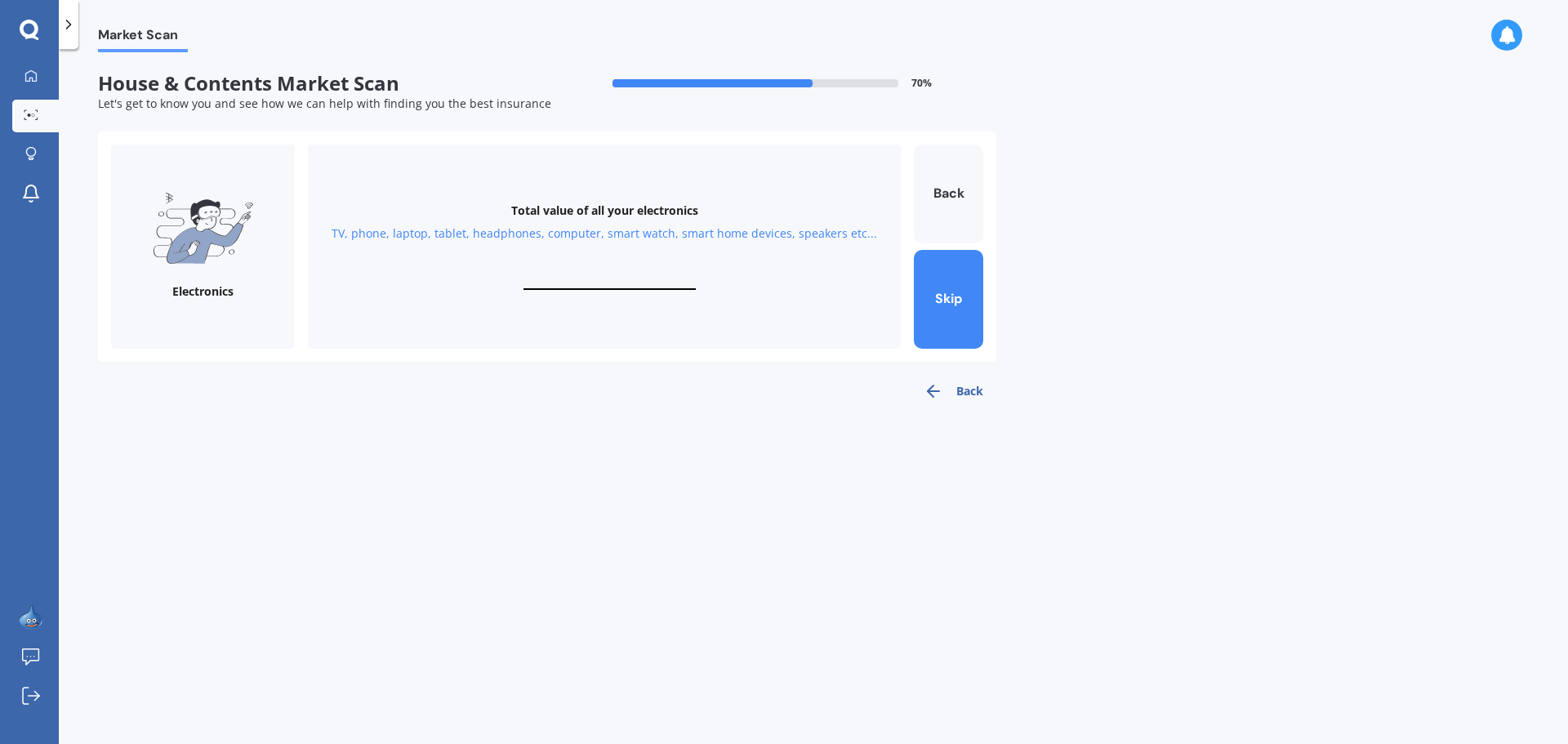
click at [727, 229] on div "TV, phone, laptop, tablet, headphones, computer, smart watch, smart home device…" at bounding box center [604, 233] width 546 height 16
click at [823, 236] on div "TV, phone, laptop, tablet, headphones, computer, smart watch, smart home device…" at bounding box center [604, 233] width 546 height 16
click at [707, 79] on div at bounding box center [713, 83] width 200 height 8
click at [345, 234] on div "TV, phone, laptop, tablet, headphones, computer, smart watch, smart home device…" at bounding box center [604, 233] width 546 height 16
click at [199, 306] on div "Electronics" at bounding box center [203, 246] width 184 height 205
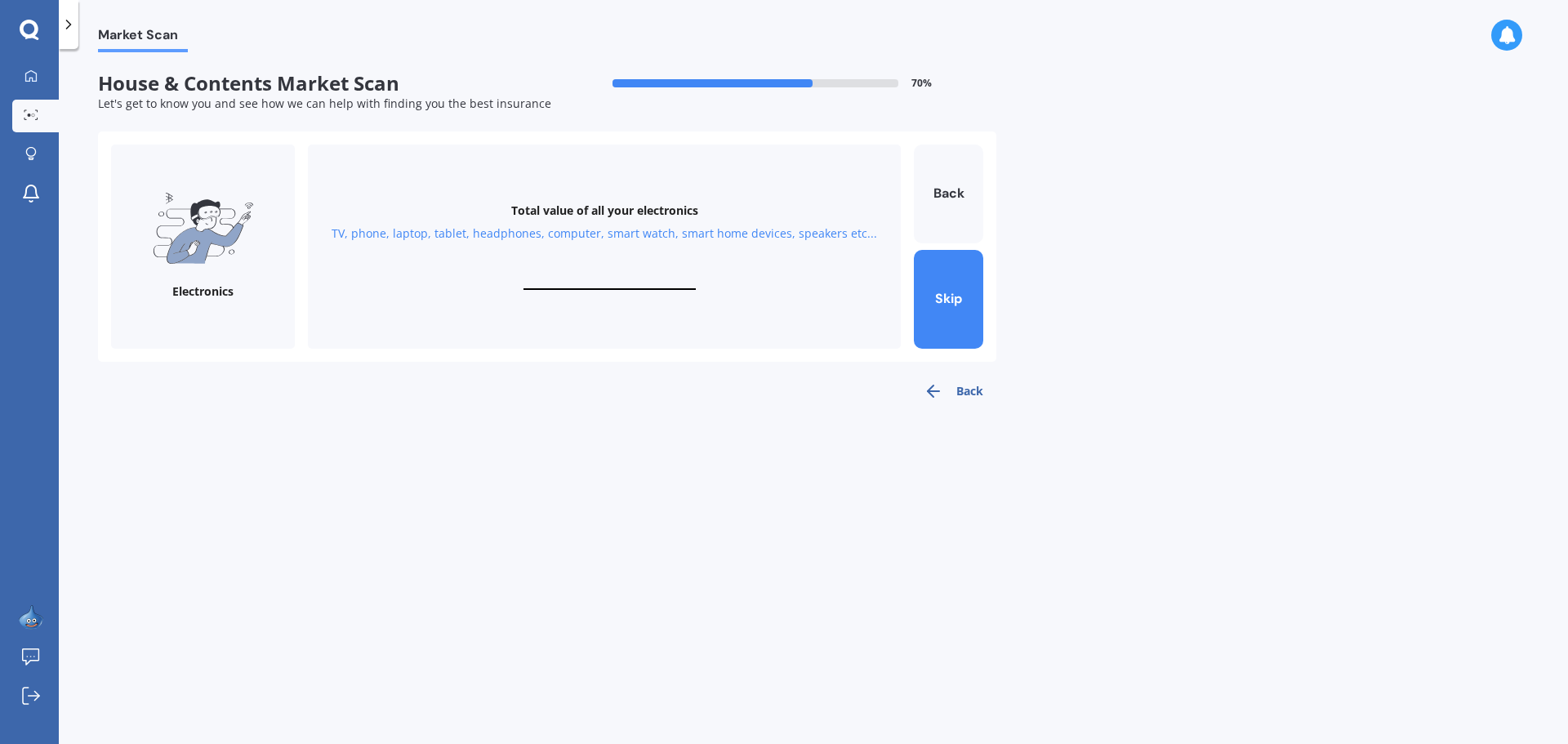
click at [619, 290] on div "Total value of all your electronics TV, phone, laptop, tablet, headphones, comp…" at bounding box center [604, 246] width 593 height 205
click at [945, 191] on button "Back" at bounding box center [949, 193] width 70 height 99
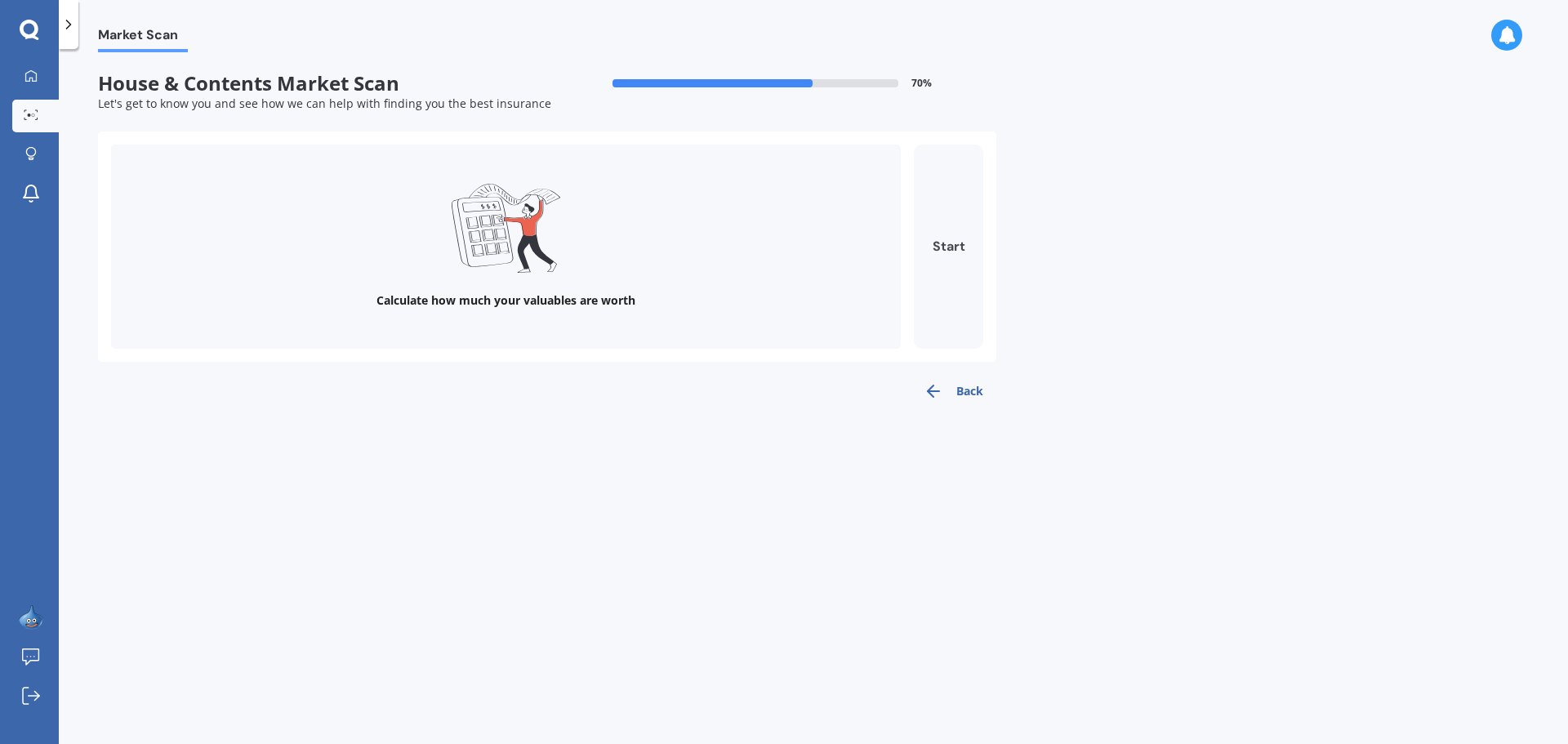
click at [943, 242] on button "Start" at bounding box center [949, 246] width 70 height 205
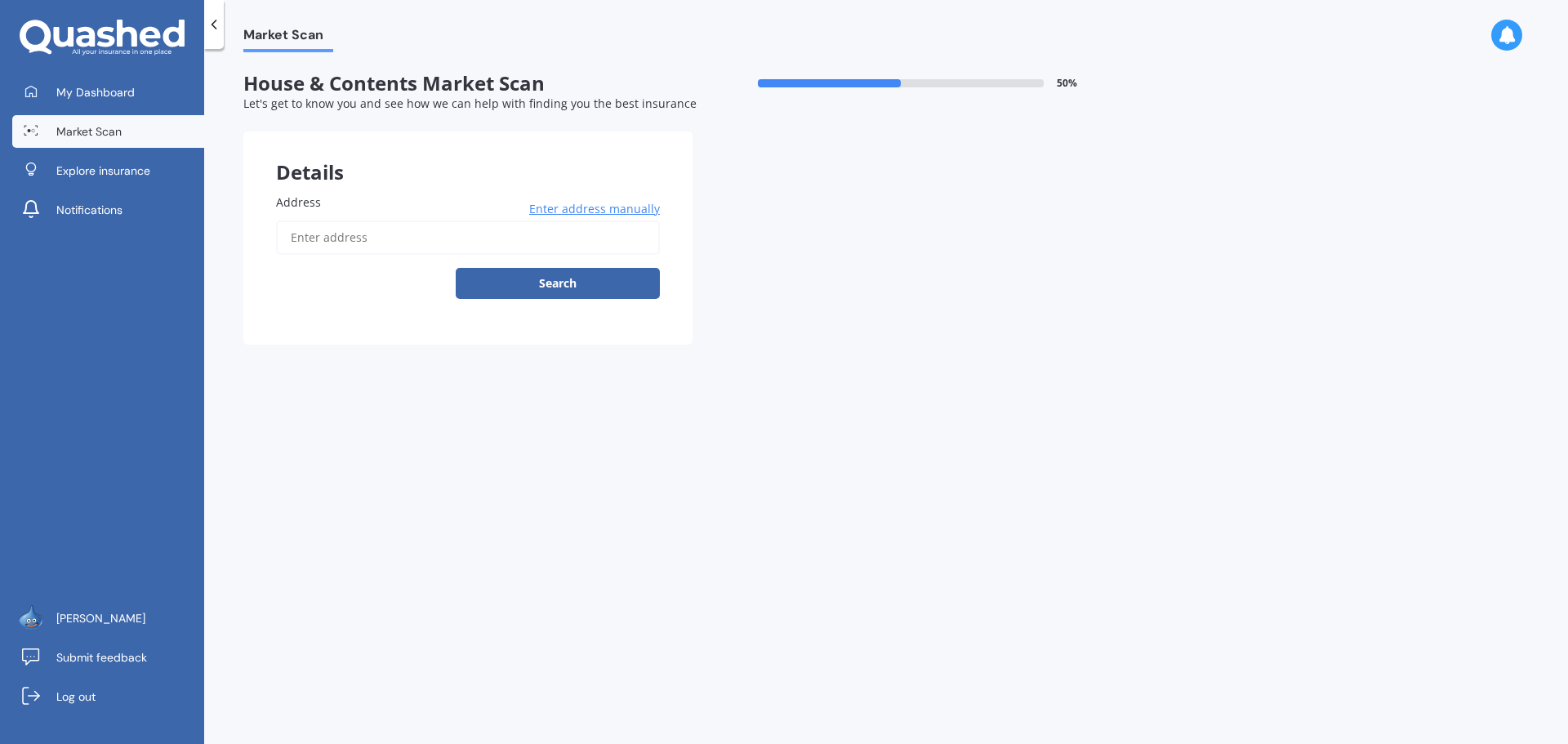
click at [492, 243] on input "Address" at bounding box center [468, 238] width 384 height 34
type input "[STREET_ADDRESS]"
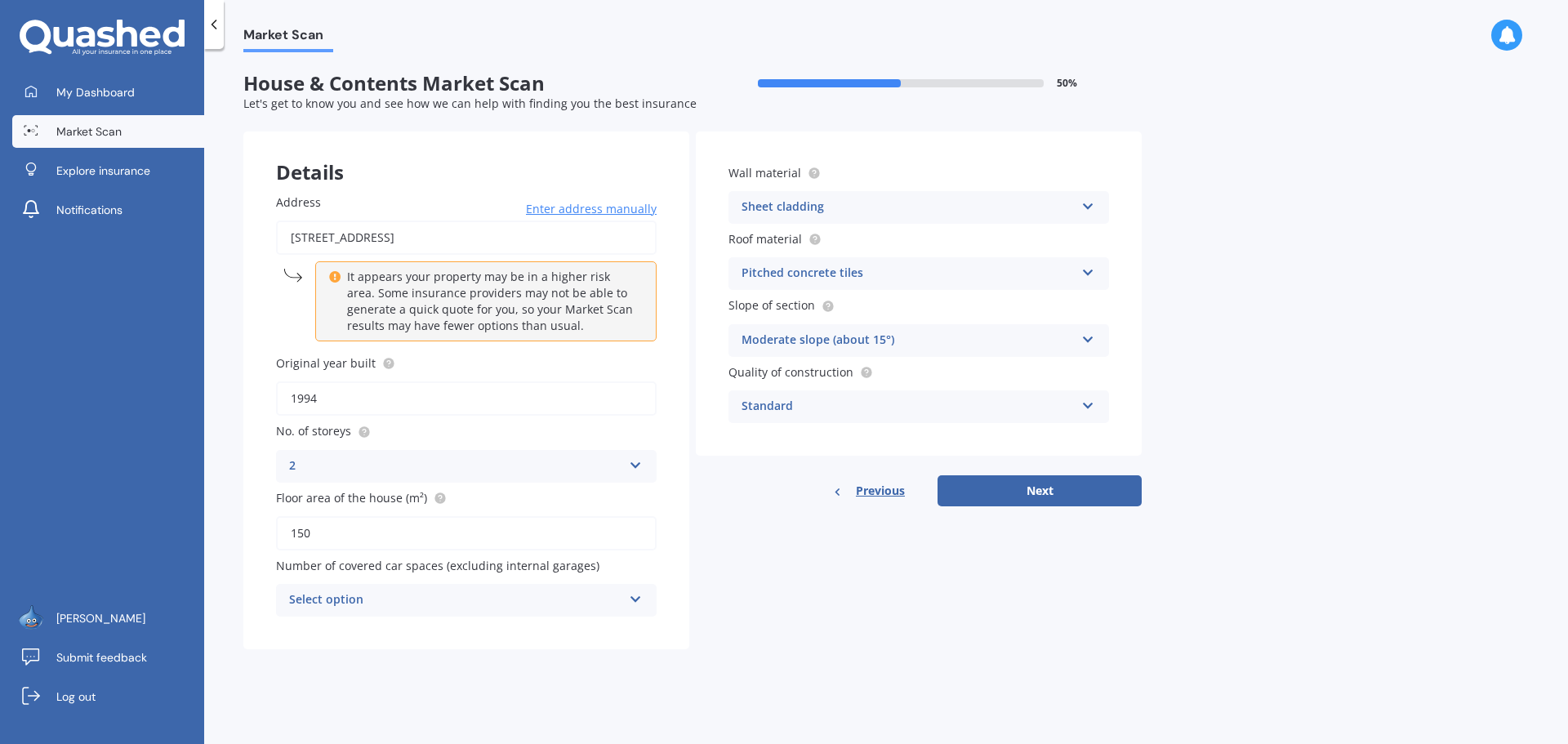
click at [468, 598] on div "Select option" at bounding box center [455, 600] width 333 height 20
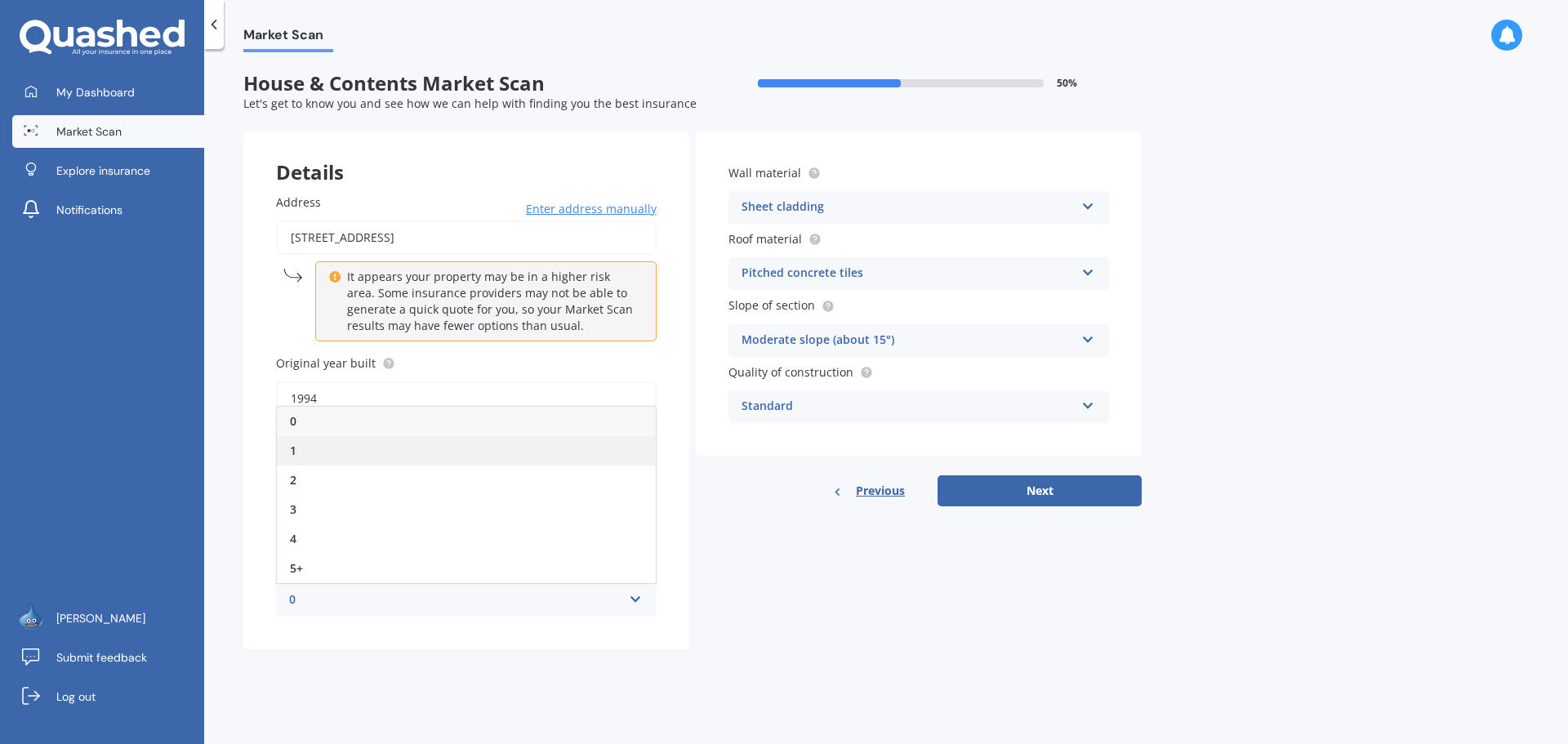
click at [313, 443] on div "1" at bounding box center [467, 451] width 379 height 29
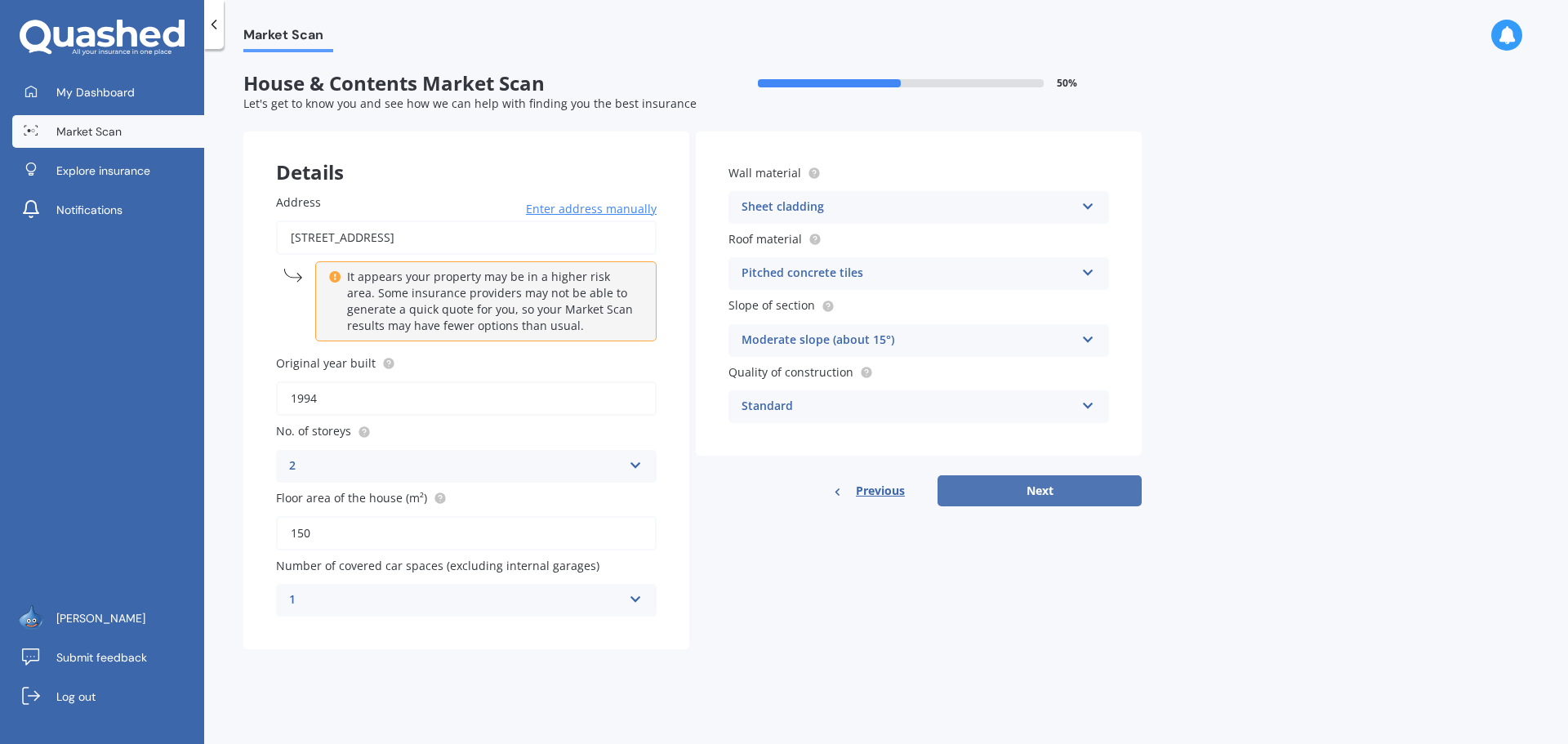
click at [1036, 495] on button "Next" at bounding box center [1040, 490] width 205 height 31
select select "30"
select select "10"
select select "1972"
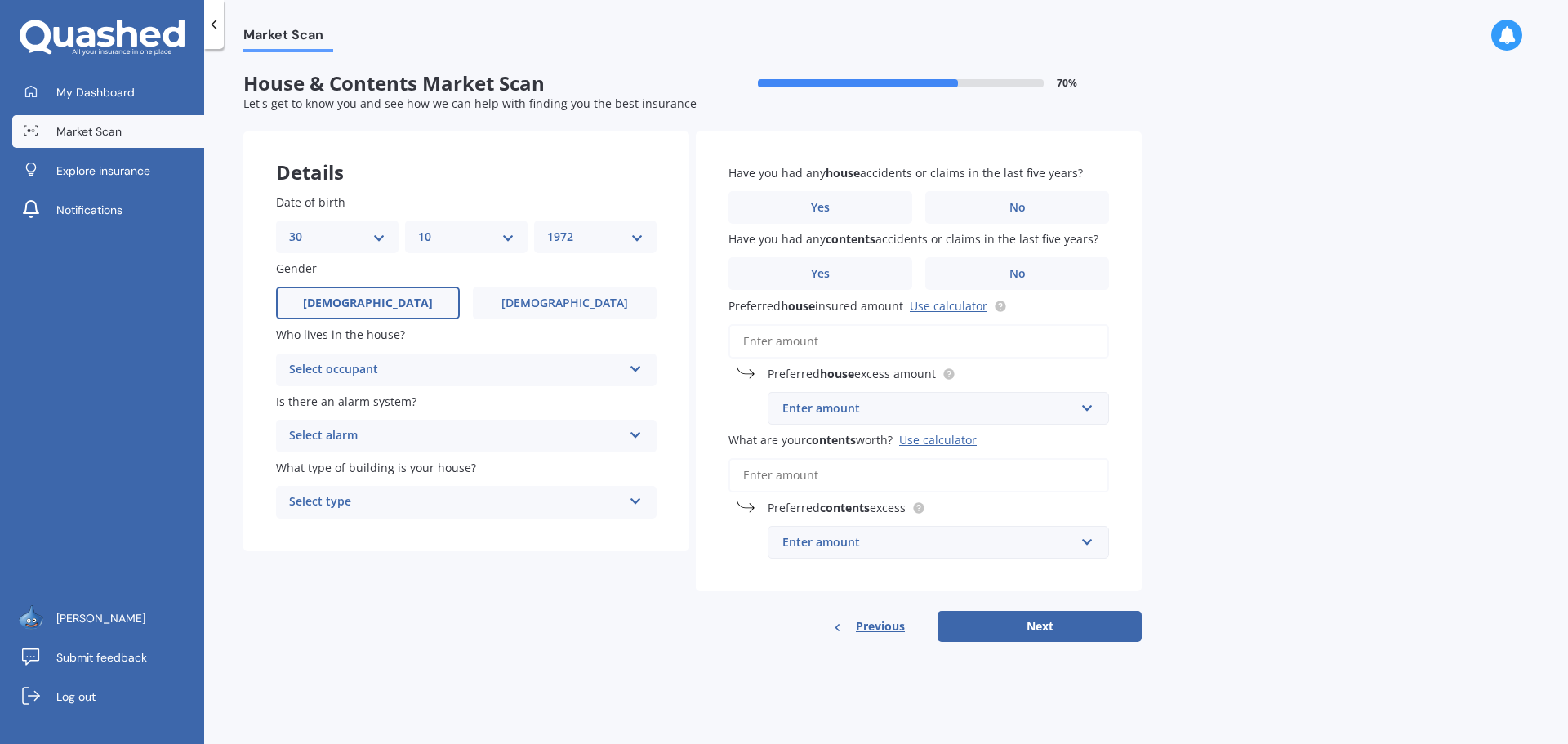
click at [403, 360] on div "Select occupant" at bounding box center [455, 370] width 333 height 20
click at [329, 402] on div "Owner" at bounding box center [467, 402] width 379 height 29
click at [390, 428] on div "Select alarm" at bounding box center [455, 436] width 333 height 20
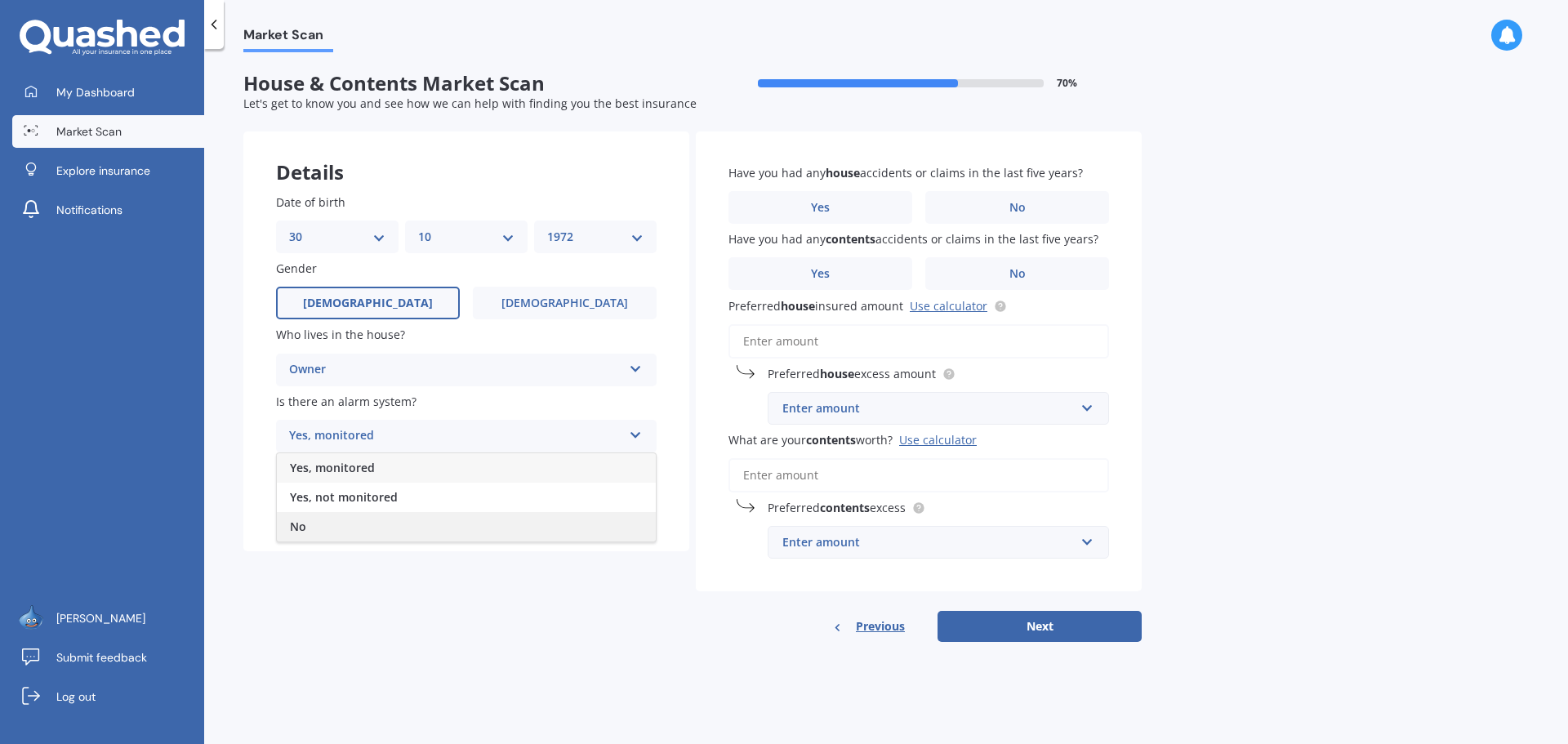
click at [331, 522] on div "No" at bounding box center [467, 526] width 379 height 29
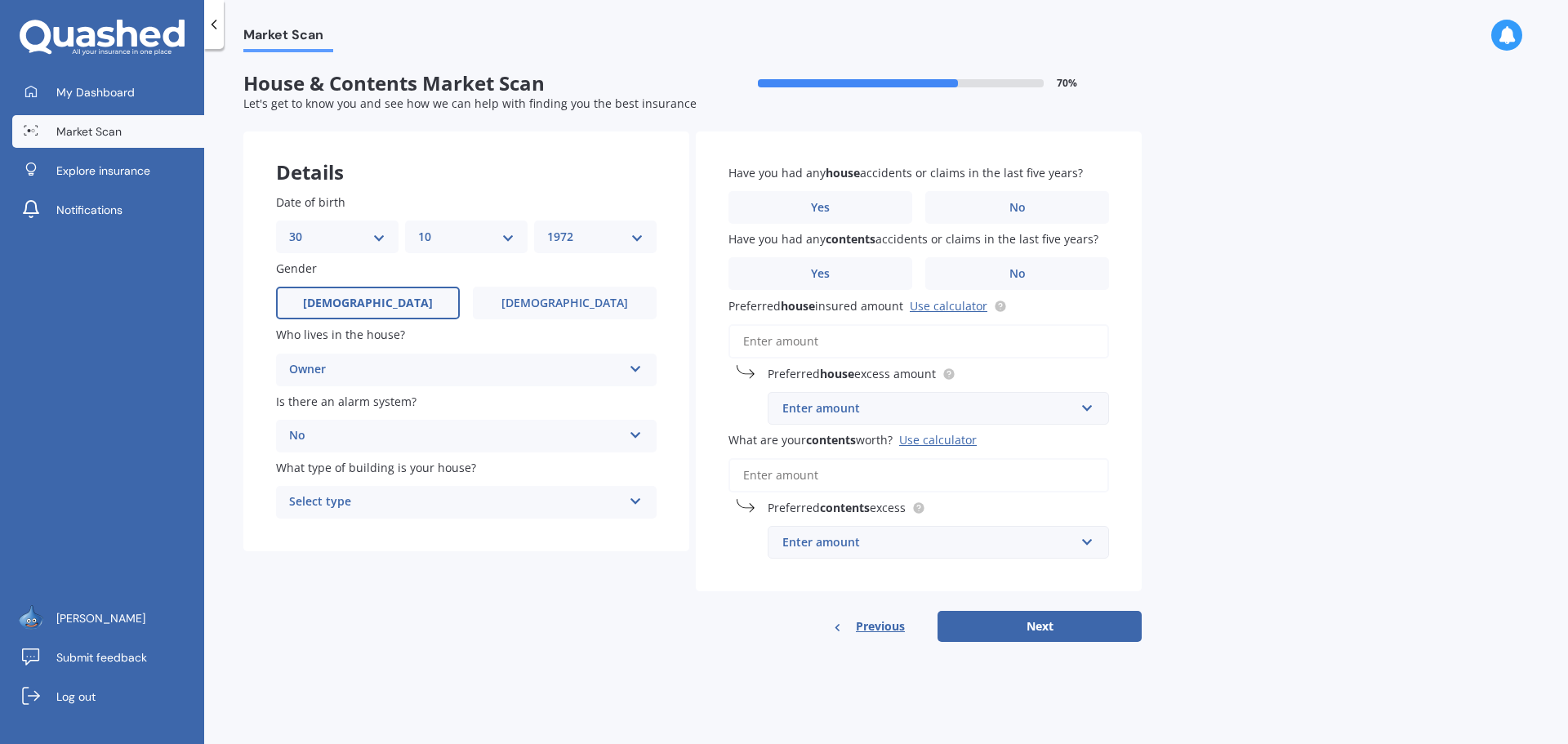
click at [388, 498] on div "Select type" at bounding box center [455, 502] width 333 height 20
click at [399, 529] on div "Freestanding" at bounding box center [467, 534] width 379 height 29
click at [1024, 201] on span "No" at bounding box center [1017, 207] width 16 height 14
click at [0, 0] on input "No" at bounding box center [0, 0] width 0 height 0
click at [1003, 277] on label "No" at bounding box center [1017, 273] width 184 height 33
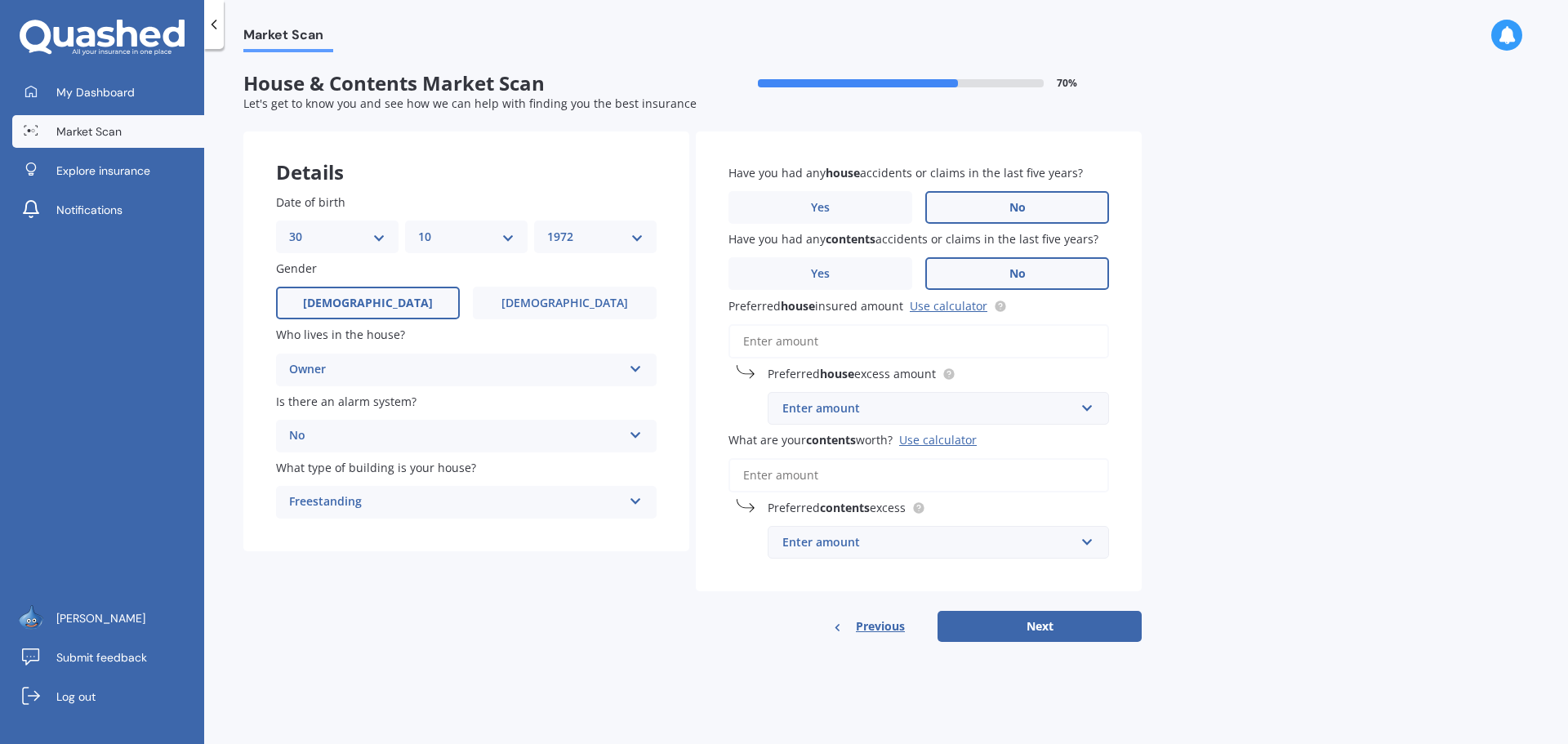
click at [0, 0] on input "No" at bounding box center [0, 0] width 0 height 0
click at [916, 339] on input "Preferred house insured amount Use calculator" at bounding box center [919, 341] width 381 height 34
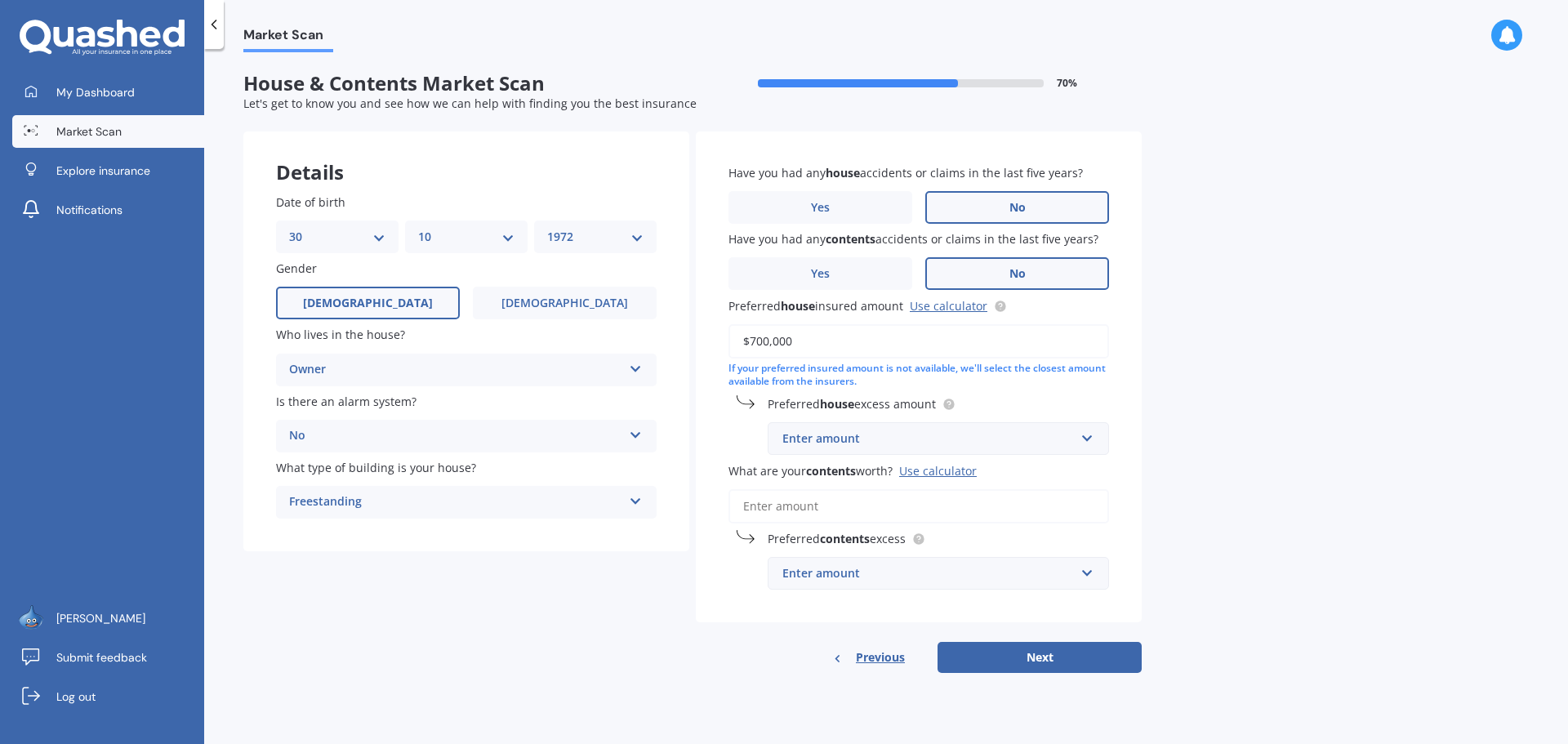
type input "$700,000"
click at [882, 445] on div "Enter amount" at bounding box center [929, 438] width 292 height 18
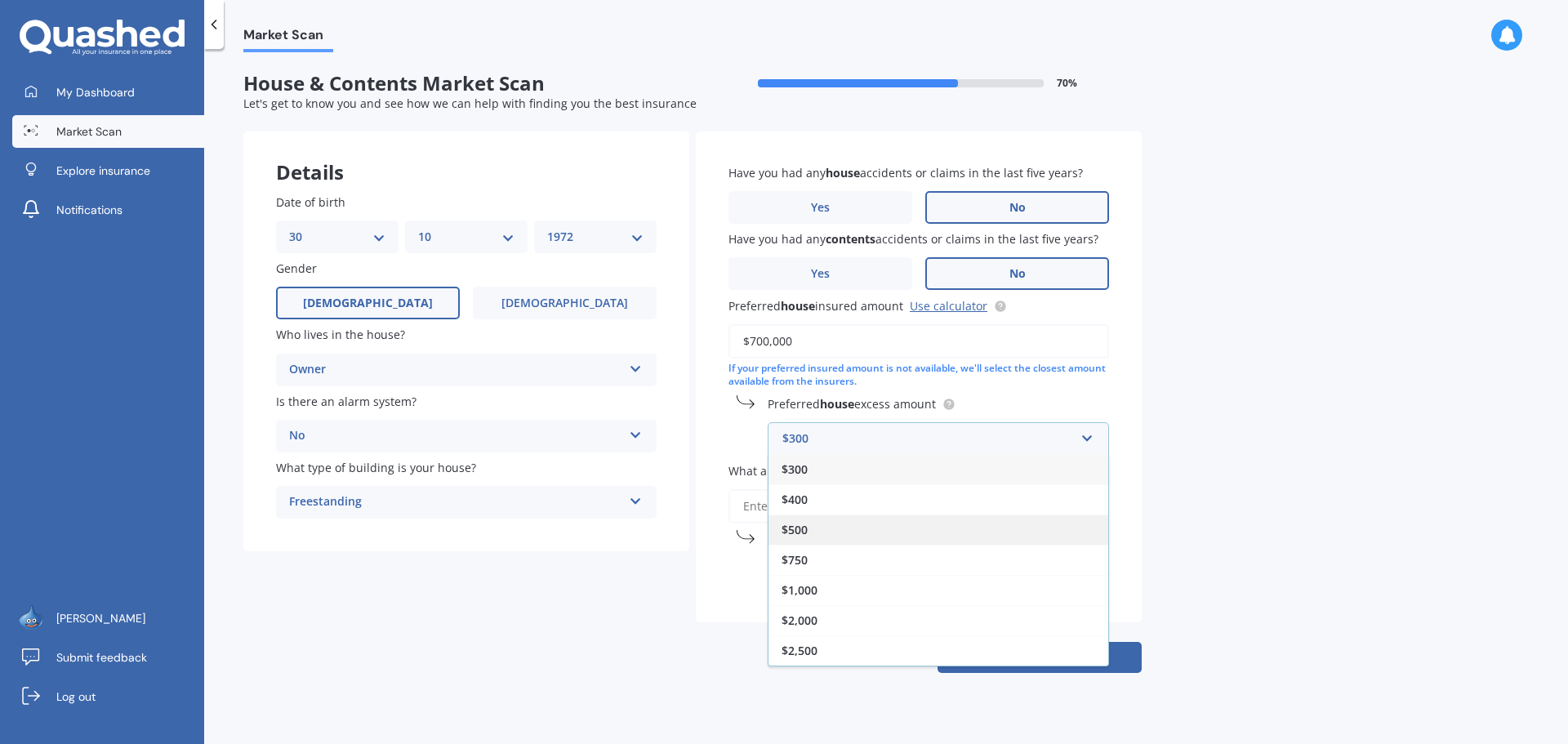
click at [803, 526] on span "$500" at bounding box center [795, 530] width 26 height 15
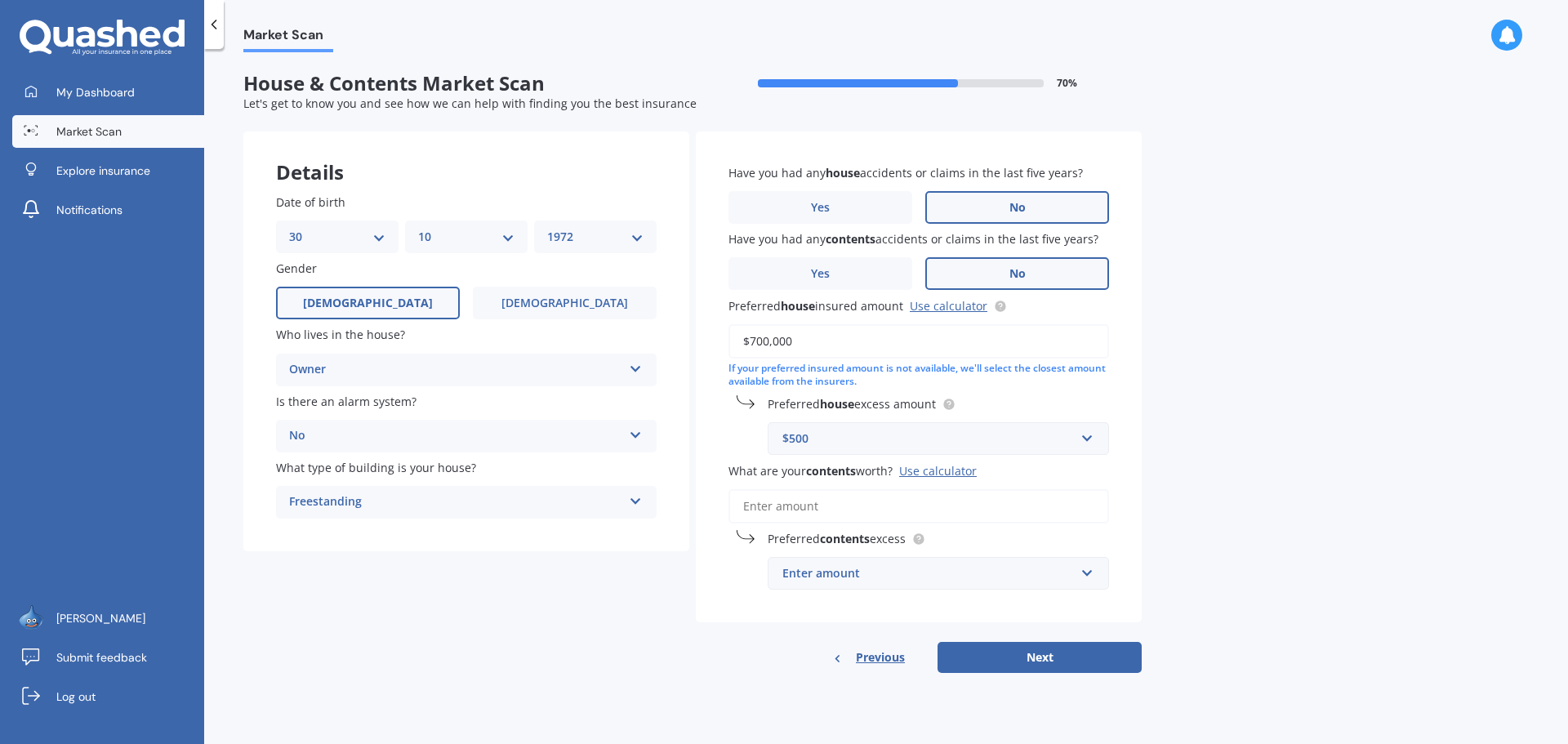
drag, startPoint x: 932, startPoint y: 471, endPoint x: 913, endPoint y: 470, distance: 19.0
click at [913, 470] on div "Use calculator" at bounding box center [938, 471] width 77 height 15
click at [913, 489] on input "What are your contents worth? Use calculator" at bounding box center [919, 506] width 381 height 34
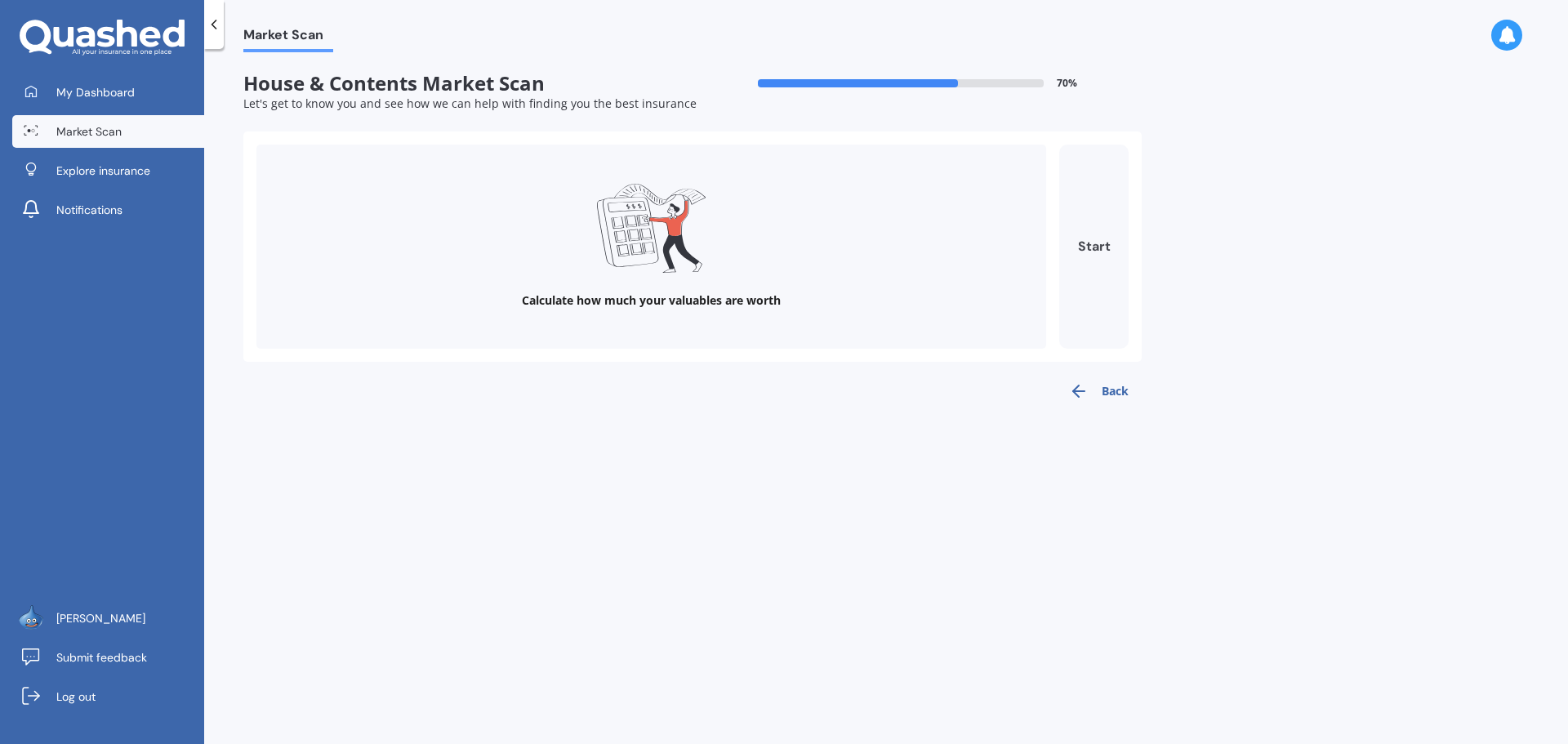
click at [1101, 259] on button "Start" at bounding box center [1095, 246] width 70 height 205
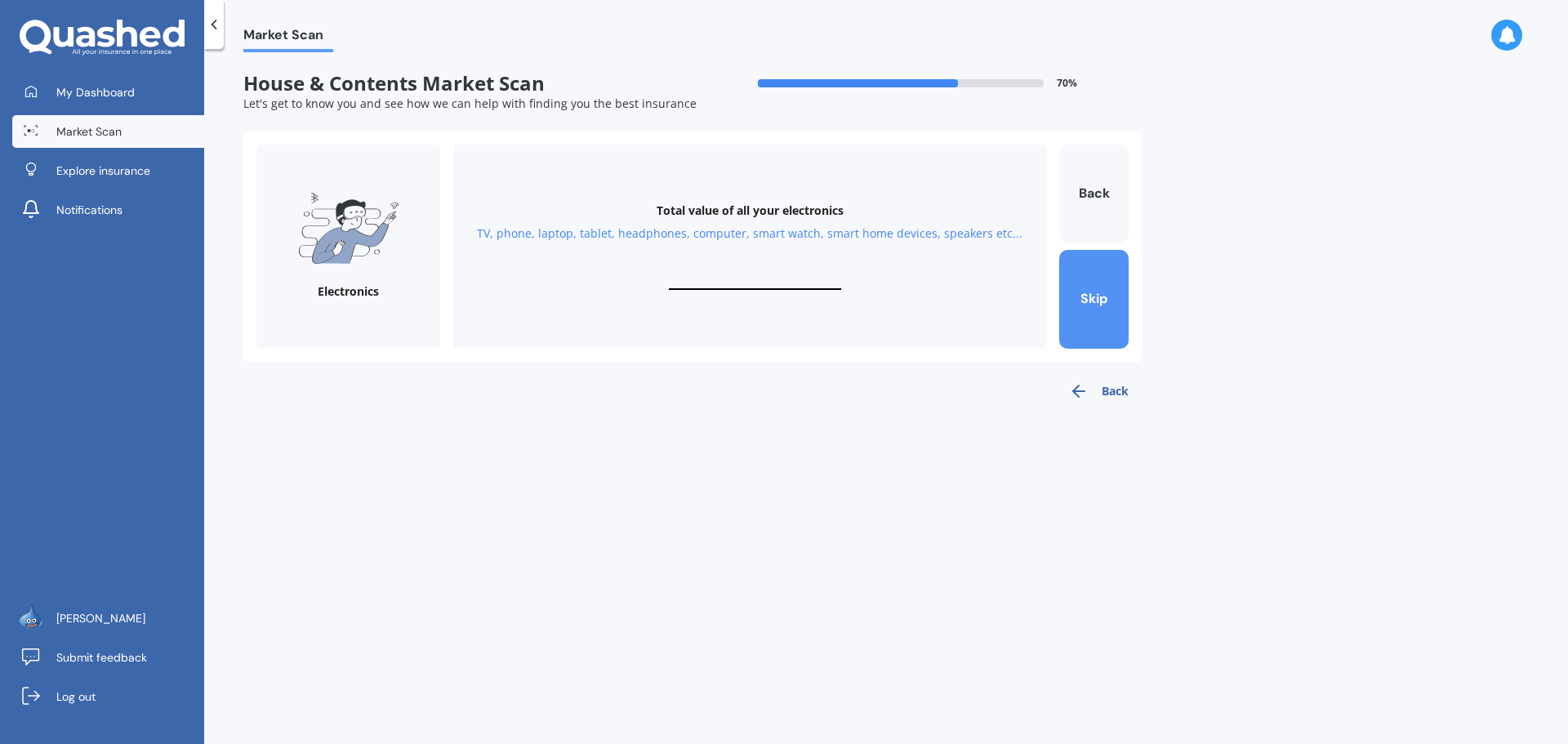
click at [1092, 306] on button "Skip" at bounding box center [1095, 299] width 70 height 99
click at [726, 280] on input "text" at bounding box center [755, 282] width 173 height 15
click at [1090, 194] on button "Back" at bounding box center [1095, 193] width 70 height 99
click at [733, 279] on input "text" at bounding box center [755, 282] width 173 height 15
type input "$15,000"
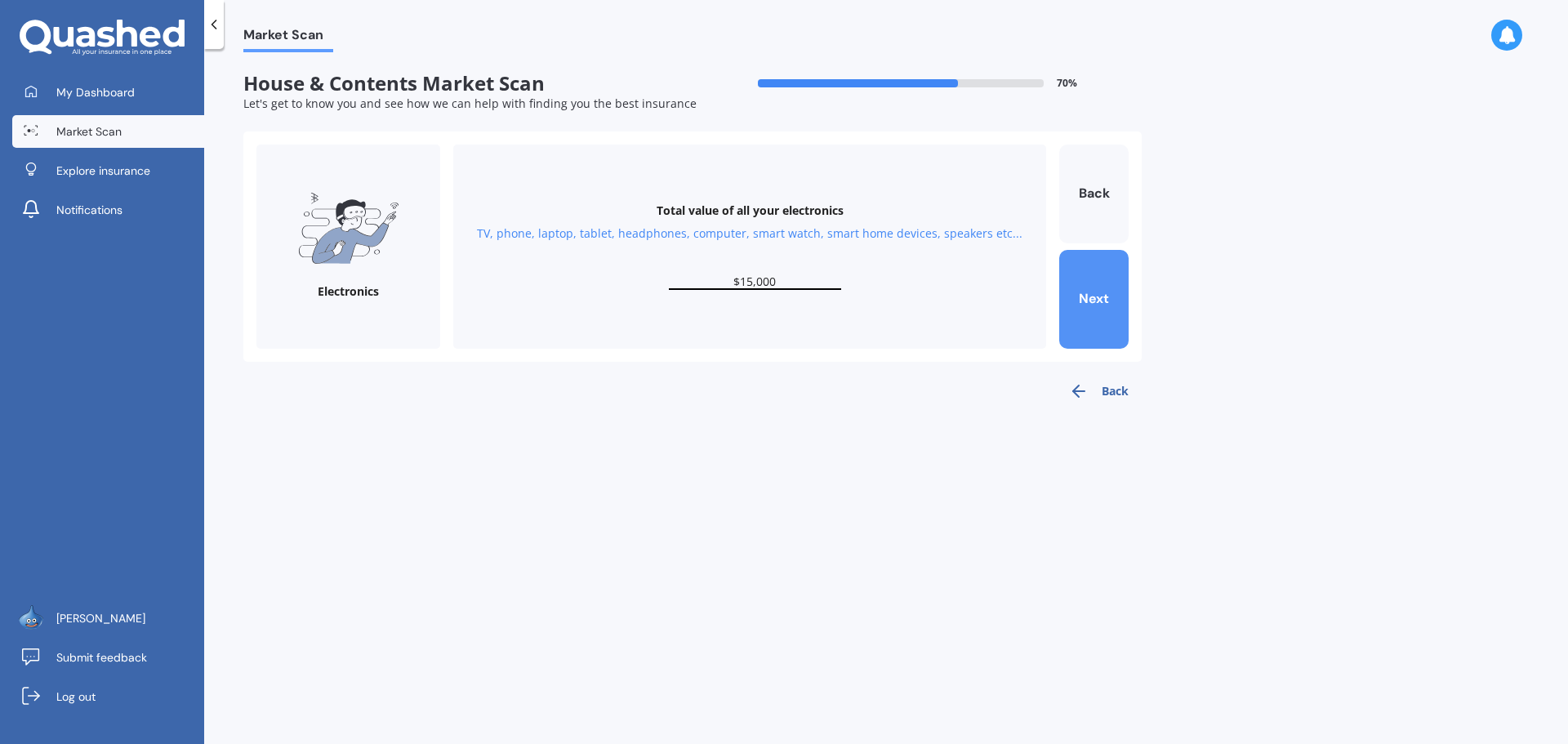
click at [1113, 299] on button "Next" at bounding box center [1095, 299] width 70 height 99
click at [760, 277] on input "text" at bounding box center [755, 282] width 173 height 15
type input "$10,000"
click at [1100, 300] on button "Next" at bounding box center [1095, 299] width 70 height 99
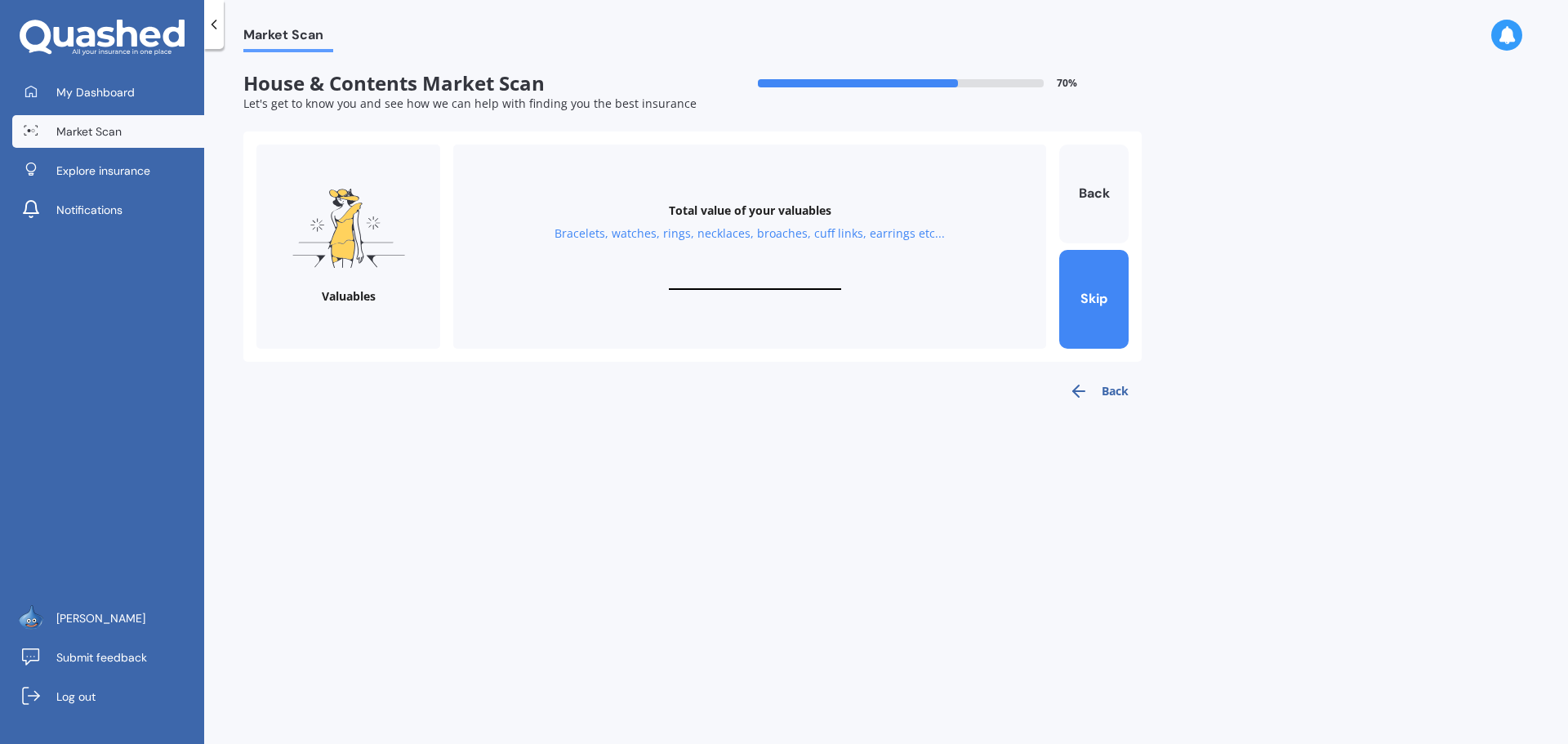
click at [731, 278] on input "text" at bounding box center [755, 282] width 173 height 15
click at [1114, 389] on button "Back" at bounding box center [1098, 391] width 86 height 33
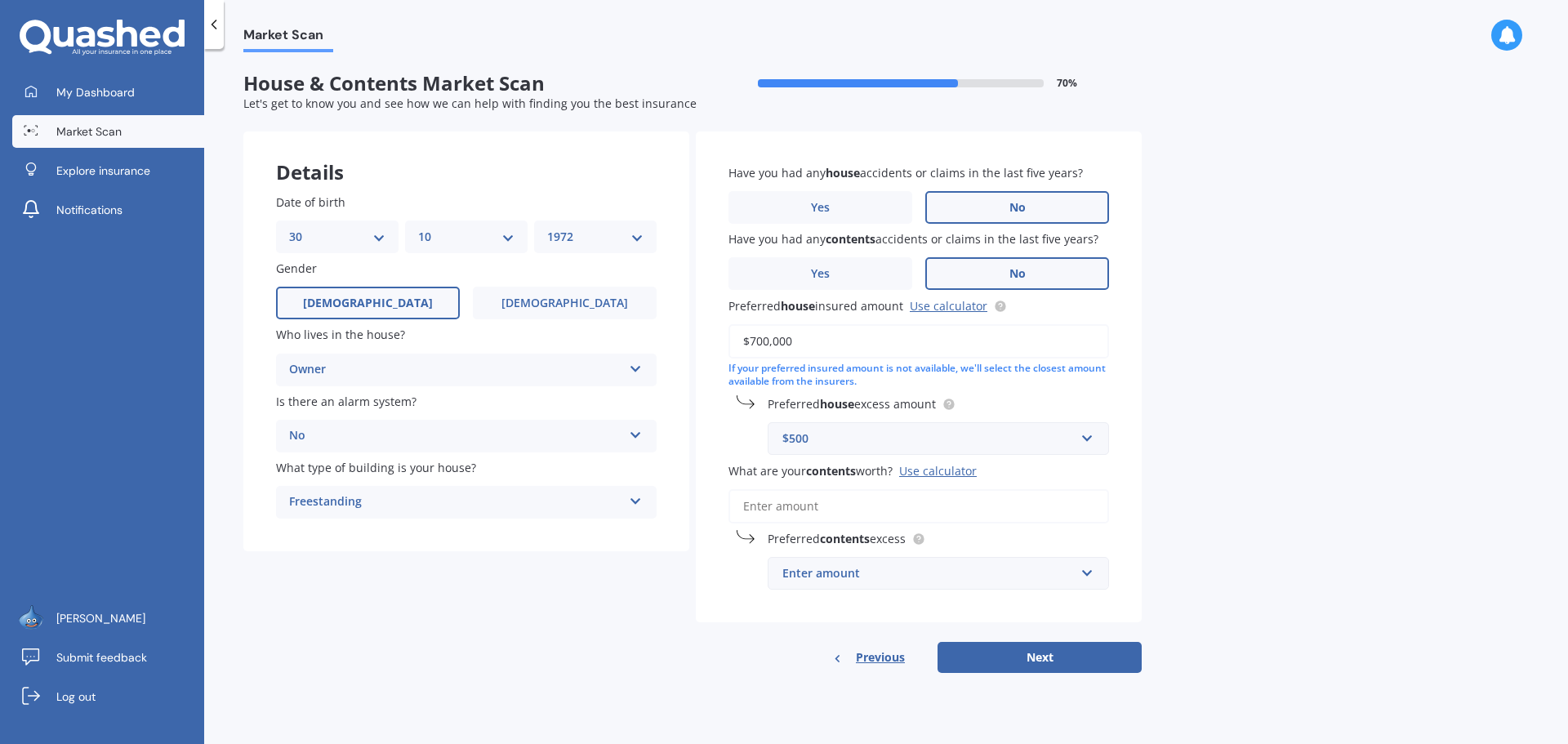
click at [932, 504] on input "What are your contents worth? Use calculator" at bounding box center [919, 506] width 381 height 34
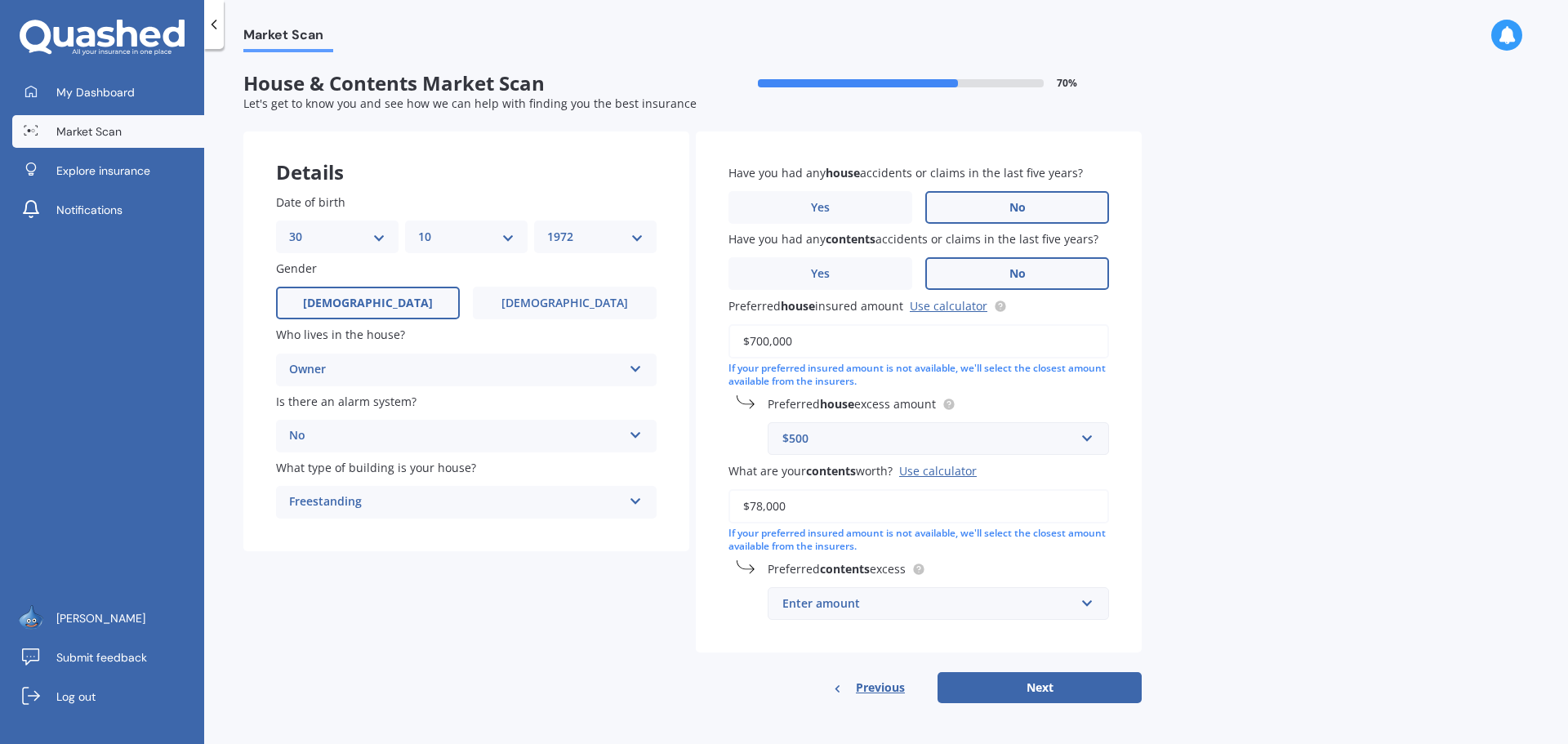
type input "$78,000"
drag, startPoint x: 1421, startPoint y: 477, endPoint x: 1406, endPoint y: 495, distance: 23.4
click at [1421, 477] on div "Market Scan House & Contents Market Scan 70 % Let's get to know you and see how…" at bounding box center [886, 399] width 1364 height 695
click at [1093, 603] on input "text" at bounding box center [933, 603] width 327 height 31
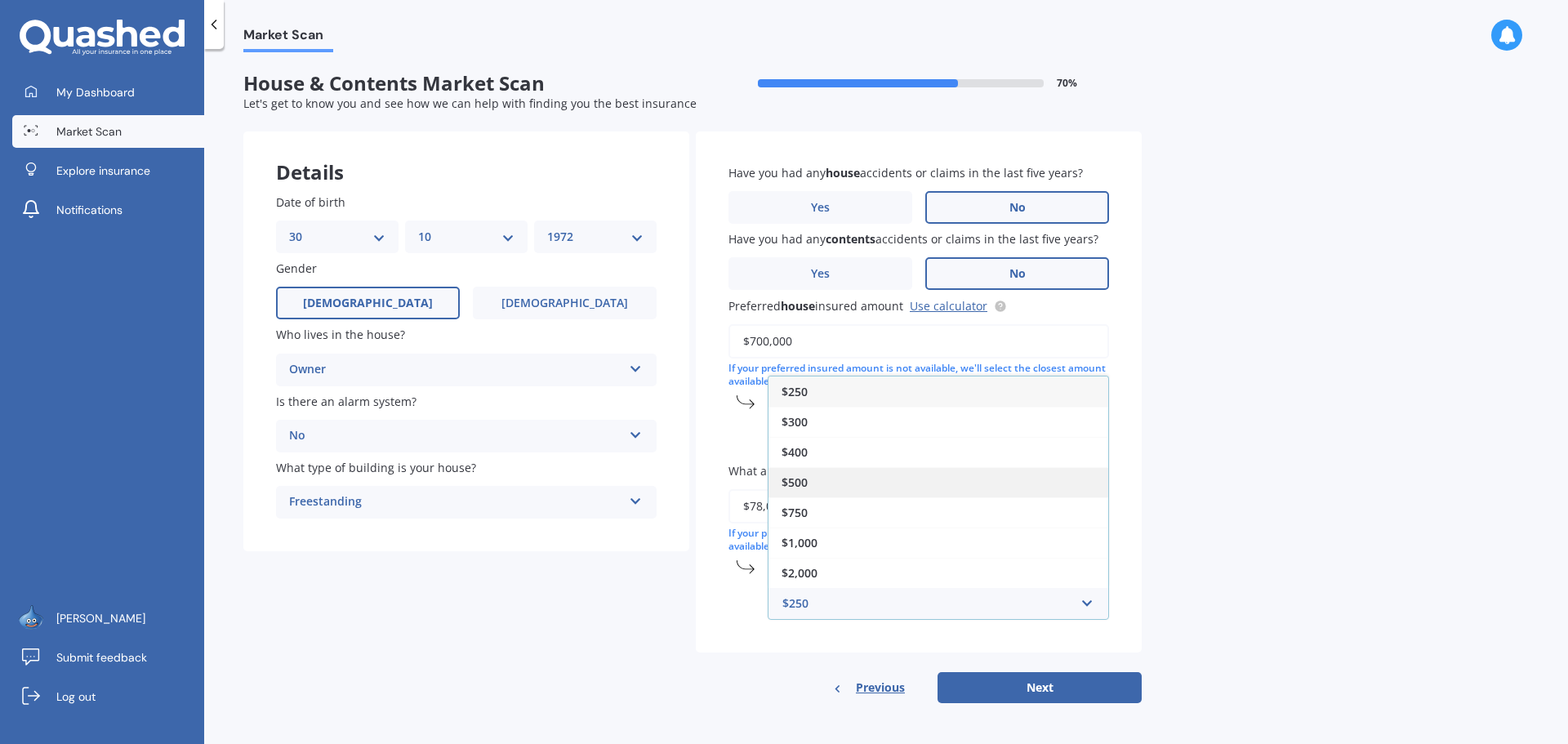
click at [878, 482] on div "$500" at bounding box center [938, 483] width 339 height 30
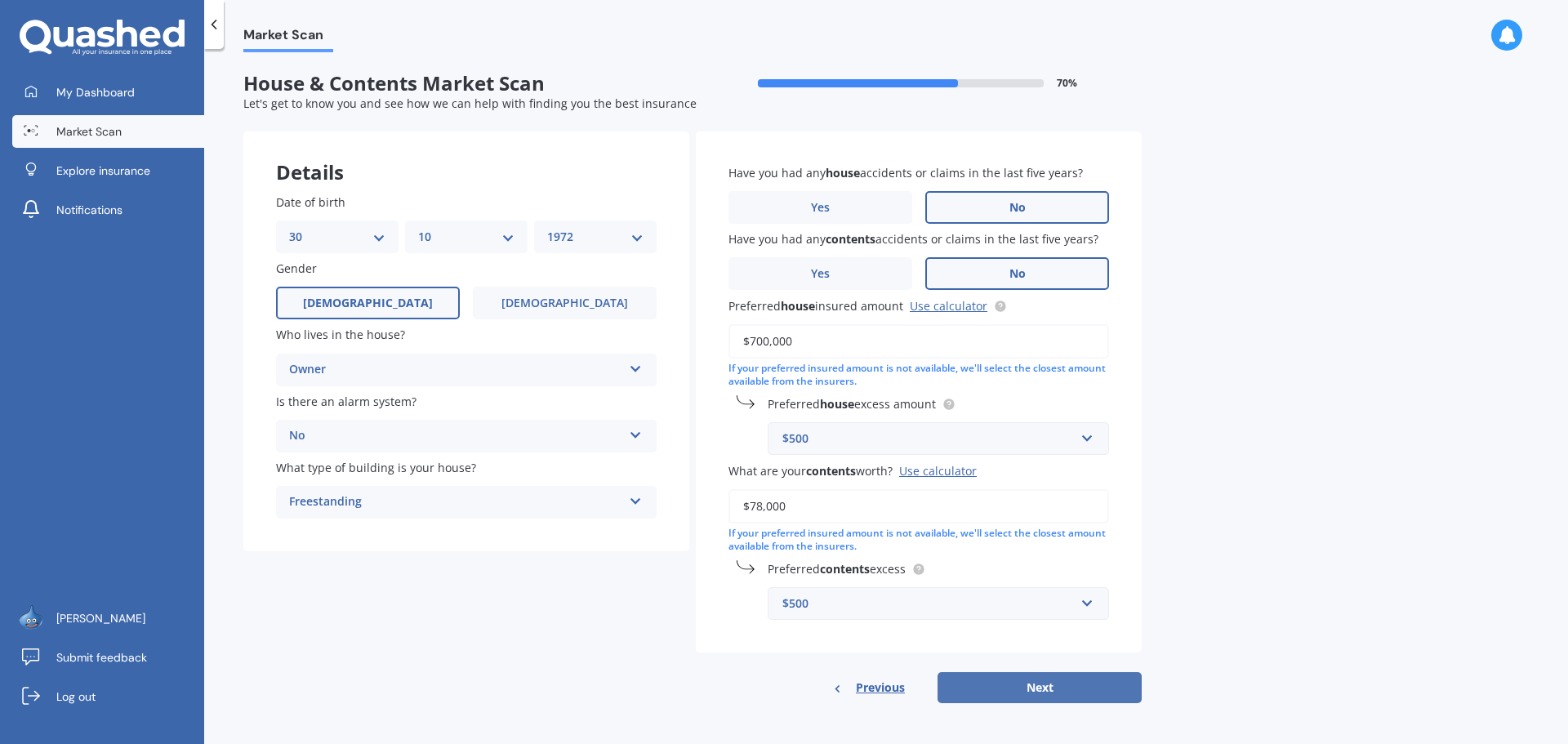
click at [1025, 688] on button "Next" at bounding box center [1040, 687] width 205 height 31
select select "30"
select select "10"
select select "1972"
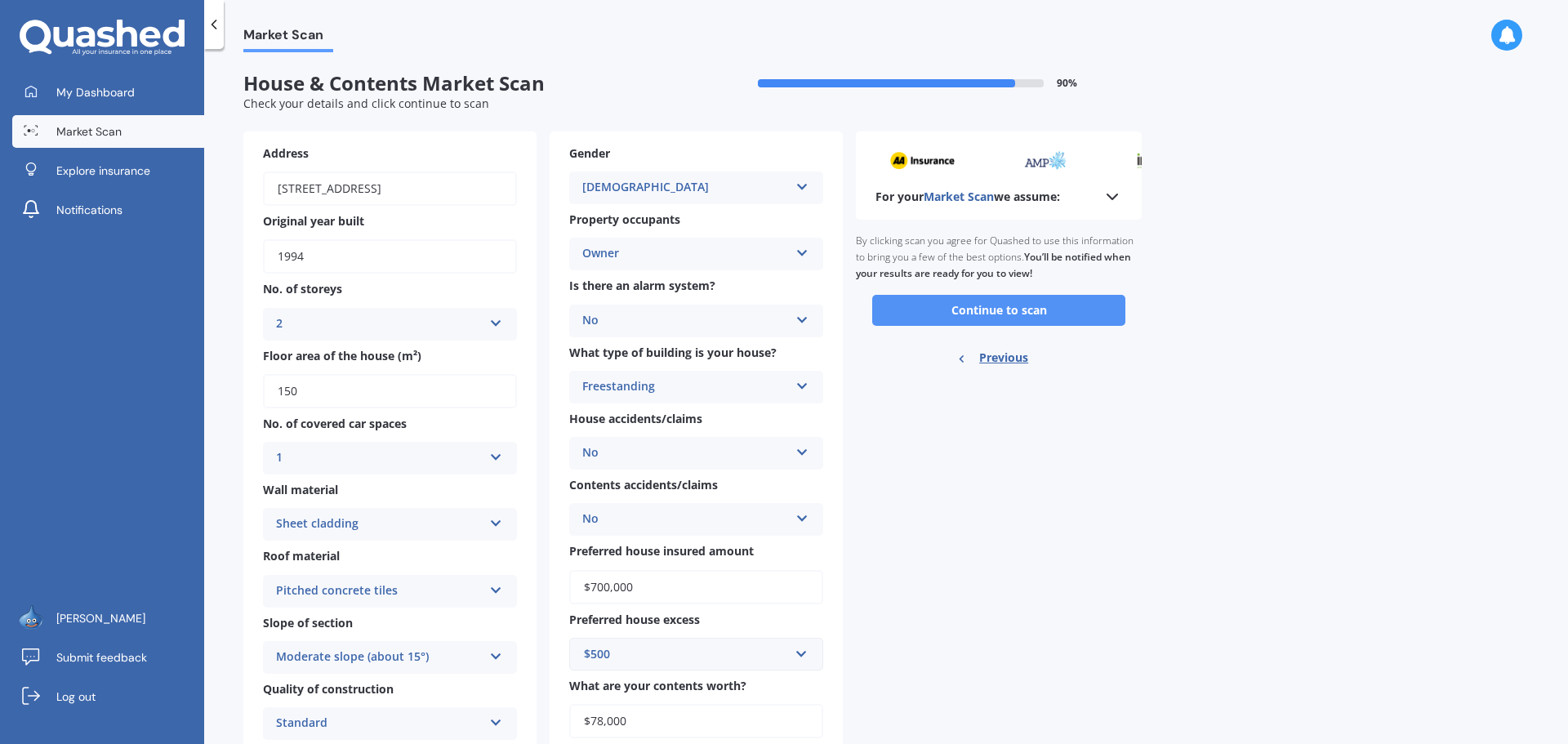
click at [987, 308] on button "Continue to scan" at bounding box center [999, 310] width 254 height 31
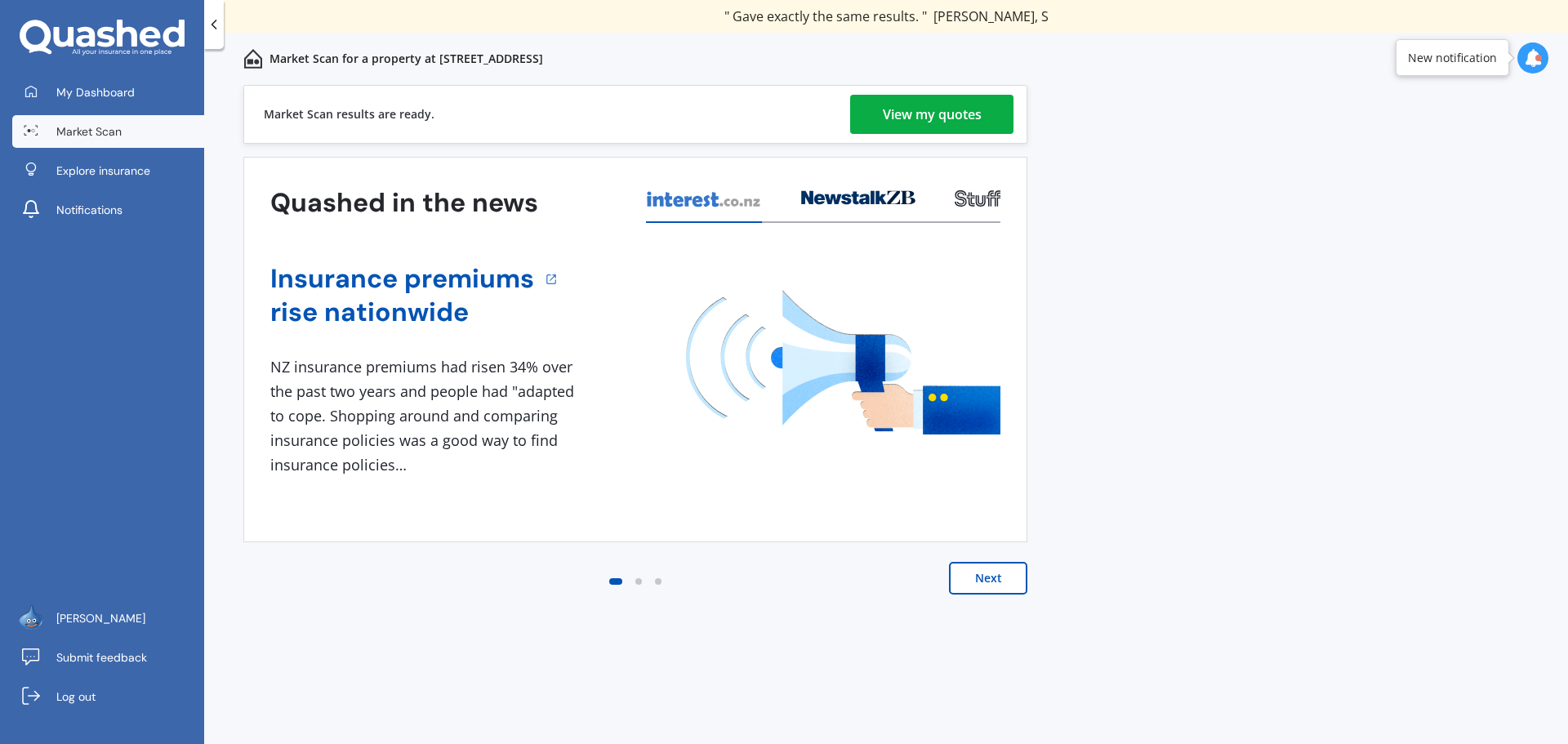
click at [979, 581] on button "Next" at bounding box center [988, 578] width 78 height 33
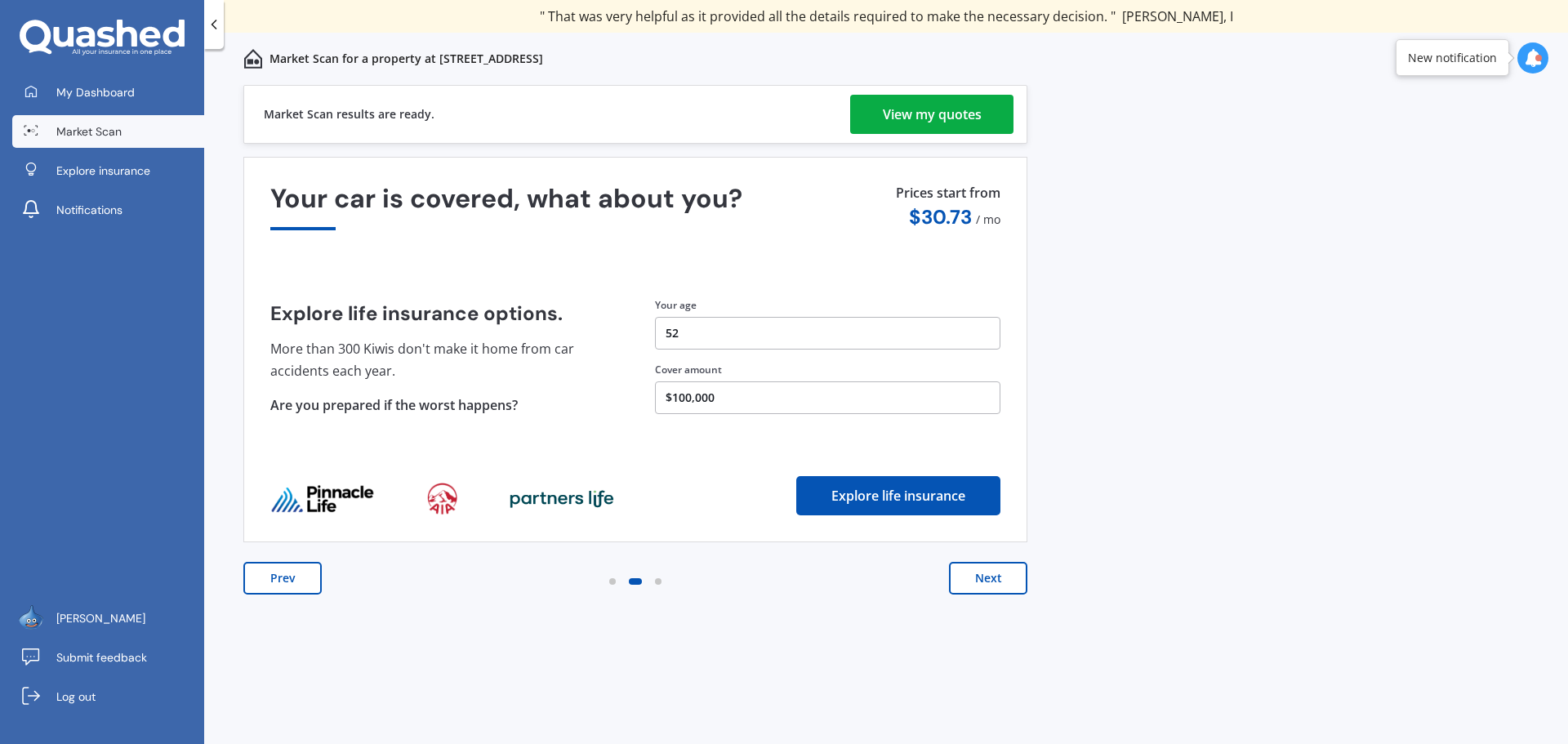
drag, startPoint x: 972, startPoint y: 575, endPoint x: 976, endPoint y: 100, distance: 475.0
click at [1091, 165] on div "Previous 60,000+ Kiwis have signed up to shop and save on insurance with us " H…" at bounding box center [886, 432] width 1364 height 695
click at [926, 119] on div "View my quotes" at bounding box center [933, 114] width 99 height 40
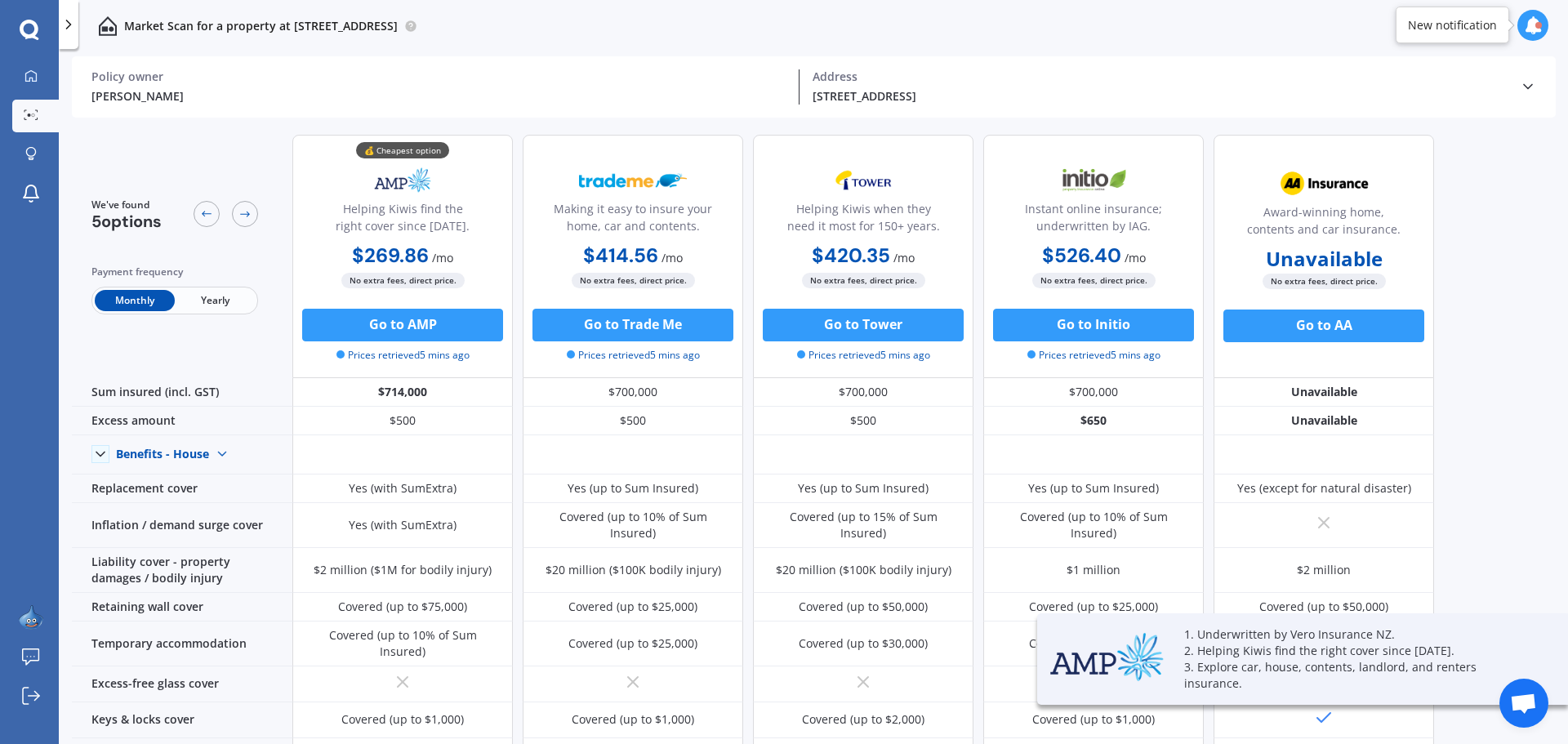
click at [210, 297] on span "Yearly" at bounding box center [214, 301] width 80 height 22
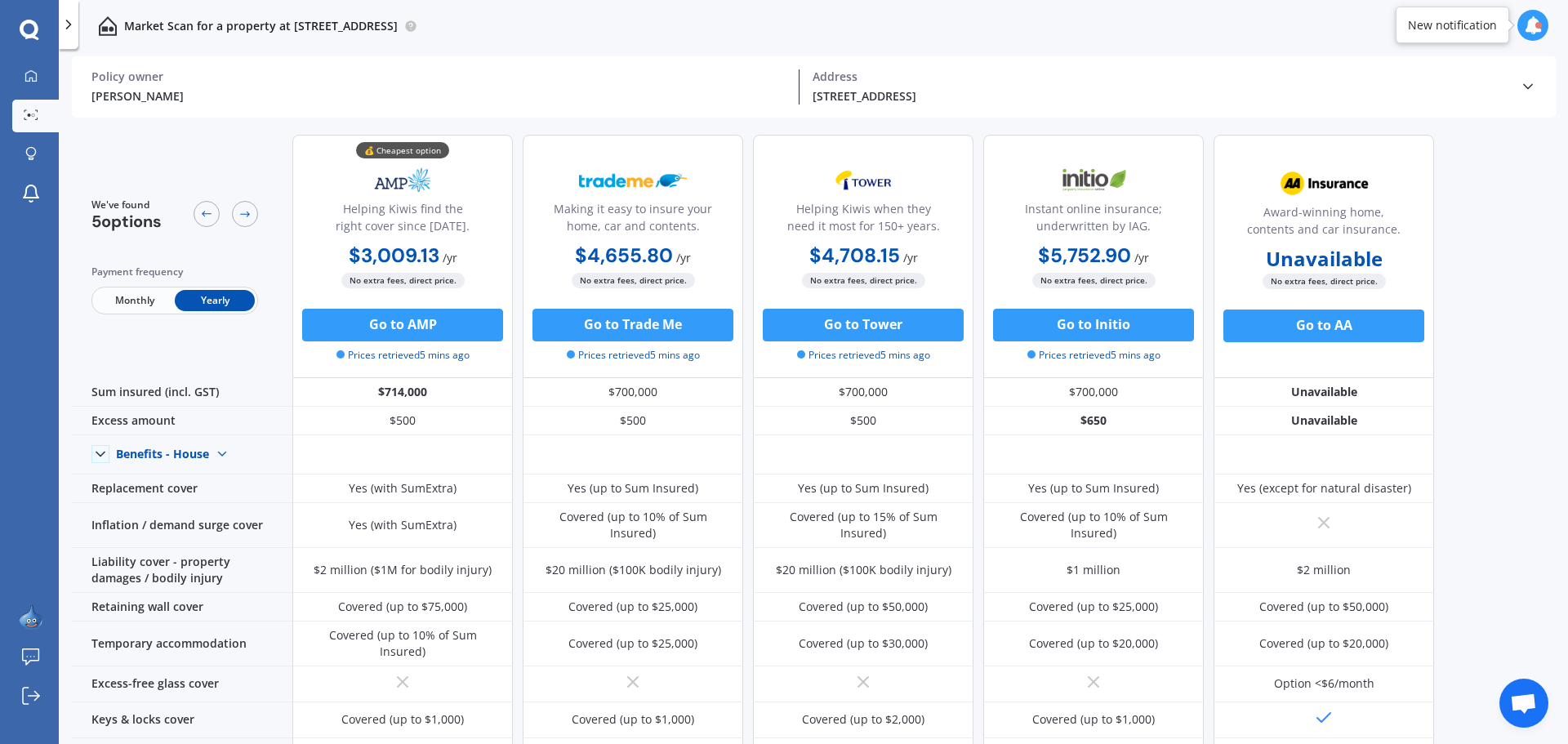
click at [724, 22] on div "Market Scan for a property at 1 Kentwood Drive, Woodridge, Wellington 6037" at bounding box center [813, 25] width 1510 height 52
click at [30, 619] on img at bounding box center [31, 618] width 25 height 25
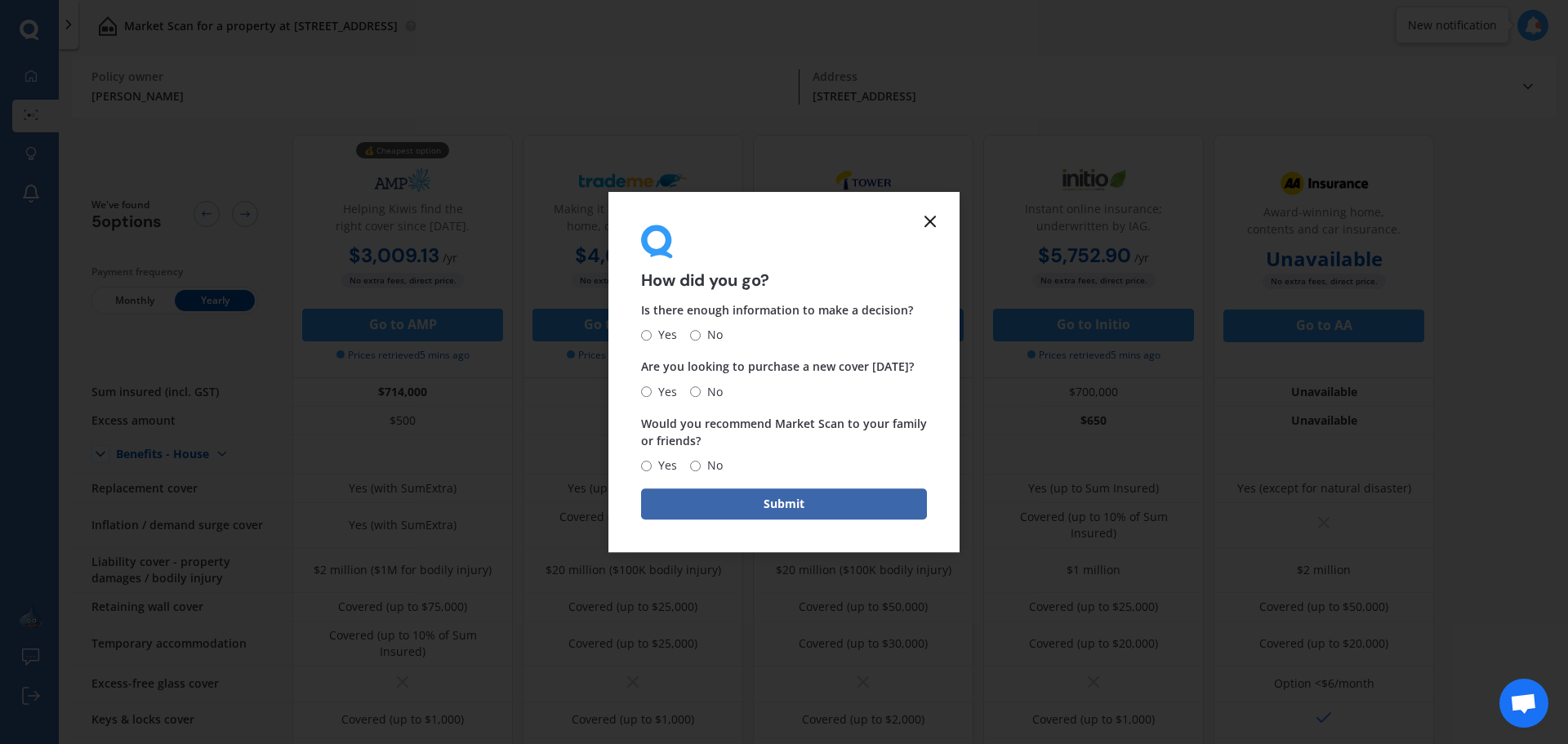
click at [645, 330] on input "Yes" at bounding box center [646, 335] width 10 height 10
radio input "true"
click at [644, 388] on input "Yes" at bounding box center [646, 391] width 10 height 10
radio input "true"
click at [642, 461] on input "Yes" at bounding box center [646, 466] width 10 height 10
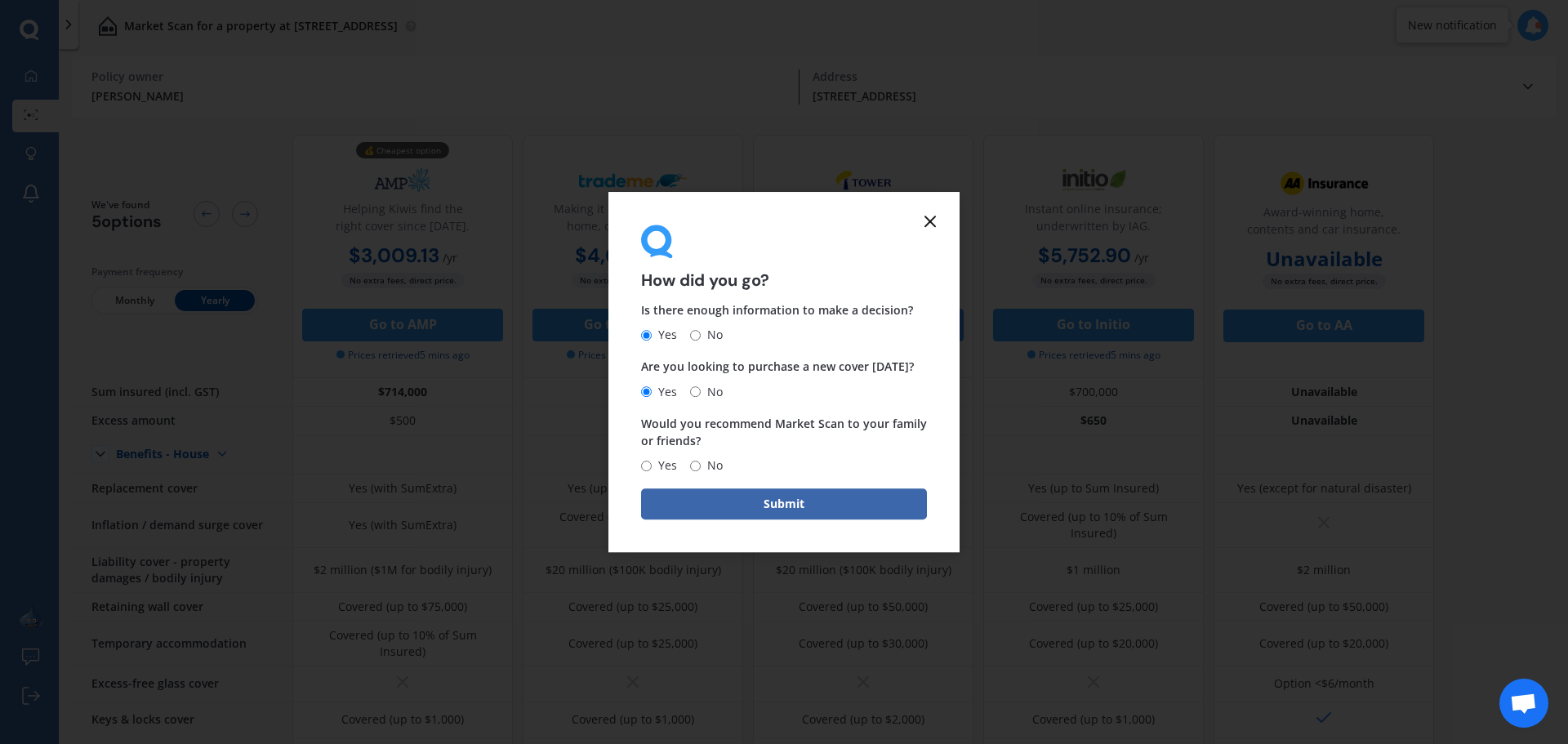
radio input "true"
click at [764, 505] on button "Submit" at bounding box center [784, 504] width 286 height 31
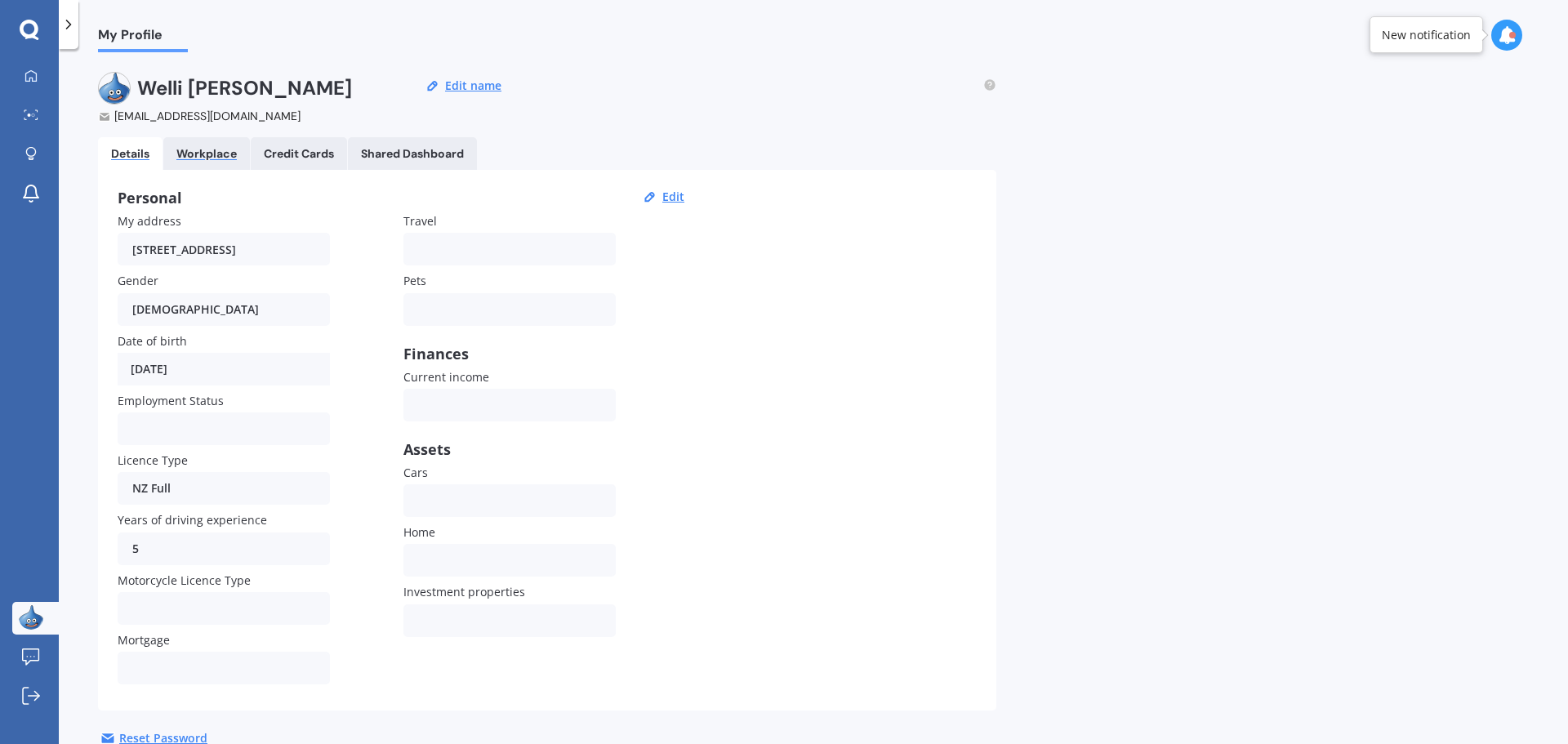
click at [200, 153] on div "Workplace" at bounding box center [206, 154] width 60 height 14
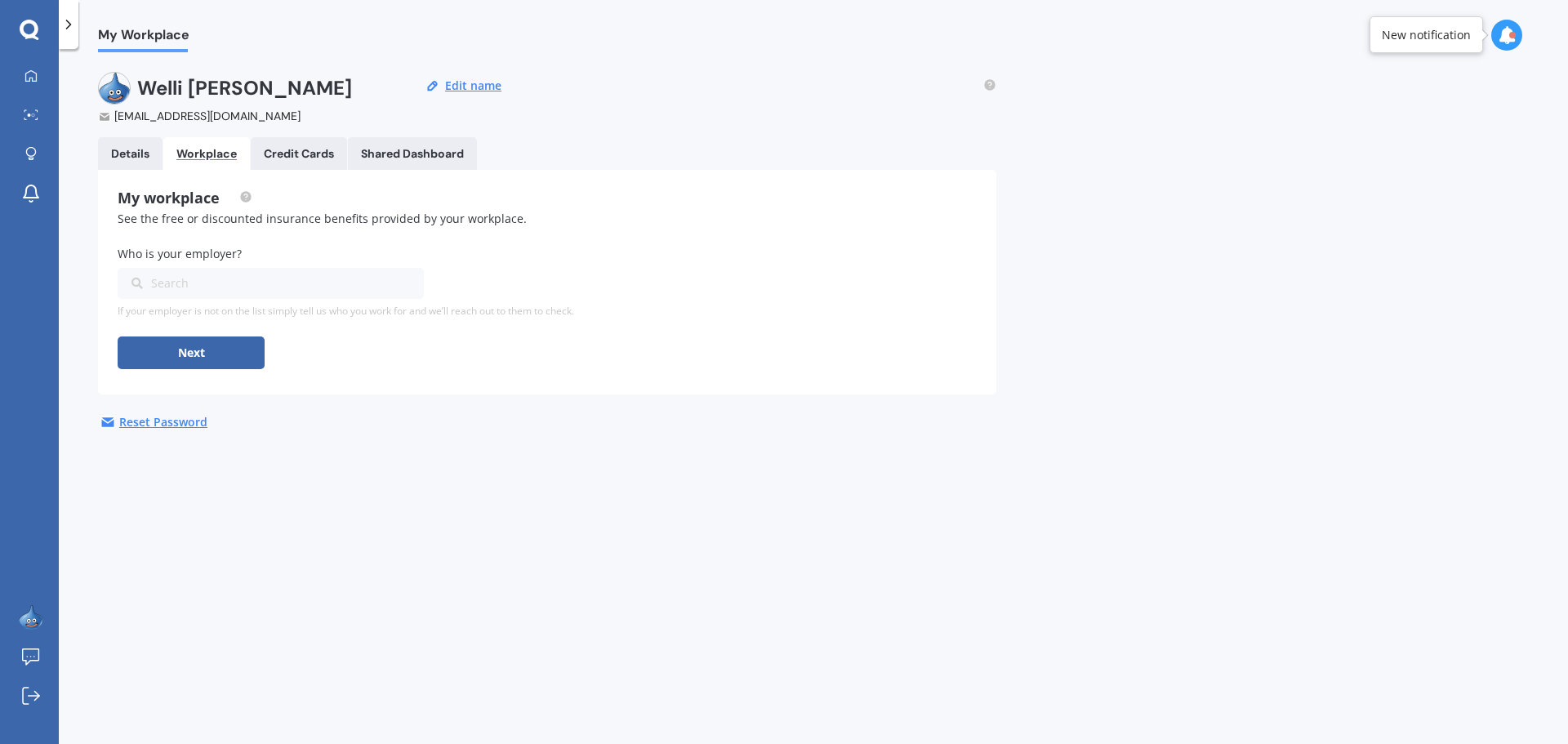
click at [174, 282] on div "Search" at bounding box center [260, 283] width 259 height 18
type input "xero"
click at [150, 314] on span "Xero NZ" at bounding box center [154, 314] width 45 height 11
click at [181, 348] on button "Next" at bounding box center [191, 353] width 147 height 33
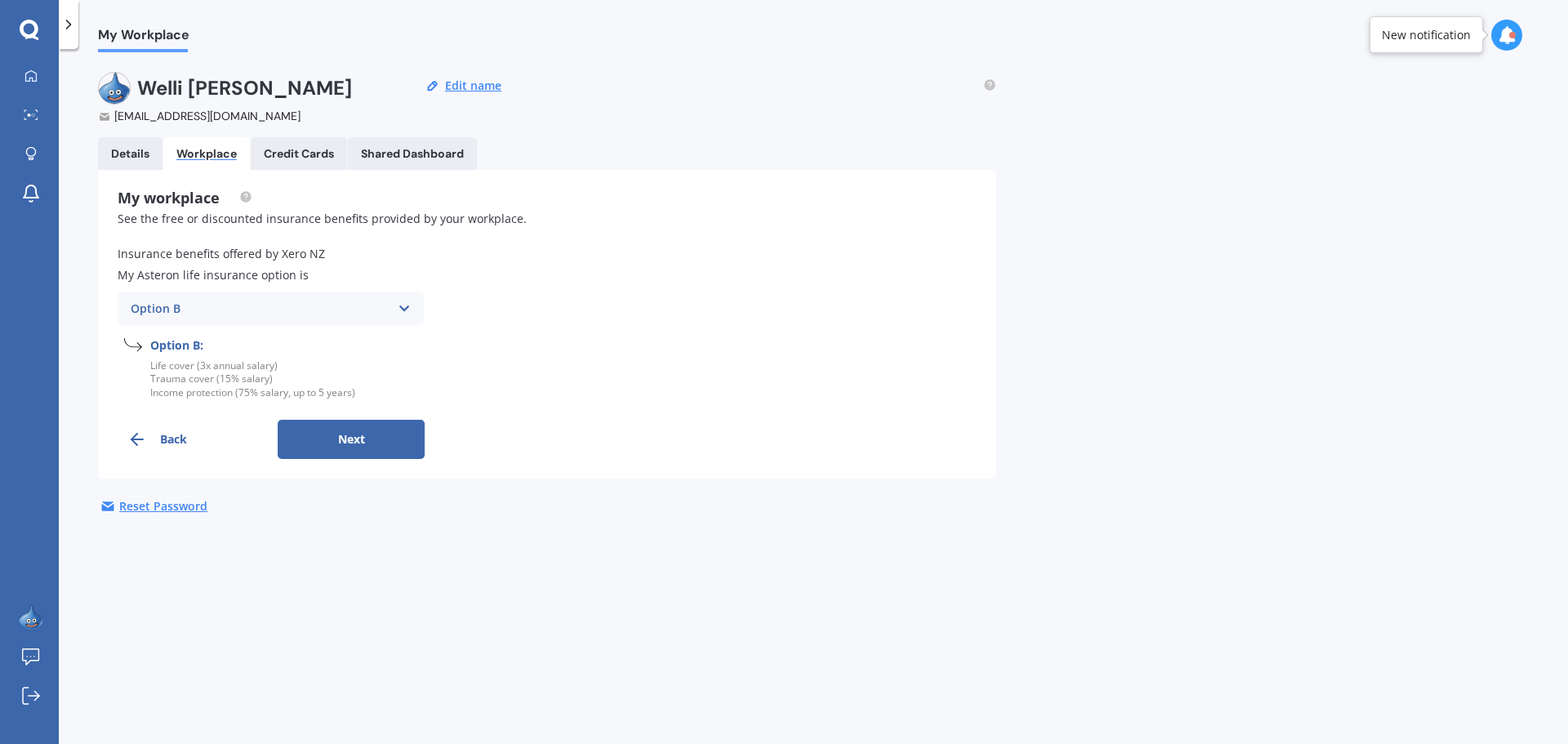
click at [342, 439] on button "Next" at bounding box center [352, 439] width 147 height 40
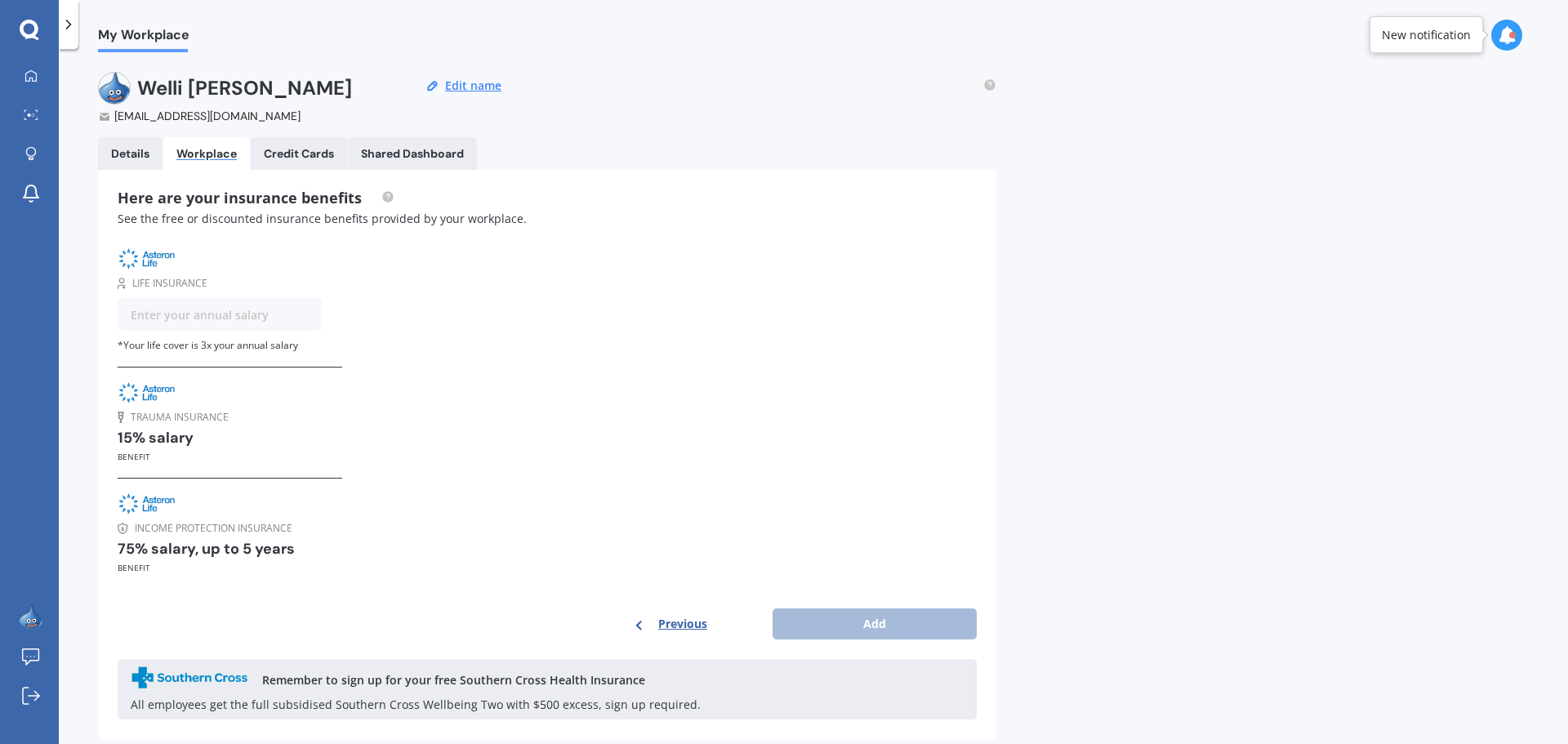
click at [266, 316] on input "text" at bounding box center [220, 314] width 205 height 33
type input "99,700"
click at [868, 620] on button "Add" at bounding box center [875, 623] width 205 height 31
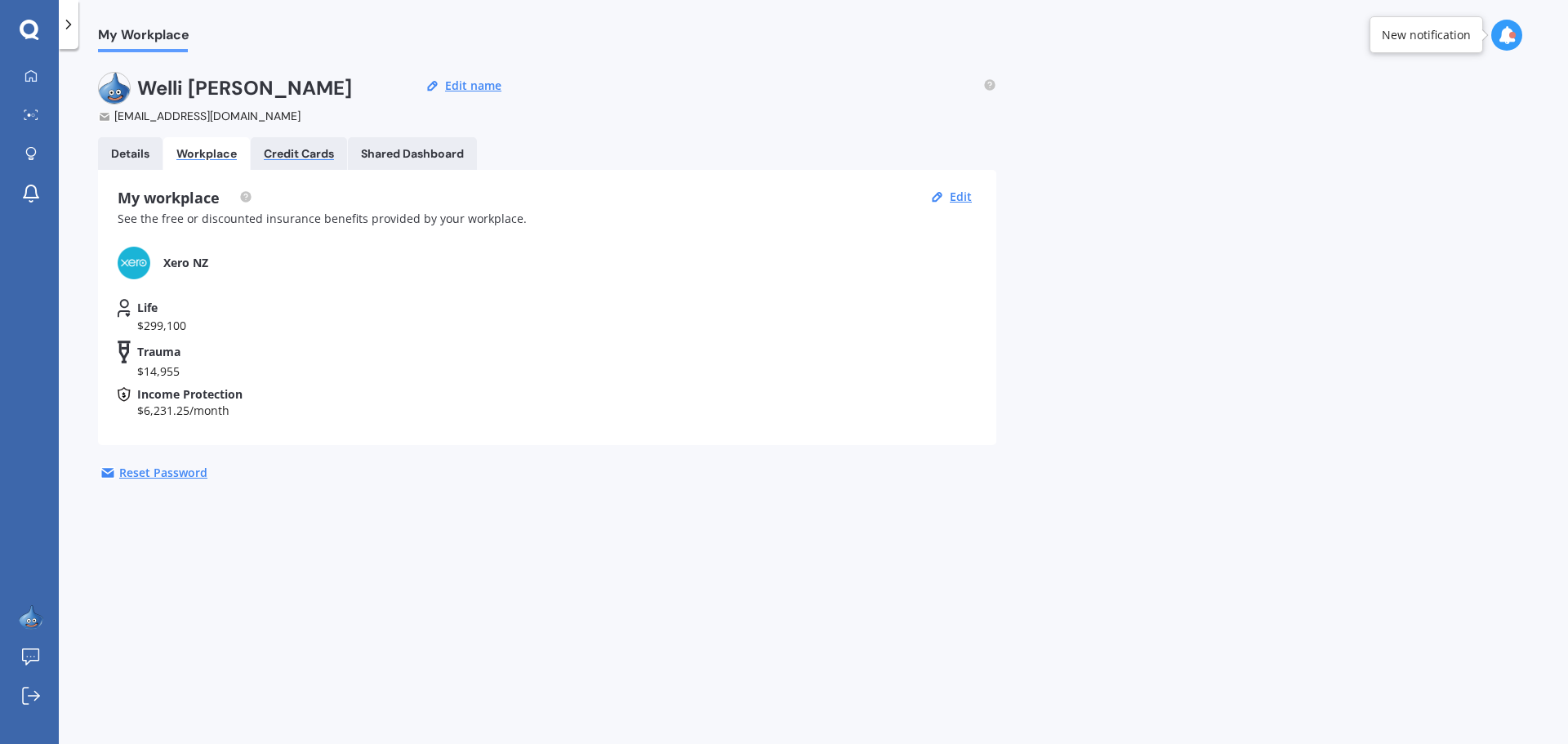
click at [304, 147] on div "Credit Cards" at bounding box center [299, 154] width 71 height 14
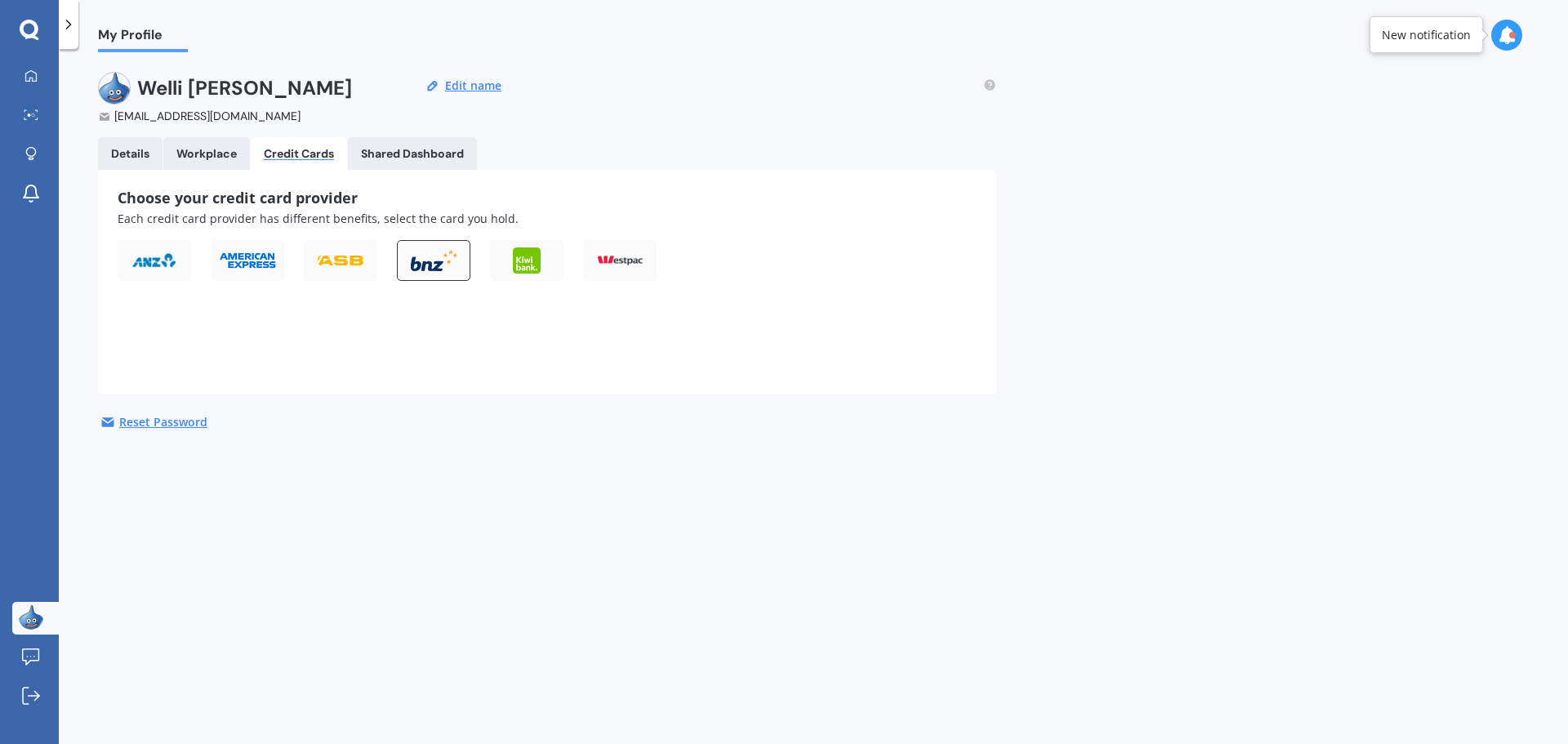
click at [425, 267] on img at bounding box center [434, 260] width 46 height 22
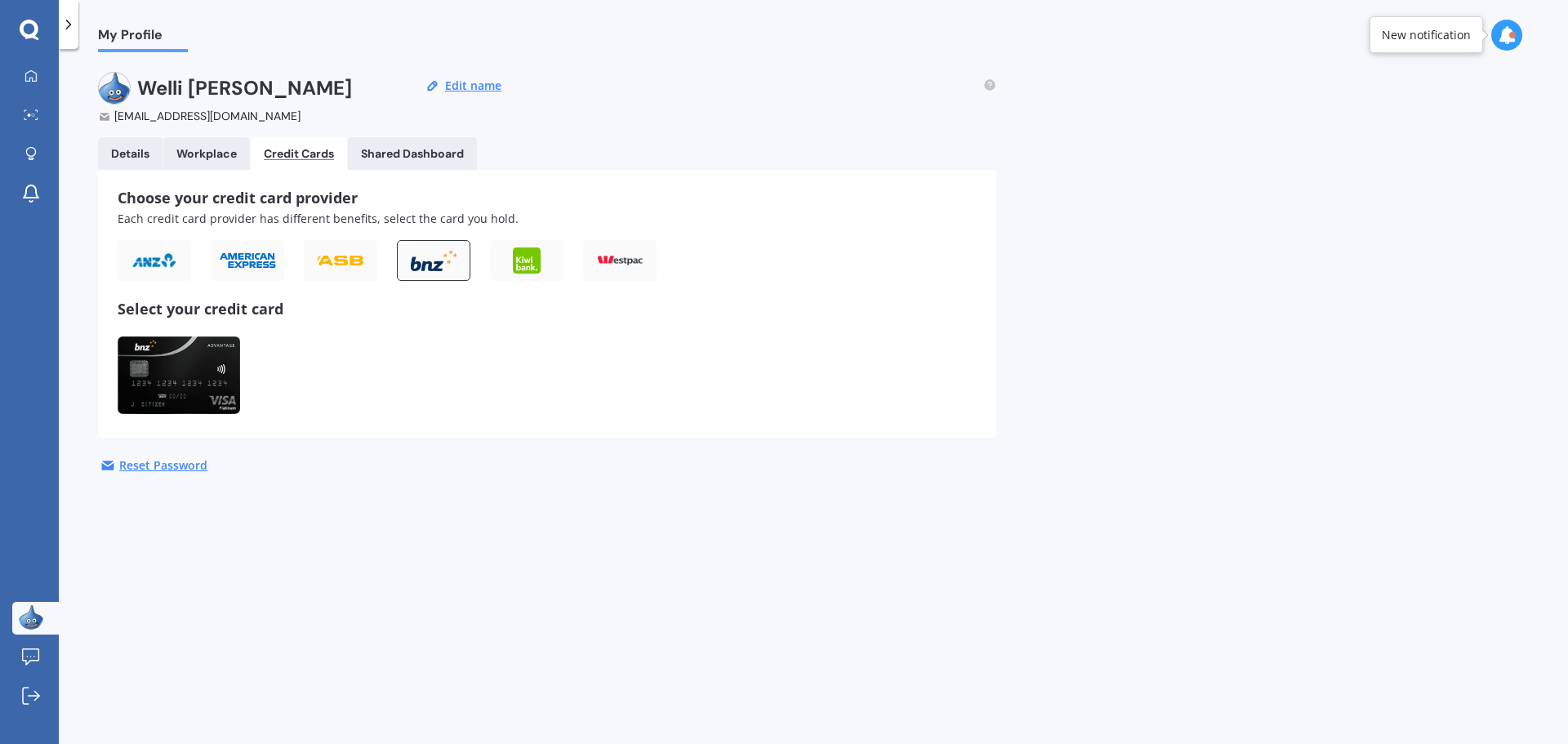
click at [168, 361] on img at bounding box center [179, 375] width 123 height 77
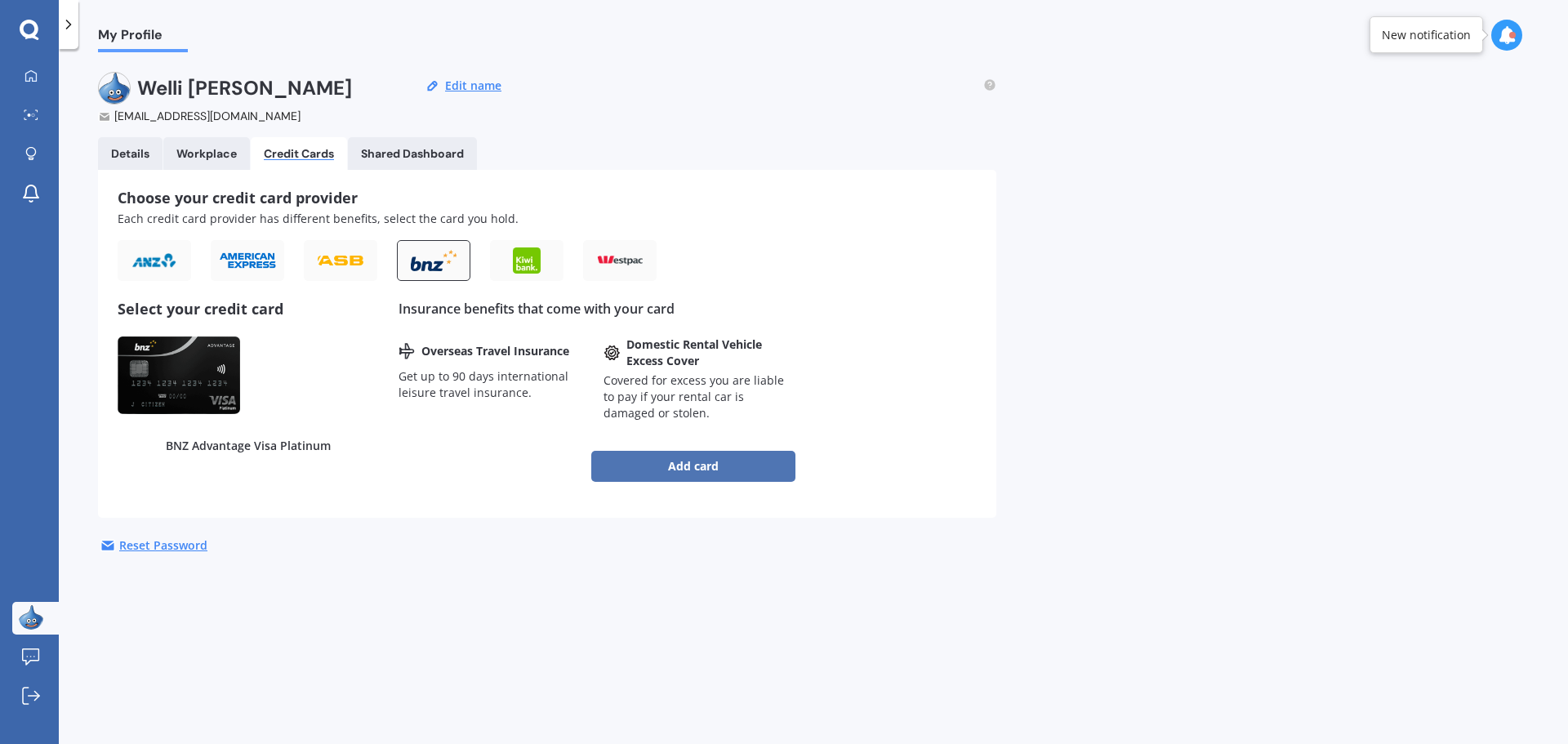
click at [676, 468] on button "Add card" at bounding box center [693, 466] width 205 height 31
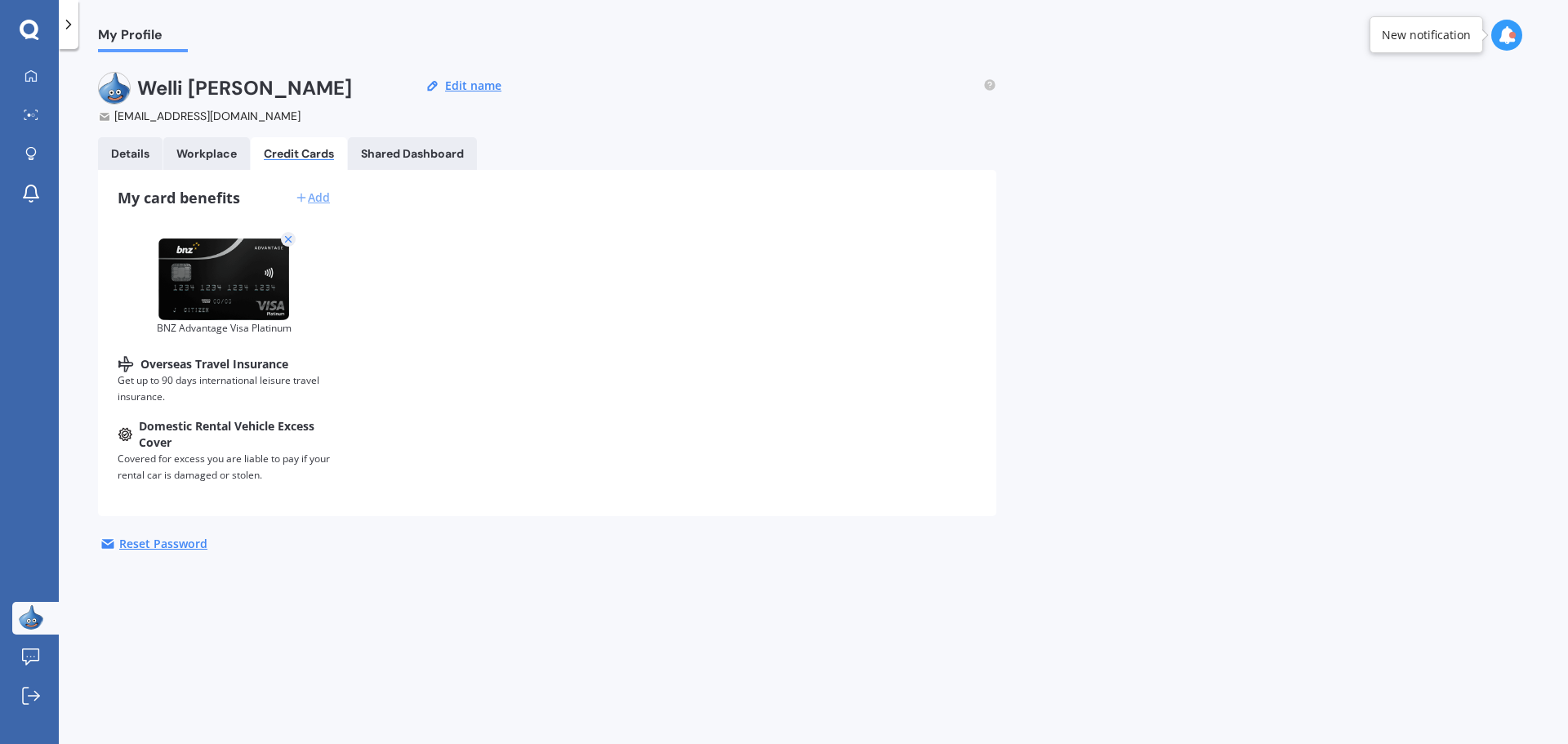
click at [317, 195] on div "Add" at bounding box center [312, 197] width 35 height 16
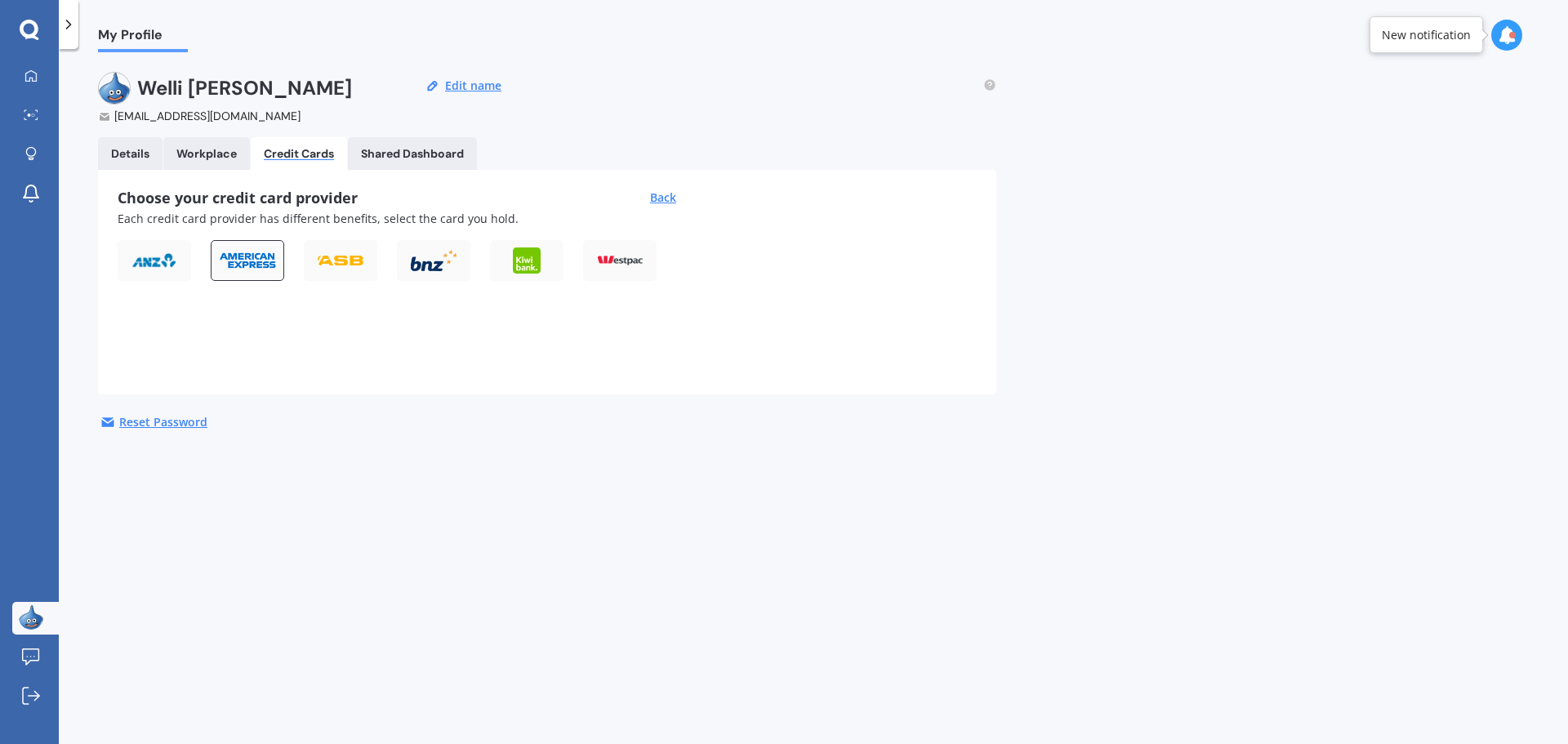
click at [247, 257] on img at bounding box center [247, 260] width 58 height 18
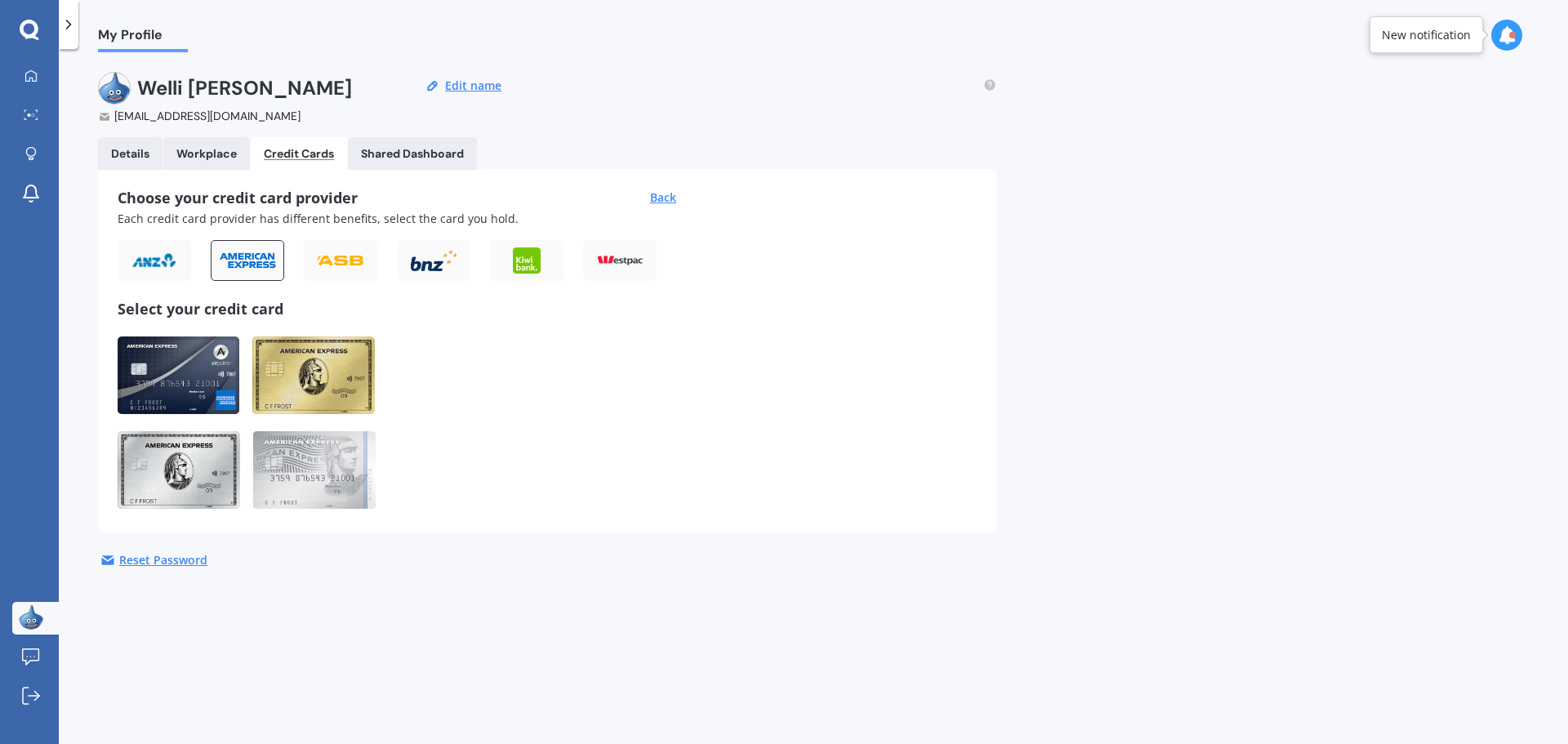
click at [304, 470] on img at bounding box center [315, 470] width 123 height 77
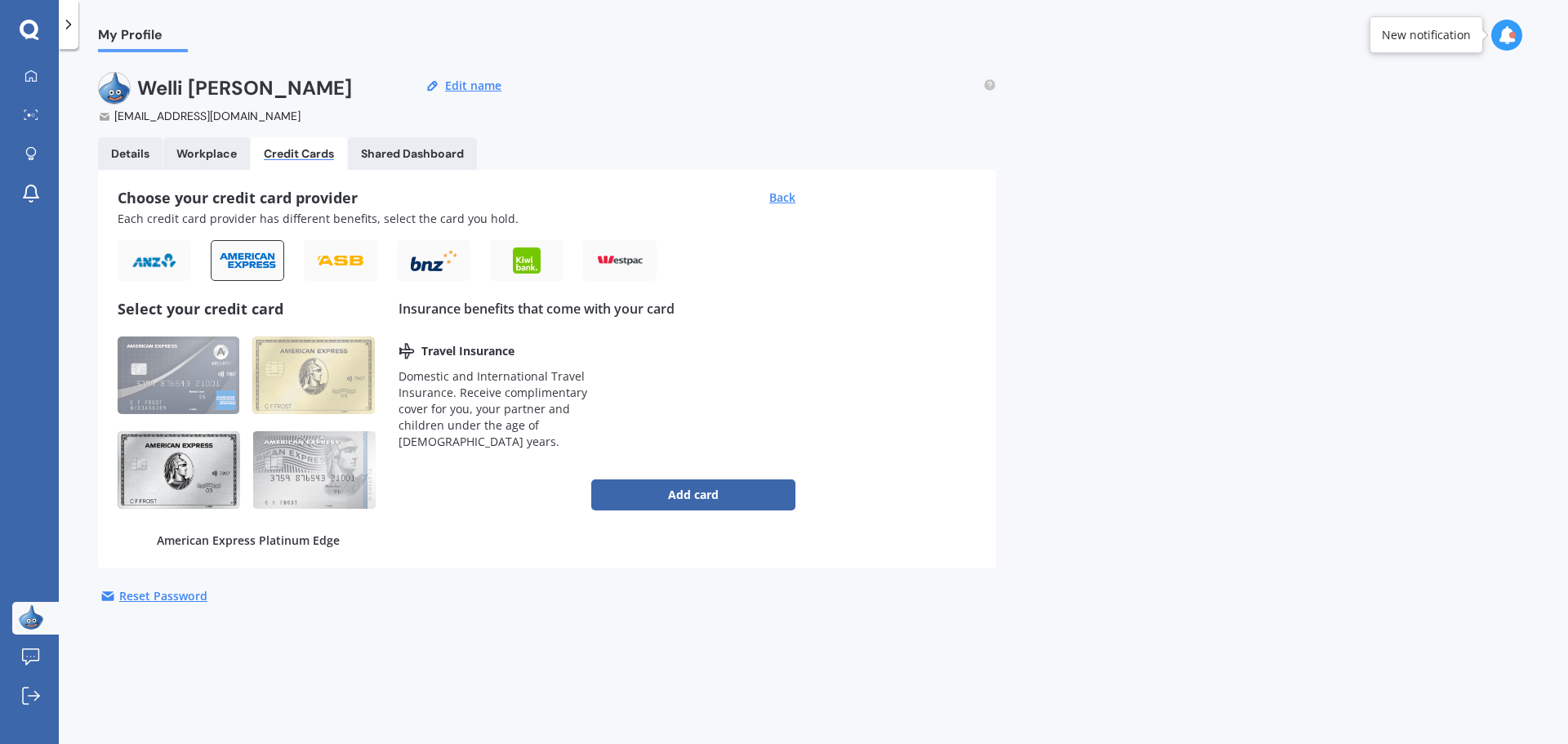
click at [186, 470] on img at bounding box center [179, 470] width 123 height 77
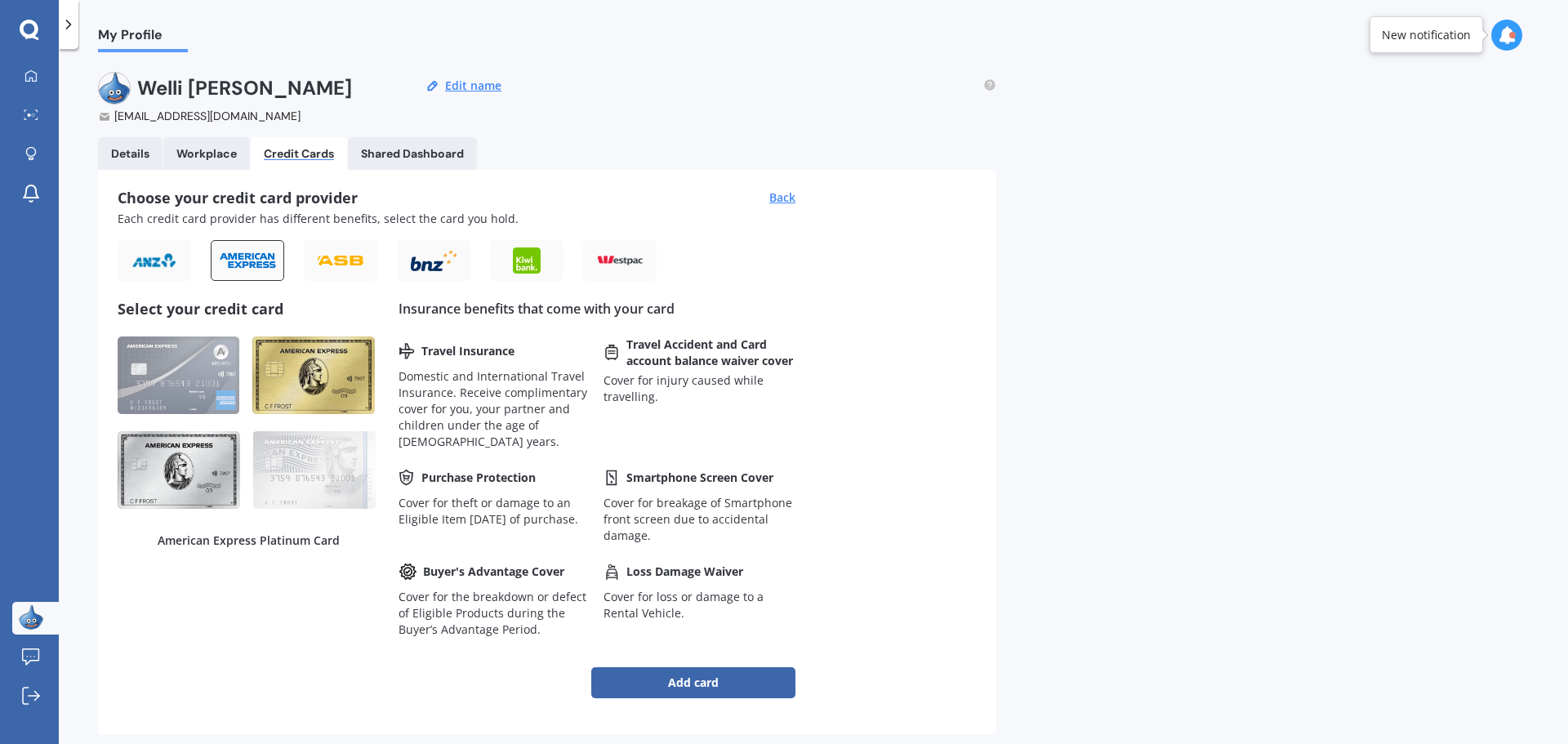
click at [323, 372] on img at bounding box center [314, 375] width 123 height 77
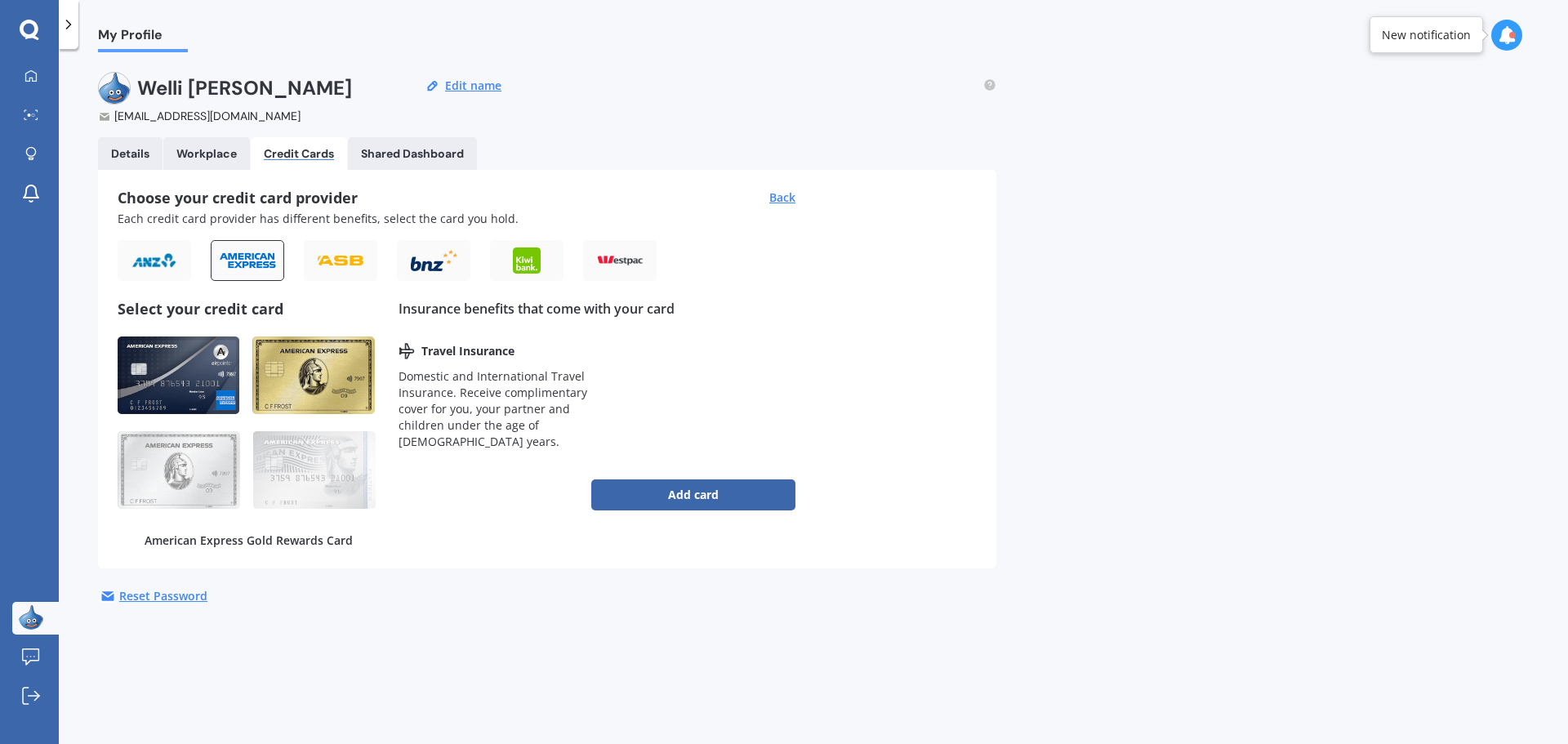
click at [176, 377] on img at bounding box center [178, 375] width 122 height 77
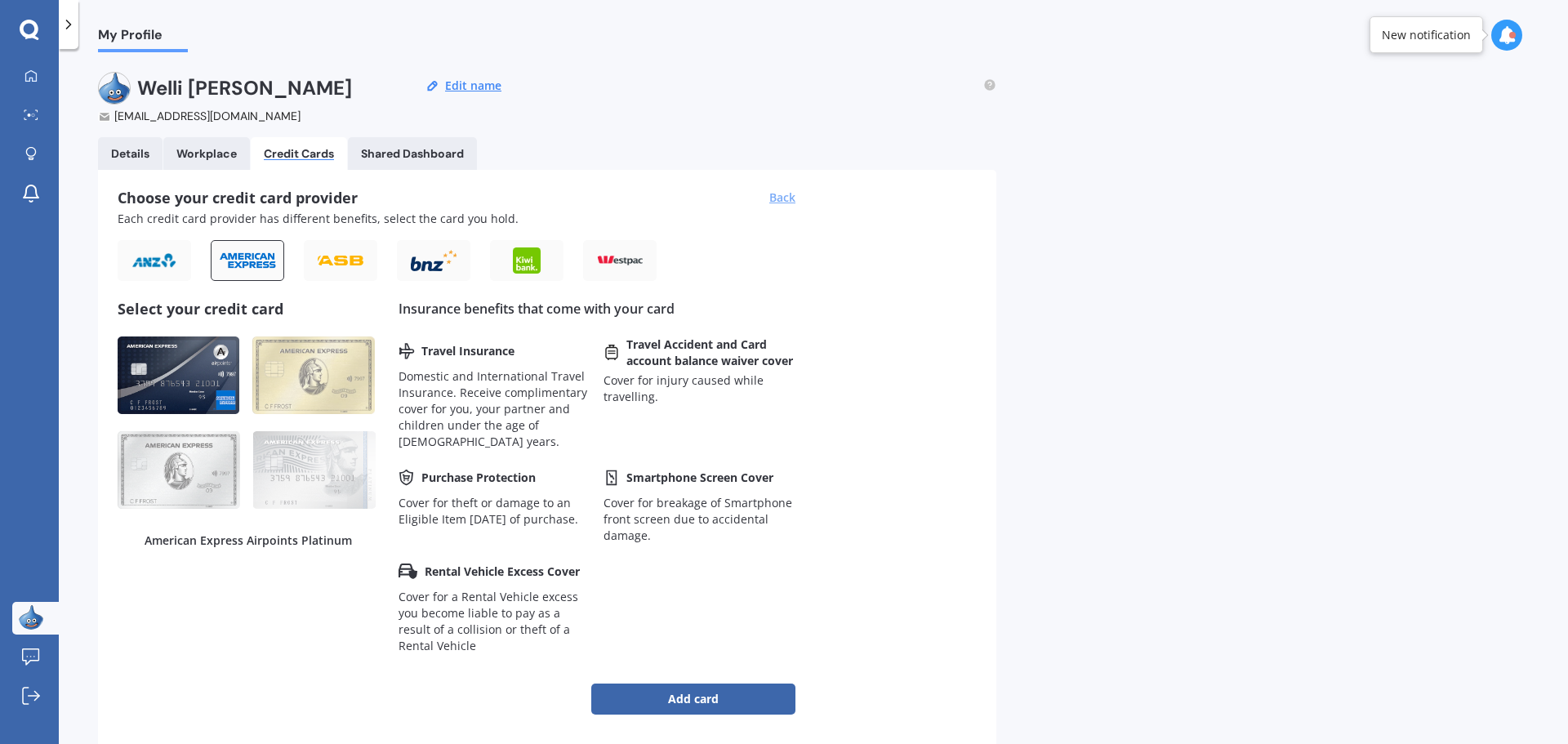
click at [780, 194] on div "Back" at bounding box center [783, 197] width 26 height 16
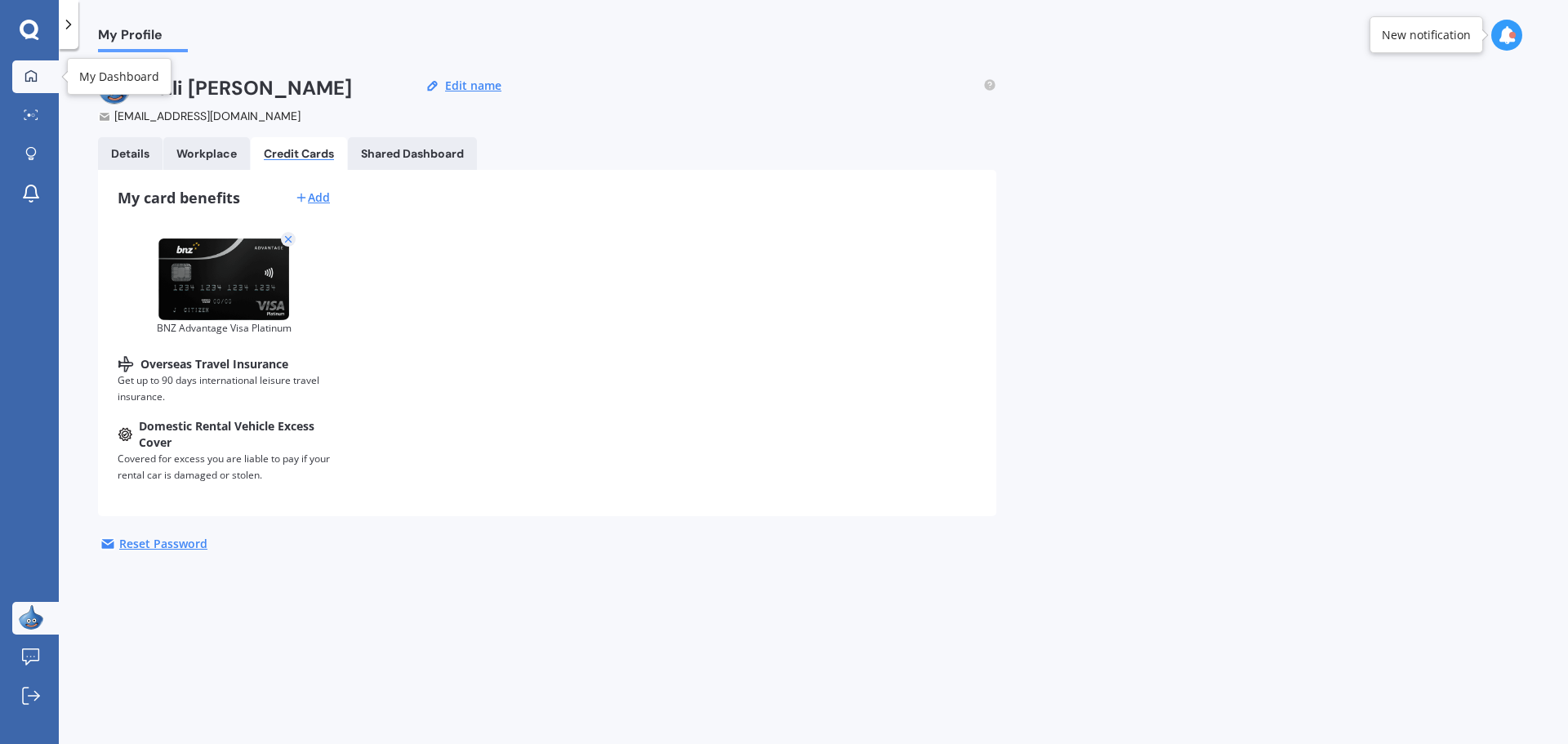
click at [34, 74] on icon at bounding box center [31, 76] width 13 height 13
